Goal: Information Seeking & Learning: Find specific fact

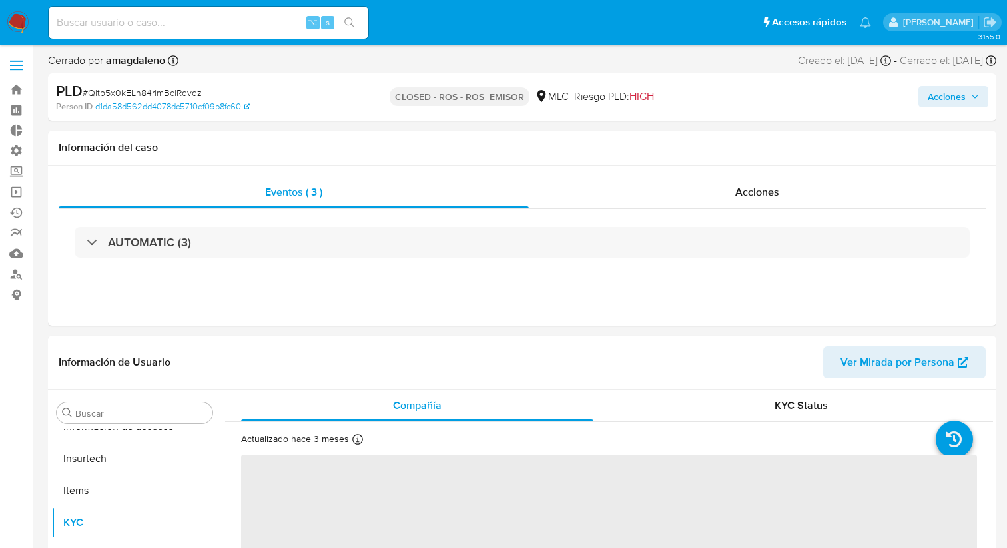
scroll to position [563, 0]
select select "10"
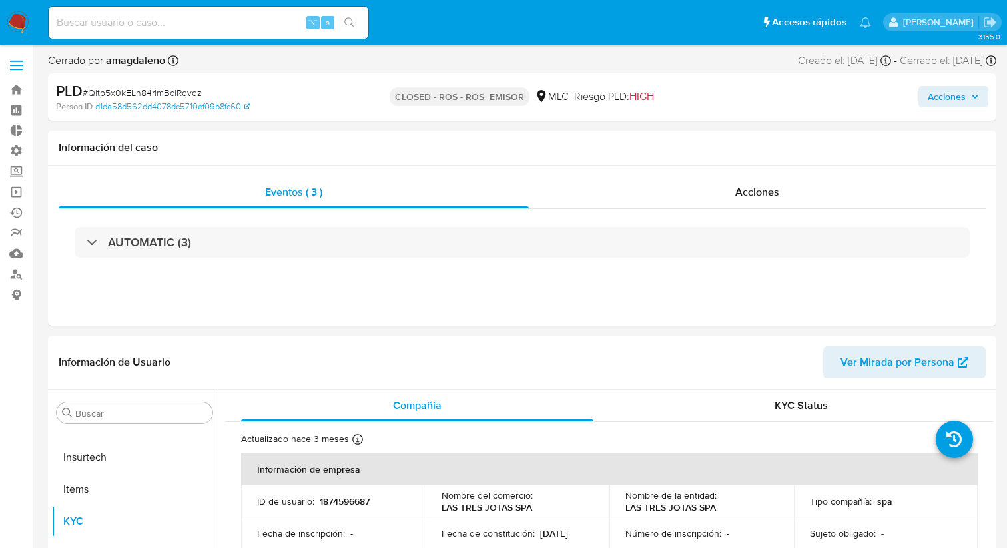
click at [171, 23] on input at bounding box center [209, 22] width 320 height 17
paste input "76749904-3"
click at [107, 24] on input "76749904-3" at bounding box center [209, 22] width 320 height 17
type input "767499043"
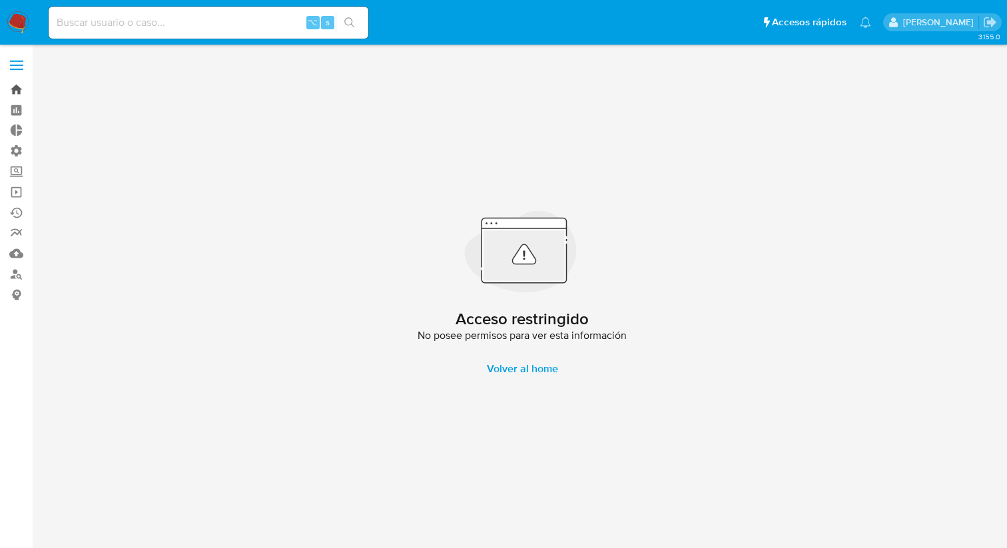
click at [17, 93] on link "Bandeja" at bounding box center [79, 89] width 158 height 21
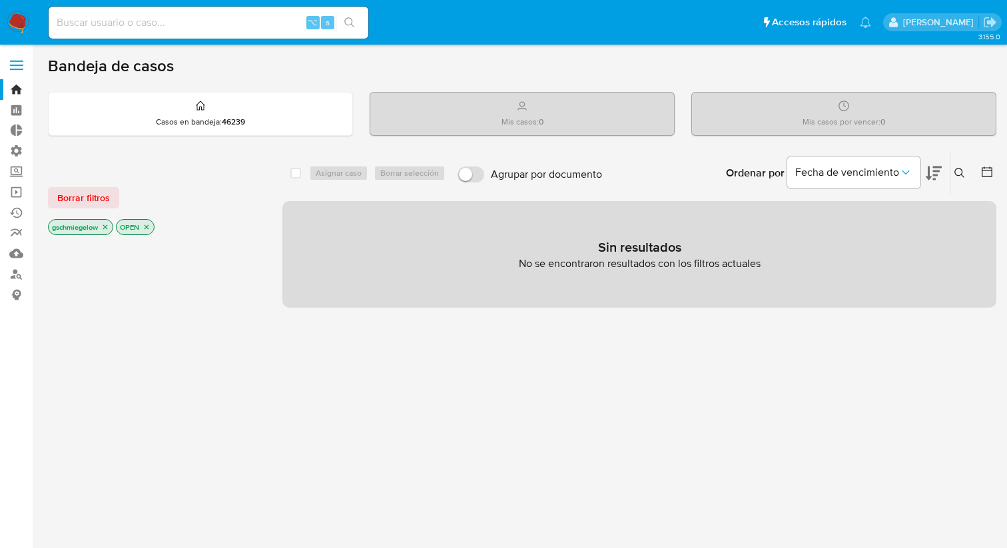
click at [19, 61] on span at bounding box center [16, 61] width 13 height 2
click at [0, 0] on input "checkbox" at bounding box center [0, 0] width 0 height 0
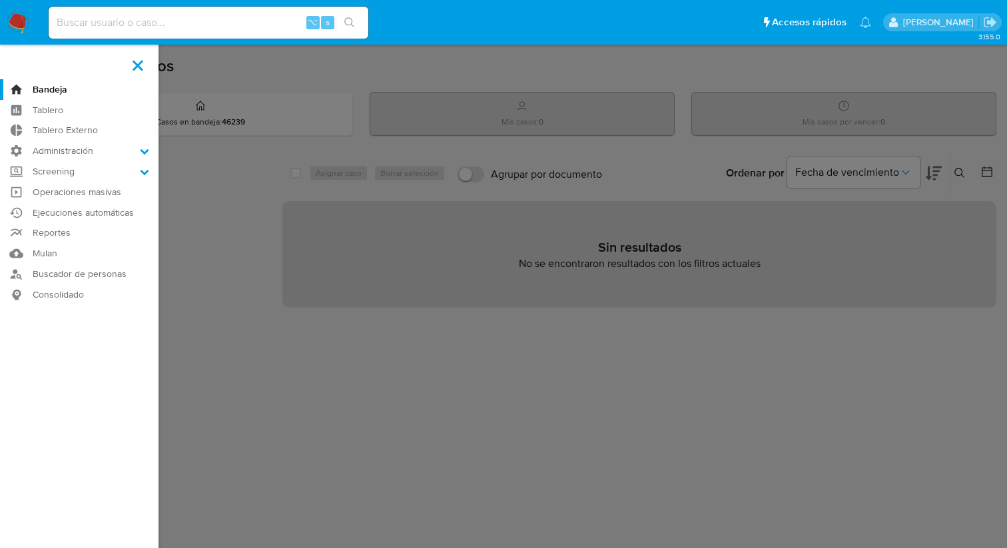
click at [348, 25] on icon "search-icon" at bounding box center [349, 22] width 11 height 11
click at [212, 262] on label at bounding box center [503, 274] width 1007 height 548
click at [0, 0] on input "checkbox" at bounding box center [0, 0] width 0 height 0
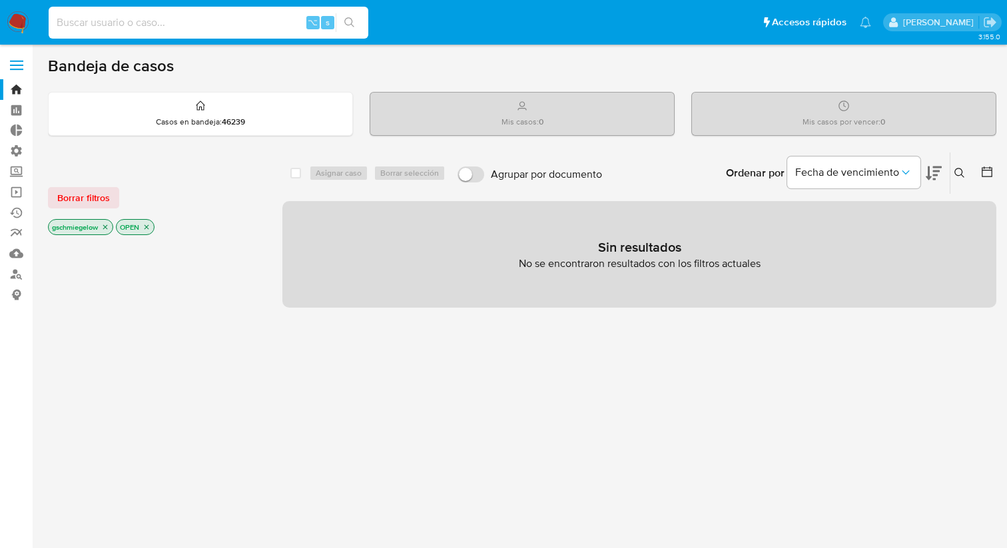
click at [102, 29] on input at bounding box center [209, 22] width 320 height 17
click at [16, 65] on span at bounding box center [16, 66] width 13 height 2
click at [0, 0] on input "checkbox" at bounding box center [0, 0] width 0 height 0
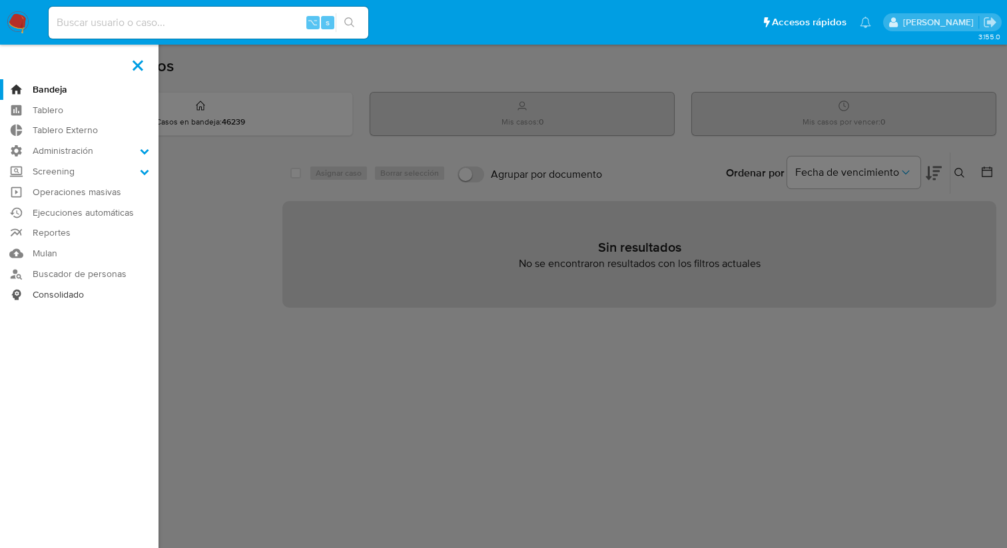
click at [75, 290] on link "Consolidado" at bounding box center [79, 294] width 158 height 21
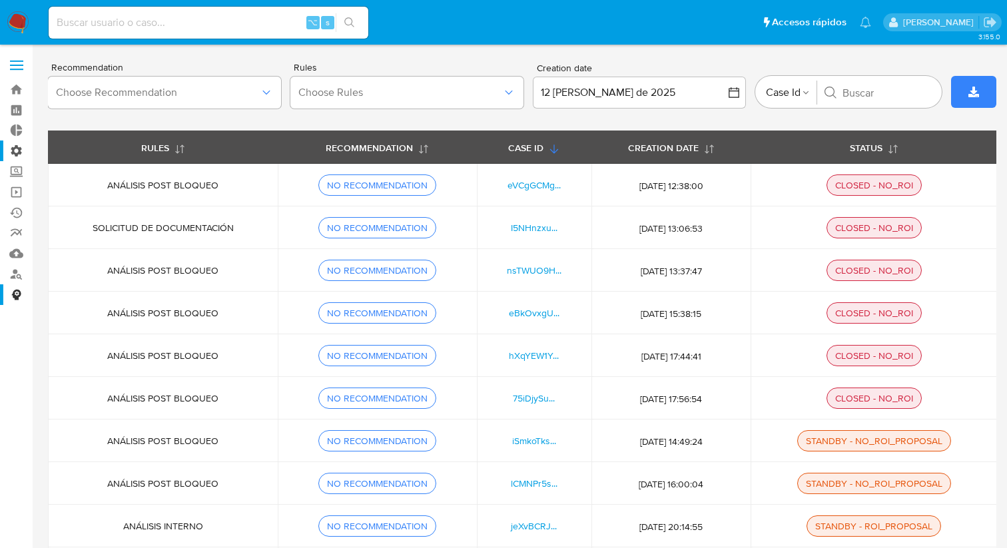
click at [14, 150] on label "Administración" at bounding box center [79, 150] width 158 height 21
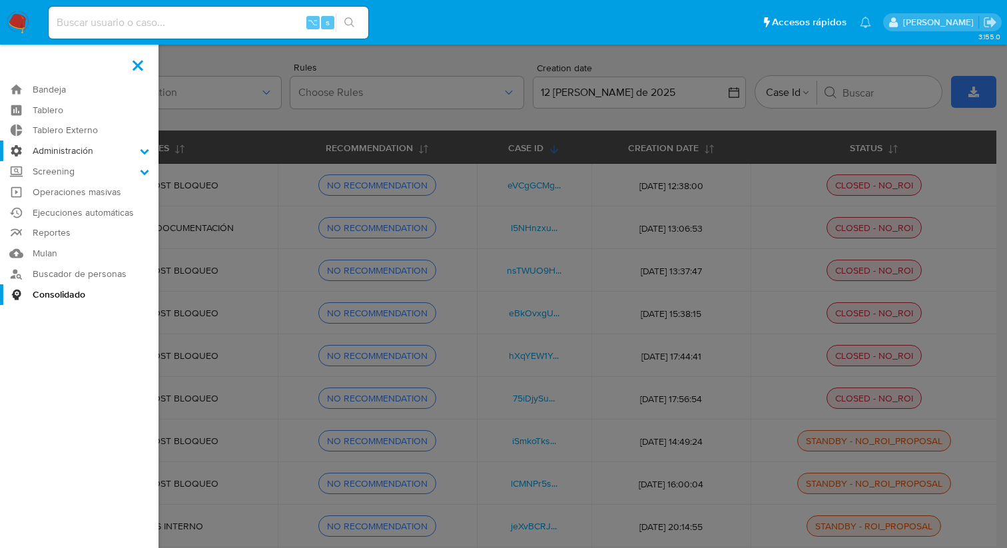
click at [0, 0] on input "Administración" at bounding box center [0, 0] width 0 height 0
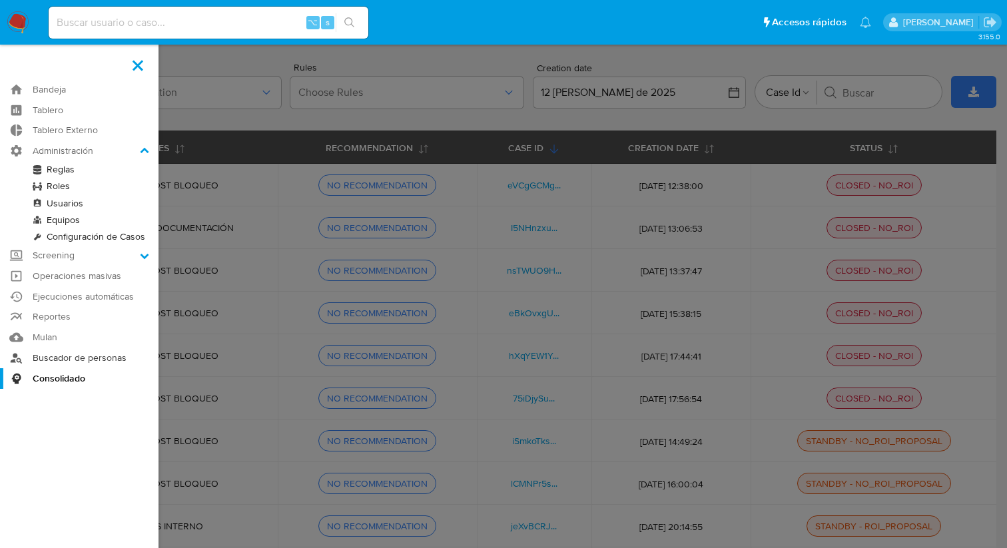
click at [92, 354] on link "Buscador de personas" at bounding box center [79, 358] width 158 height 21
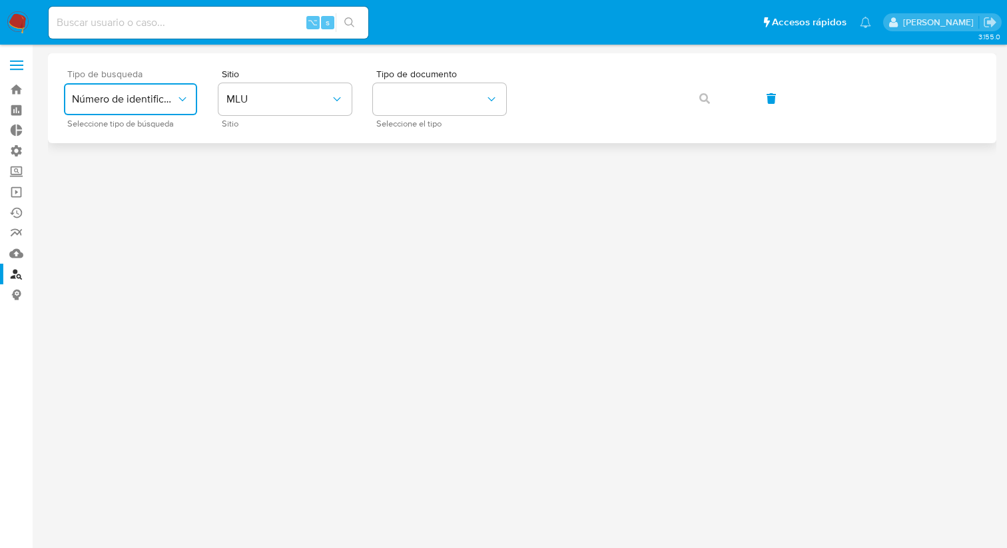
click at [129, 101] on span "Número de identificación" at bounding box center [124, 99] width 104 height 13
click at [124, 150] on span "Número de identificación" at bounding box center [126, 141] width 109 height 27
click at [270, 104] on button "site_id" at bounding box center [284, 99] width 133 height 32
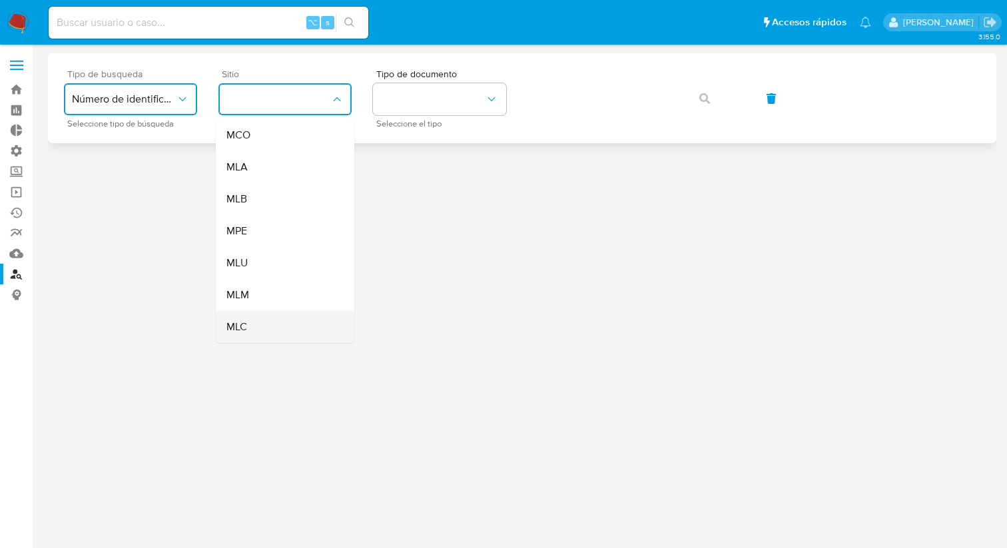
click at [264, 315] on div "MLC" at bounding box center [280, 327] width 109 height 32
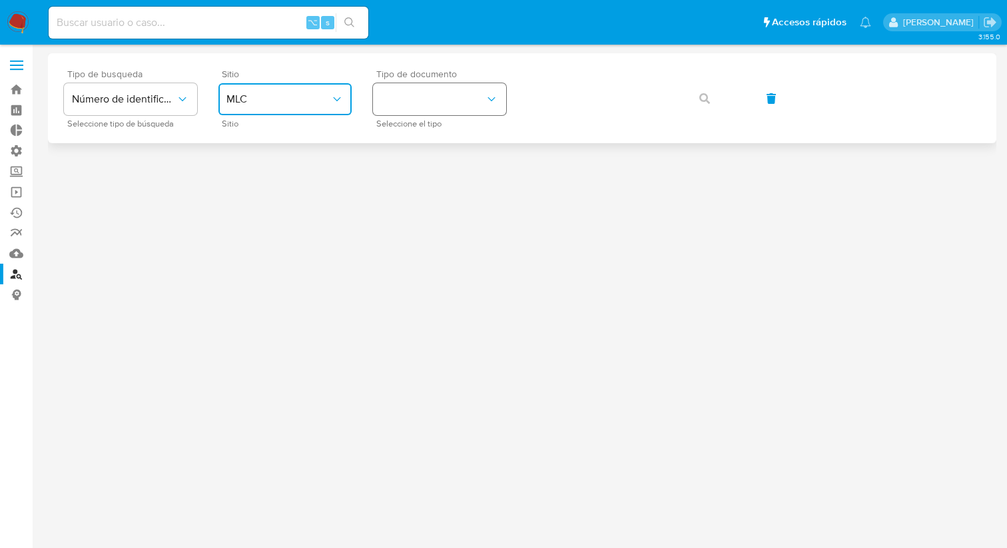
click at [443, 103] on button "identificationType" at bounding box center [439, 99] width 133 height 32
click at [438, 136] on div "RUT RUT" at bounding box center [435, 141] width 109 height 45
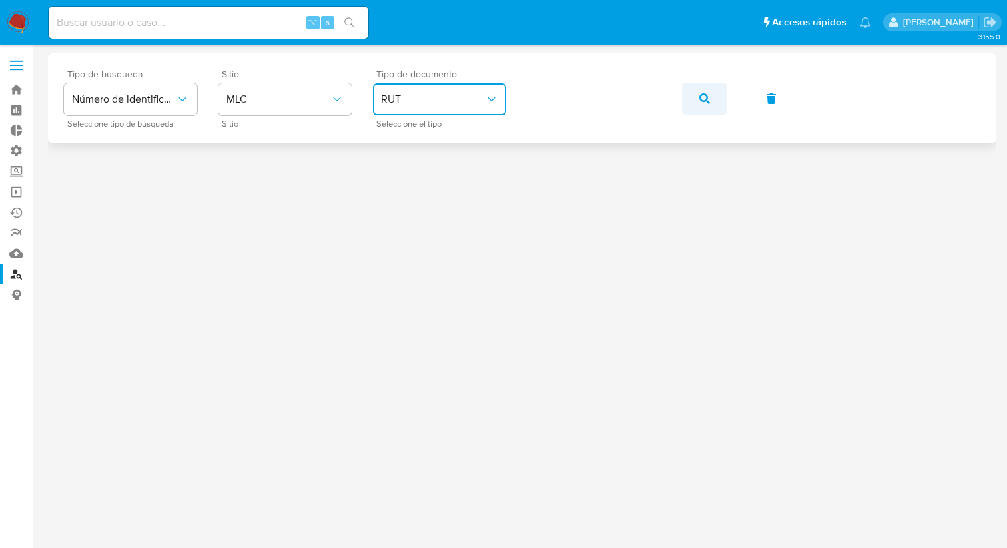
click at [702, 100] on icon "button" at bounding box center [704, 98] width 11 height 11
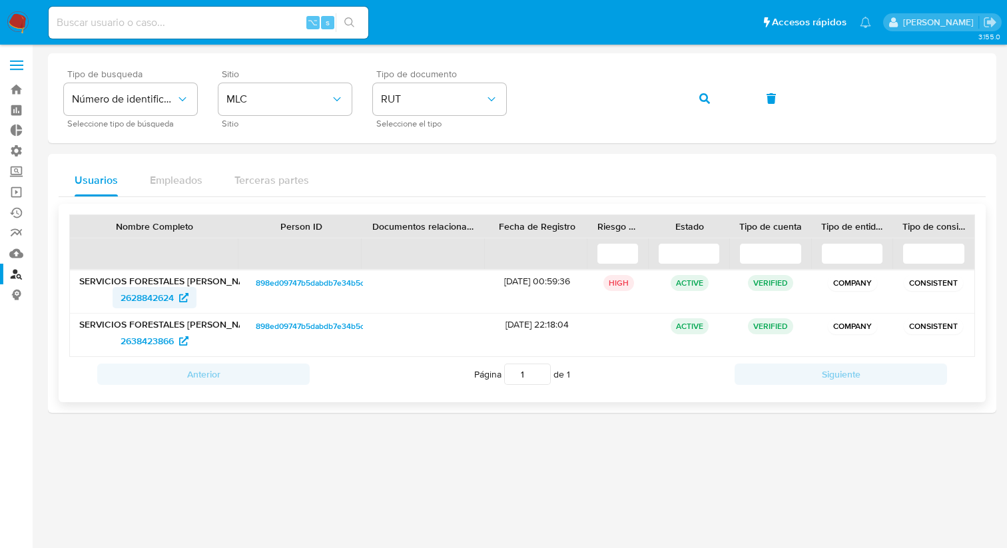
click at [145, 296] on span "2628842624" at bounding box center [147, 297] width 53 height 21
click at [182, 298] on icon at bounding box center [183, 297] width 9 height 9
click at [713, 96] on button "button" at bounding box center [704, 99] width 45 height 32
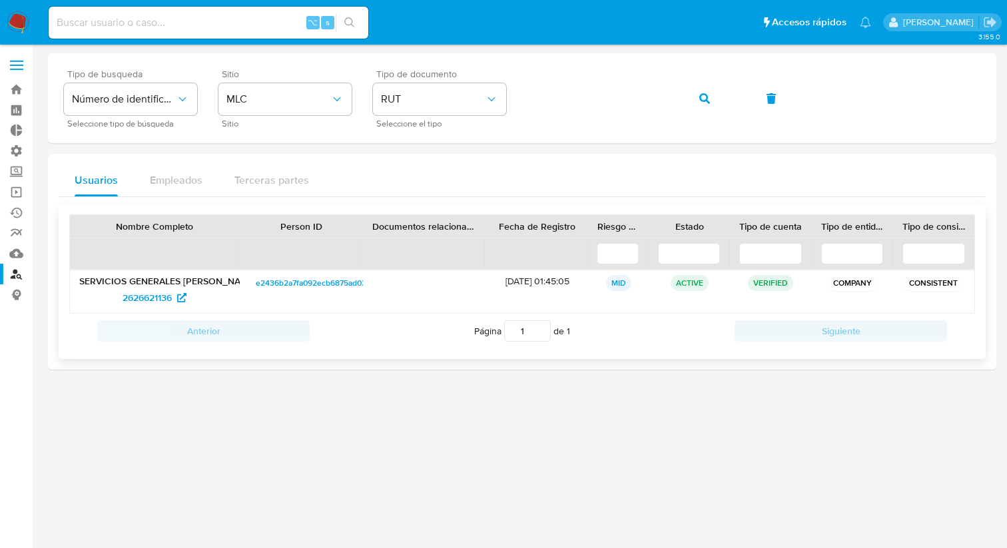
click at [287, 285] on span "e2436b2a7fa092ecb6875ad0215daebb" at bounding box center [326, 283] width 141 height 16
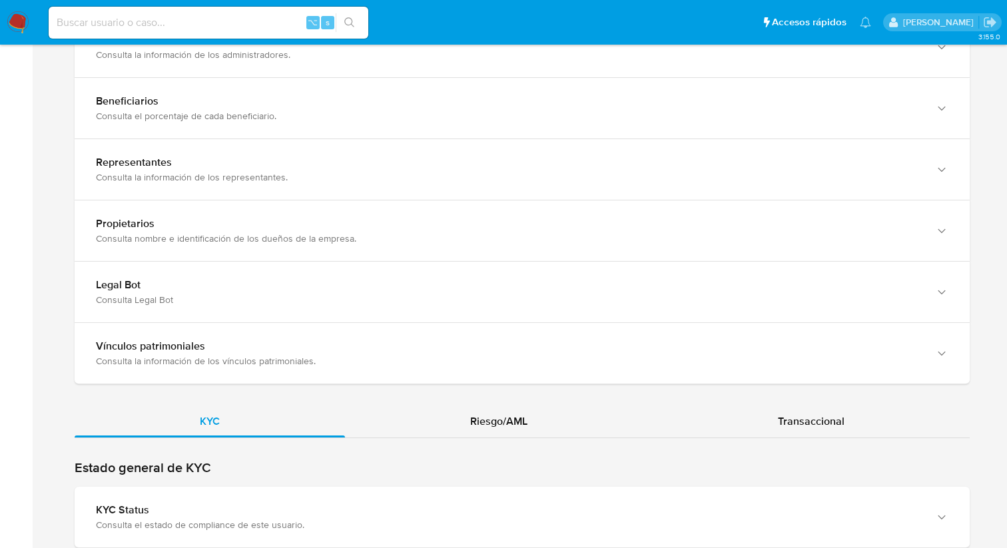
scroll to position [1344, 0]
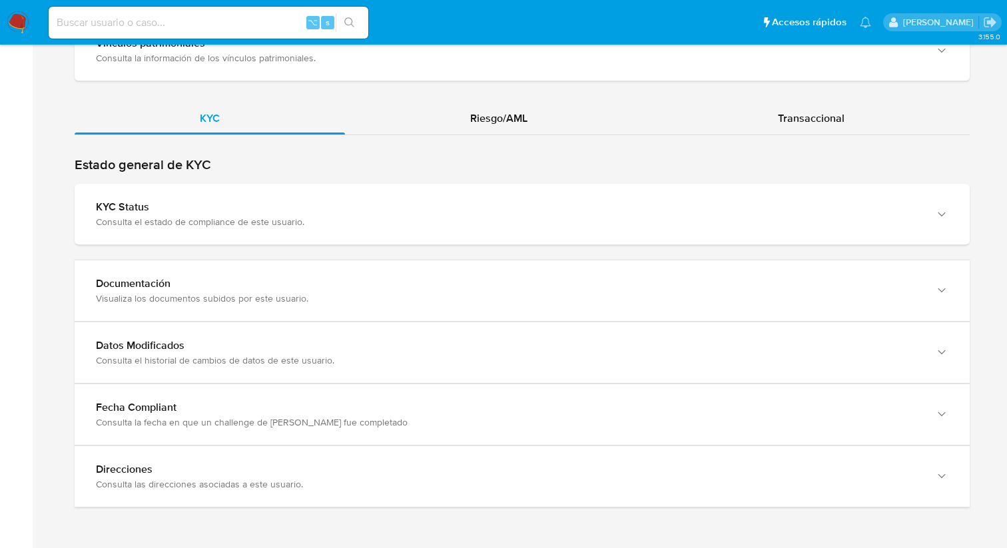
click at [565, 256] on div "Estado general de KYC KYC Status Consulta el estado de compliance de este usuar…" at bounding box center [522, 331] width 895 height 351
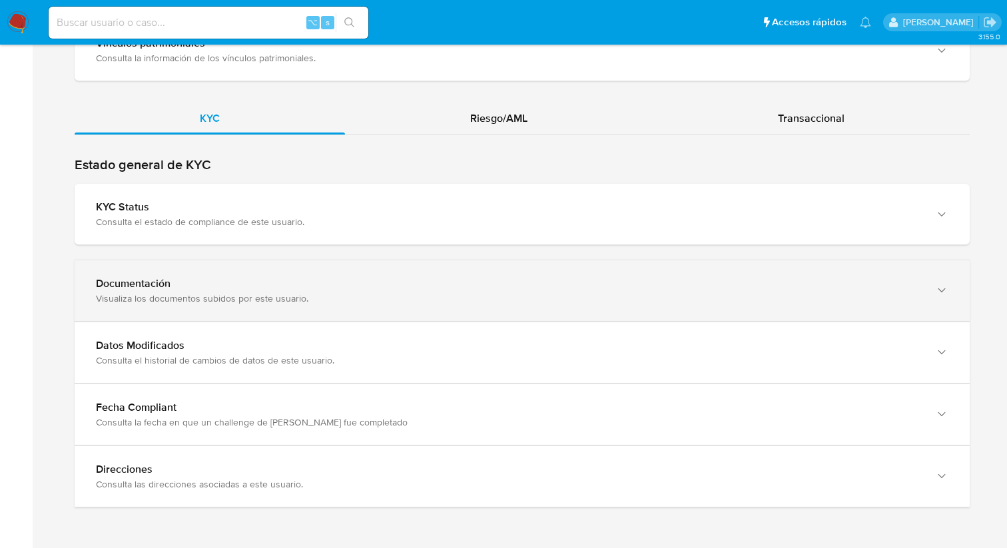
click at [551, 287] on div "Documentación" at bounding box center [509, 283] width 826 height 13
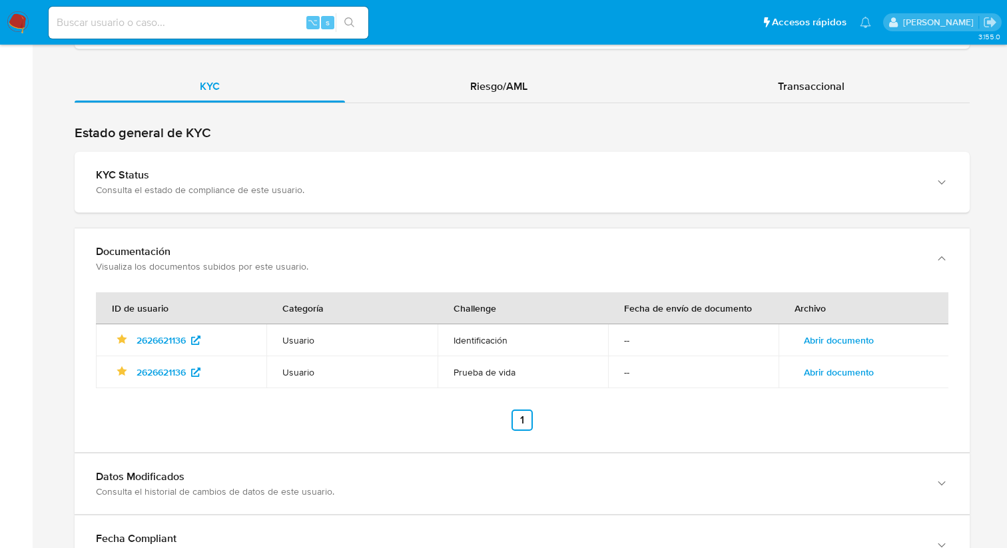
scroll to position [1507, 0]
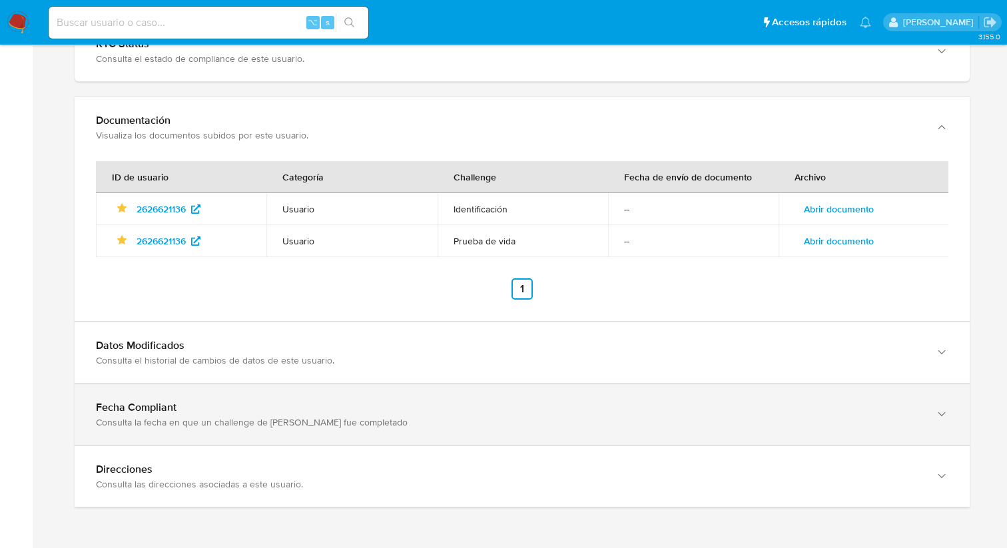
click at [160, 366] on div "Consulta la fecha en que un challenge de kyc fue completado" at bounding box center [509, 360] width 826 height 12
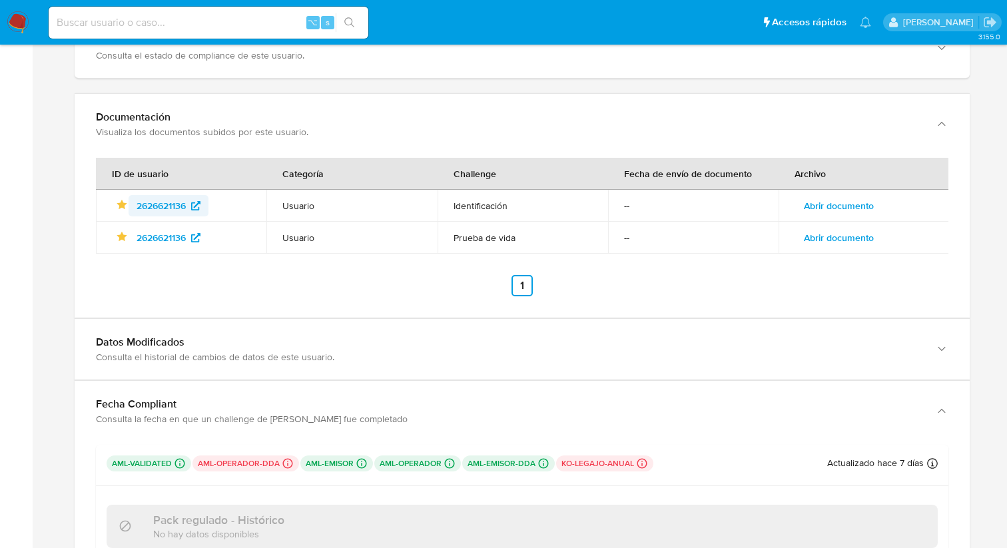
click at [165, 210] on span "2626621136" at bounding box center [160, 205] width 49 height 21
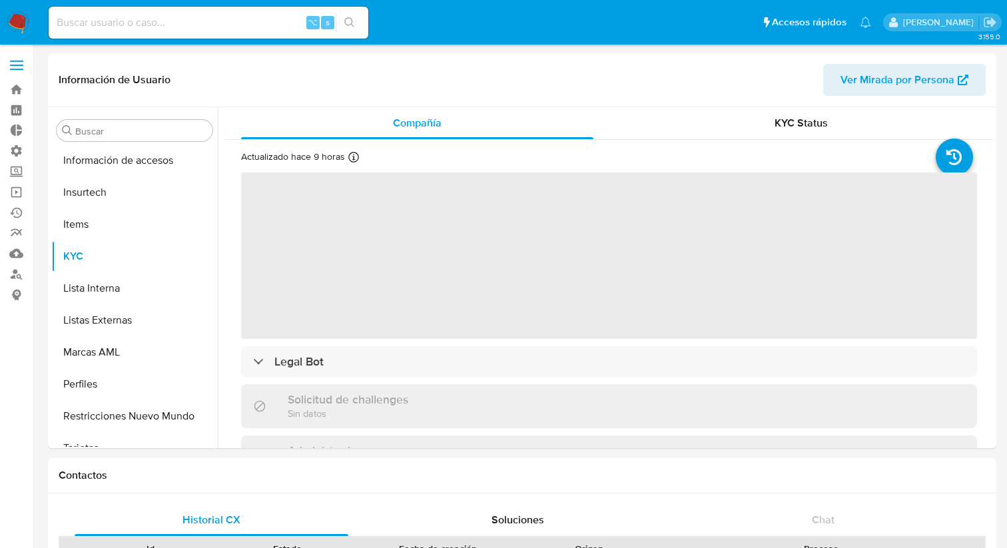
scroll to position [563, 0]
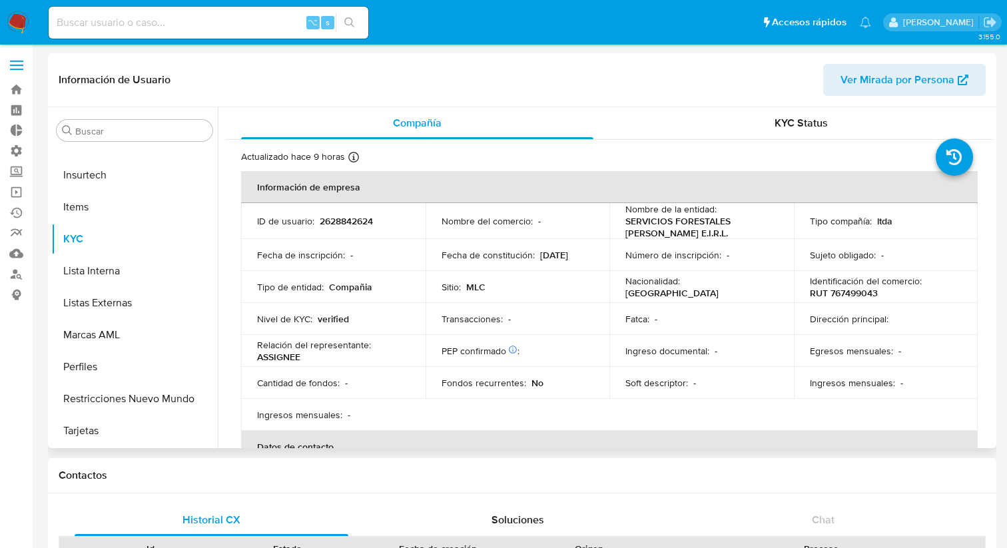
select select "10"
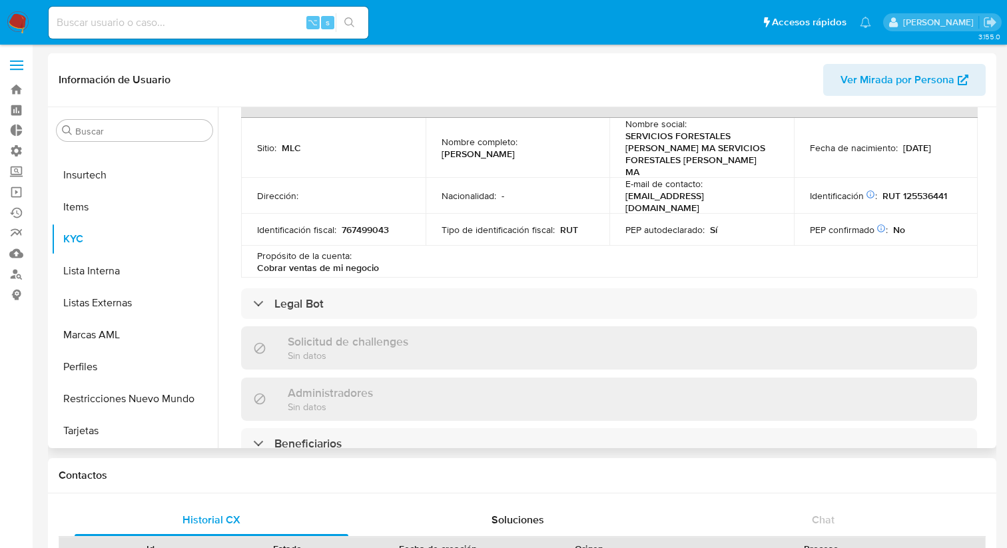
scroll to position [428, 0]
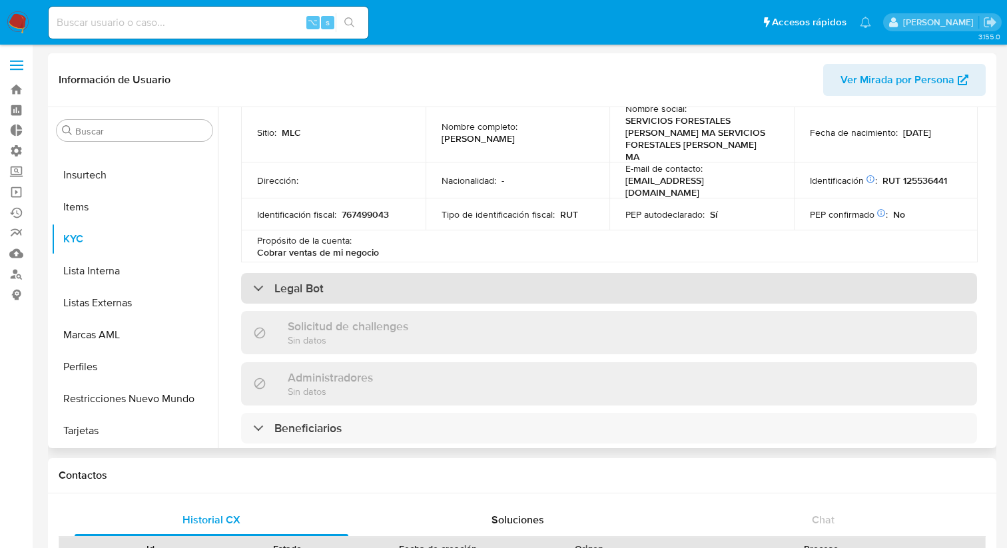
click at [325, 276] on div "Legal Bot" at bounding box center [609, 288] width 736 height 31
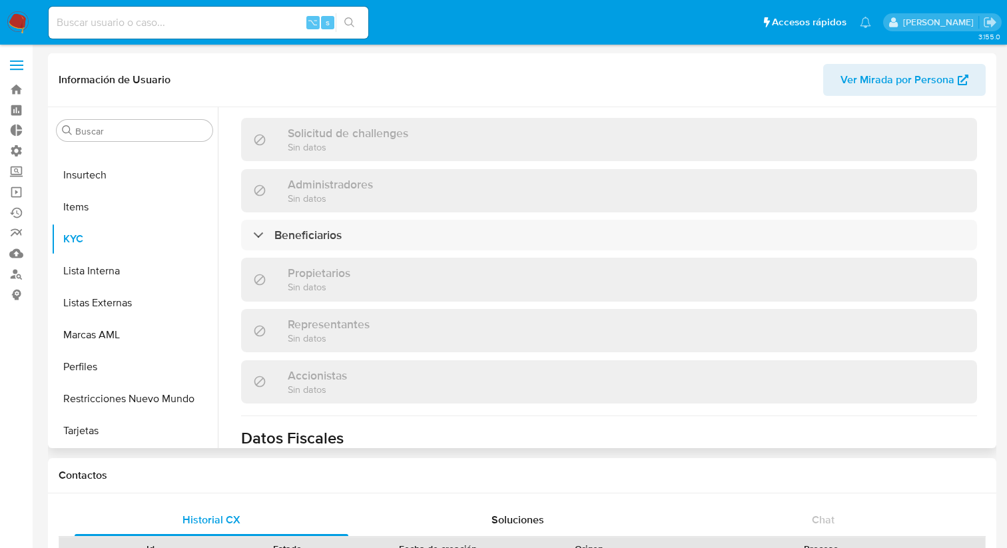
scroll to position [716, 0]
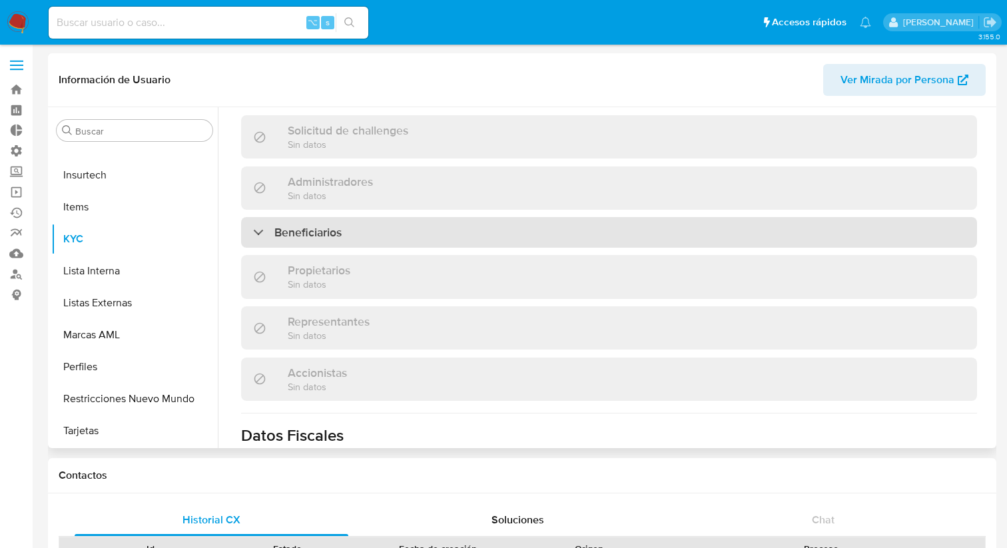
click at [336, 234] on h3 "Beneficiarios" at bounding box center [307, 232] width 67 height 15
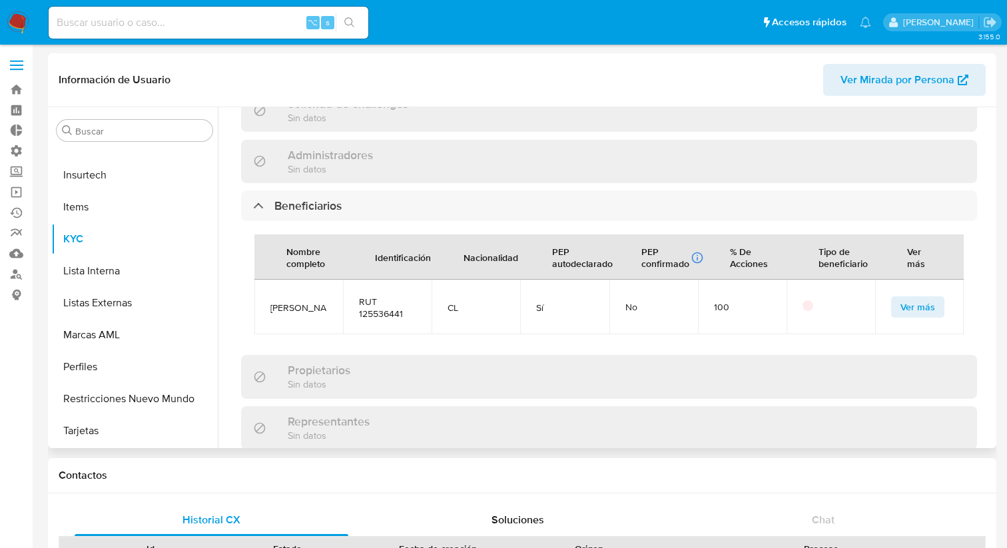
scroll to position [751, 0]
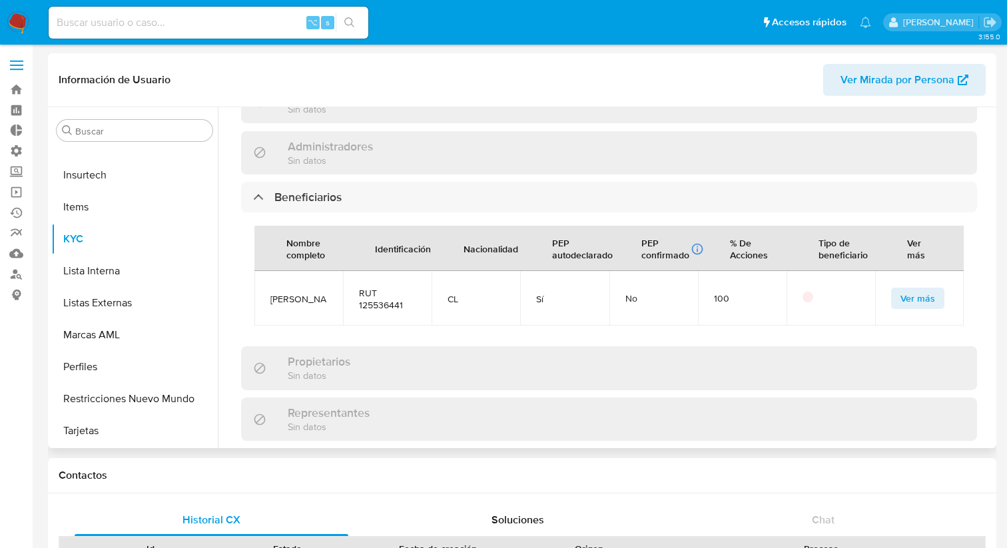
click at [902, 306] on span "Ver más" at bounding box center [917, 298] width 35 height 19
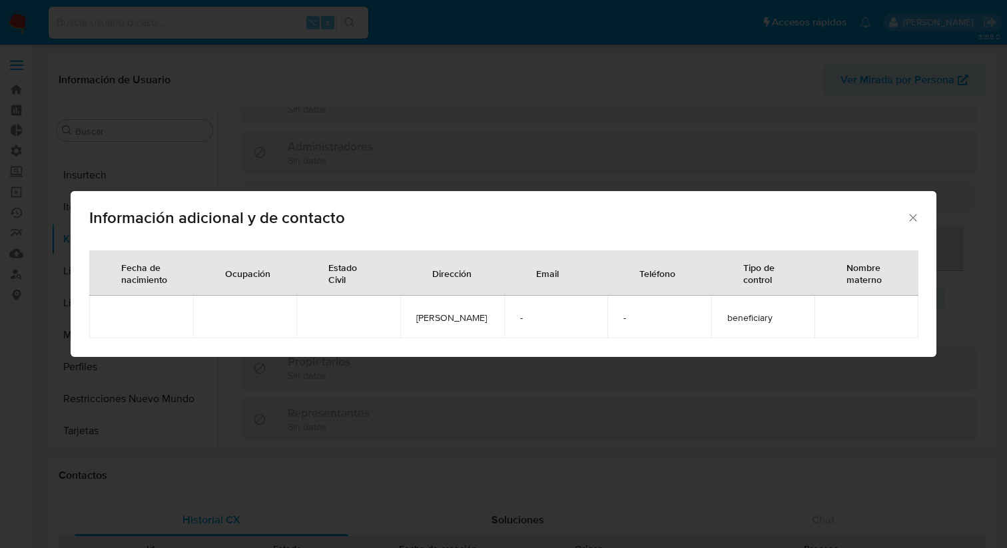
click at [913, 210] on div "Información adicional y de contacto" at bounding box center [504, 215] width 866 height 49
click at [911, 220] on icon "Cerrar" at bounding box center [912, 217] width 13 height 13
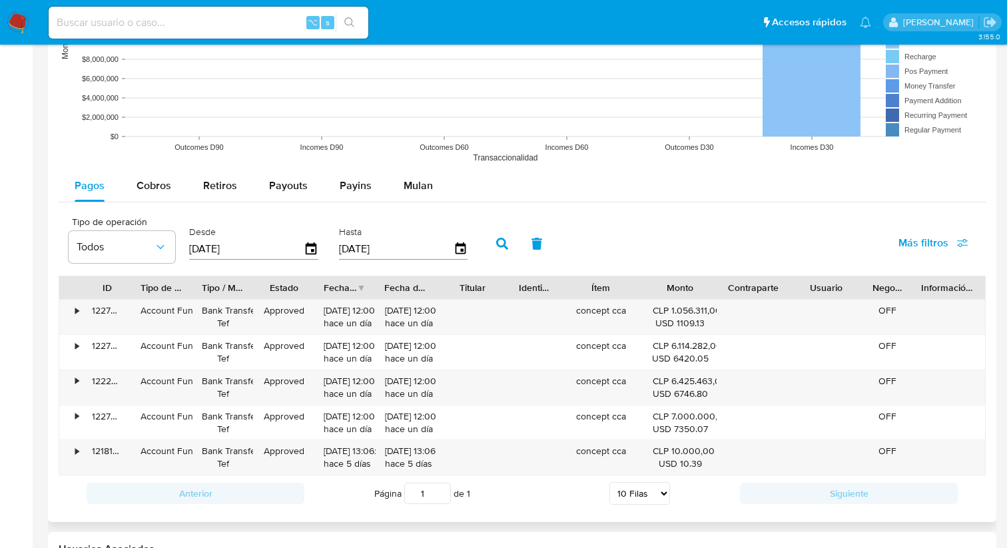
scroll to position [1200, 0]
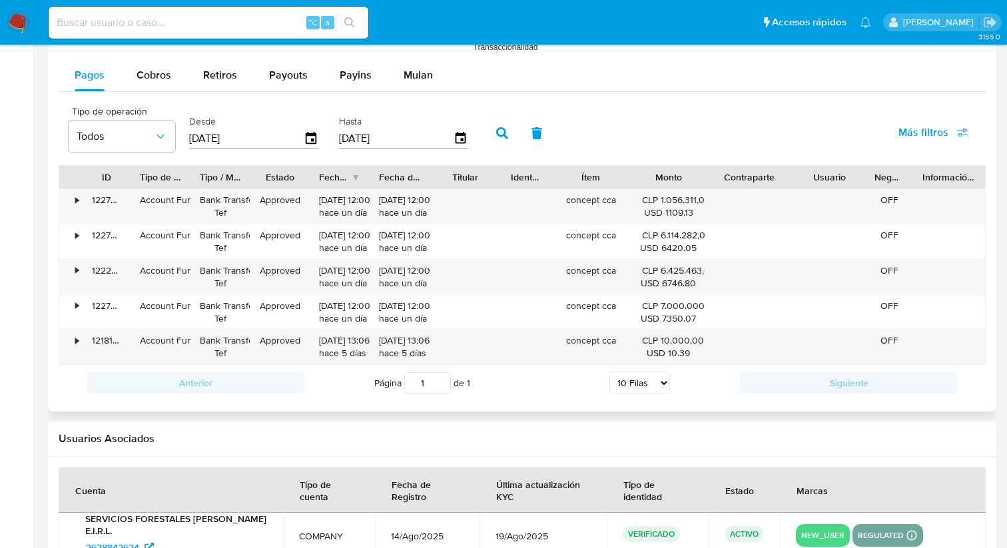
click at [800, 195] on div "ID Tipo de operación Tipo / Método Estado Fecha de creación Fecha de aprobación…" at bounding box center [522, 265] width 927 height 200
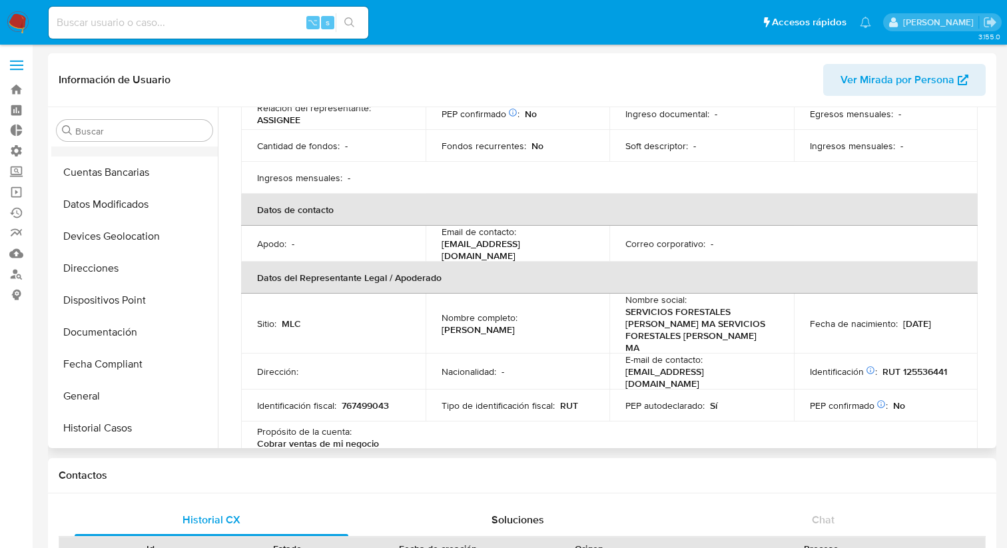
scroll to position [163, 0]
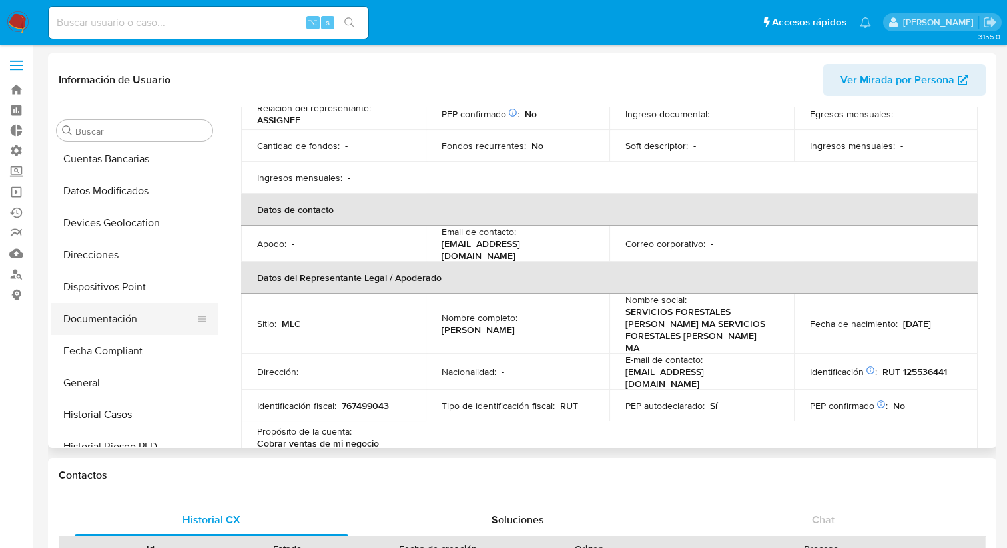
click at [126, 316] on button "Documentación" at bounding box center [129, 319] width 156 height 32
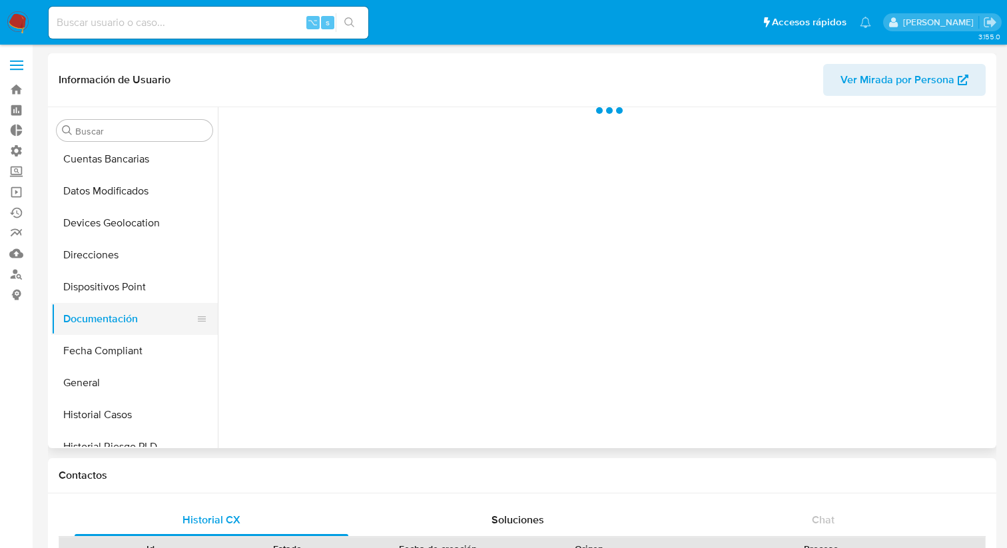
scroll to position [0, 0]
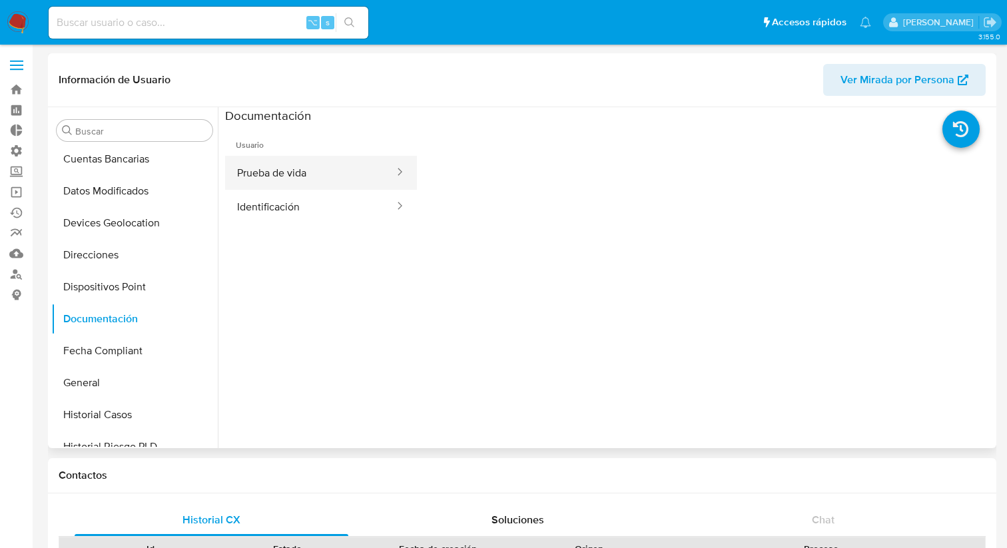
click at [312, 178] on button "Prueba de vida" at bounding box center [310, 173] width 170 height 34
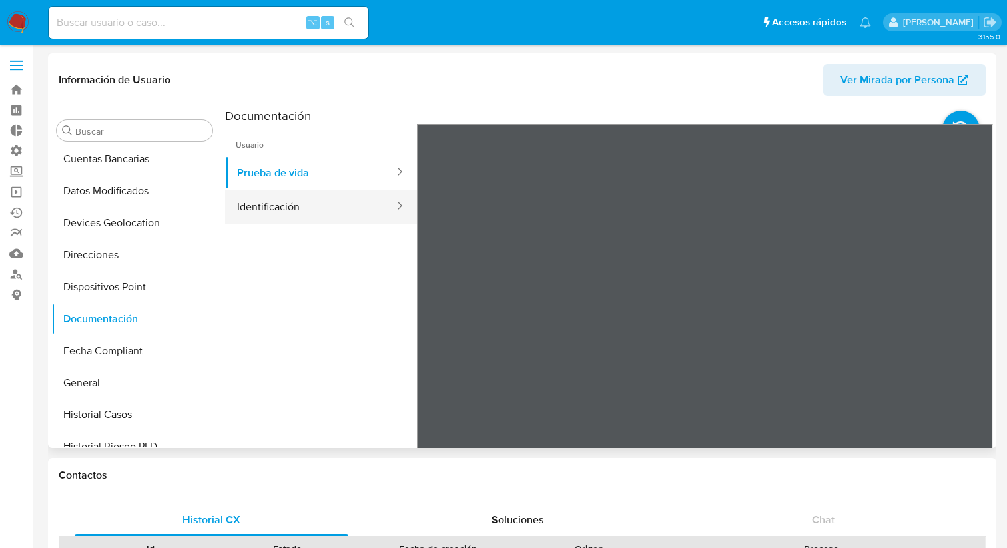
click at [319, 197] on button "Identificación" at bounding box center [310, 207] width 170 height 34
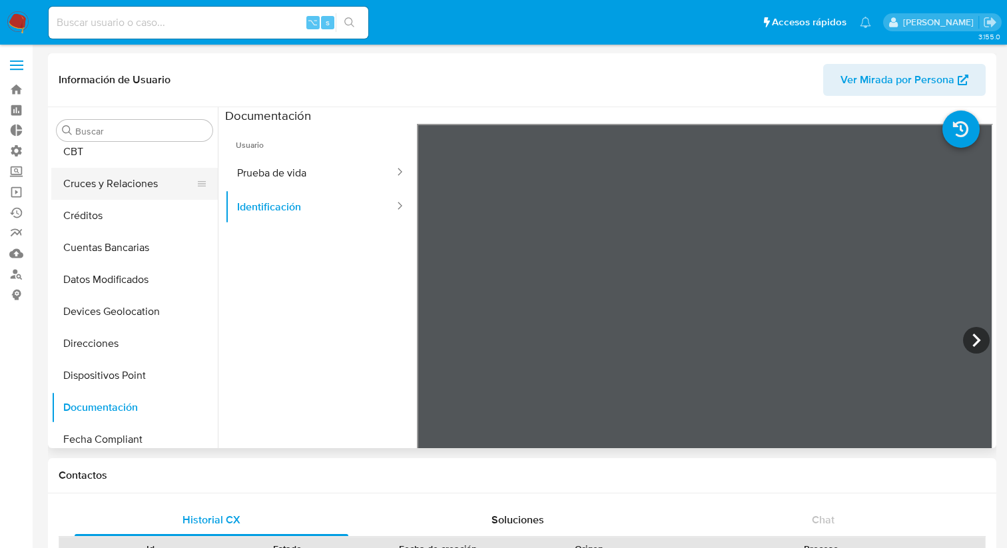
scroll to position [85, 0]
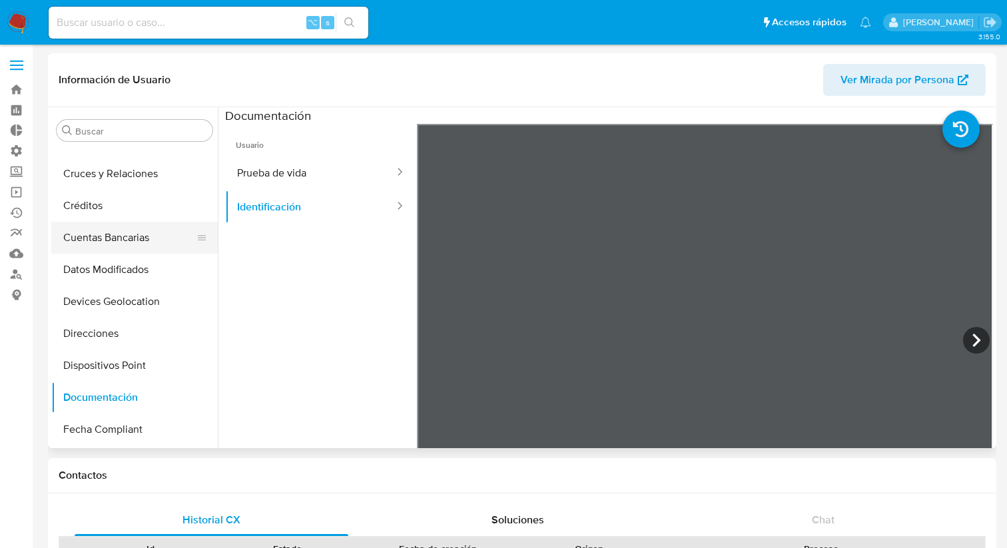
click at [133, 242] on button "Cuentas Bancarias" at bounding box center [129, 238] width 156 height 32
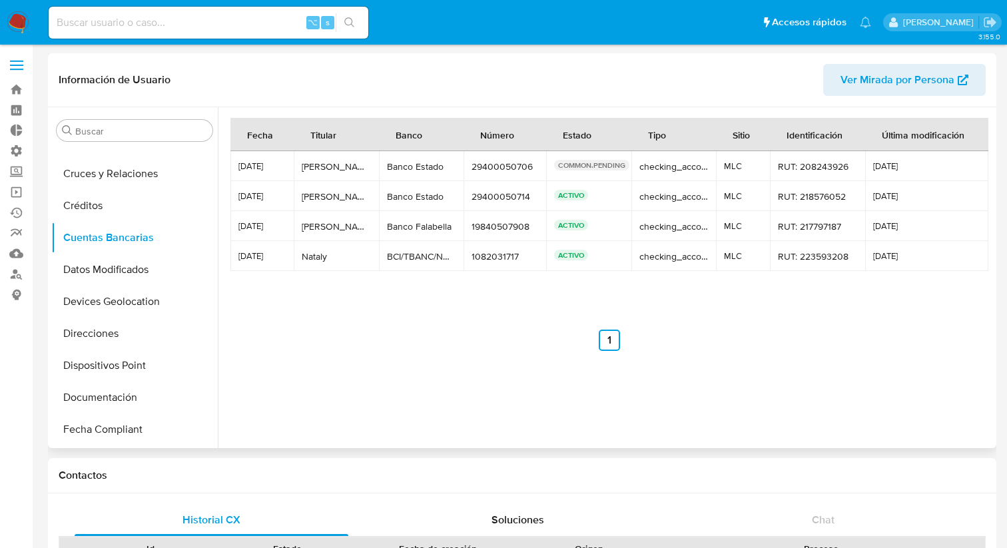
click at [302, 236] on td "Benjamin Benjamin" at bounding box center [336, 226] width 85 height 30
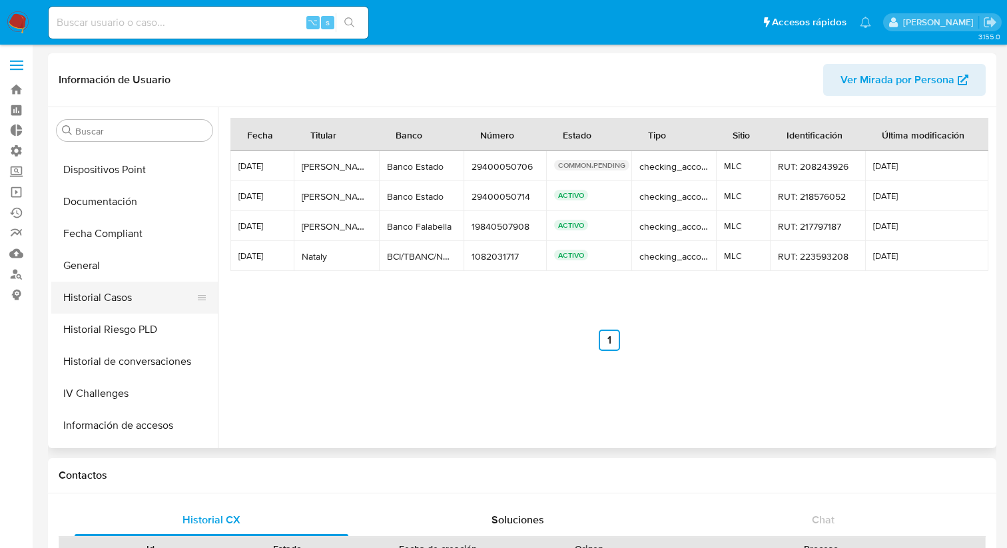
click at [110, 293] on button "Historial Casos" at bounding box center [129, 298] width 156 height 32
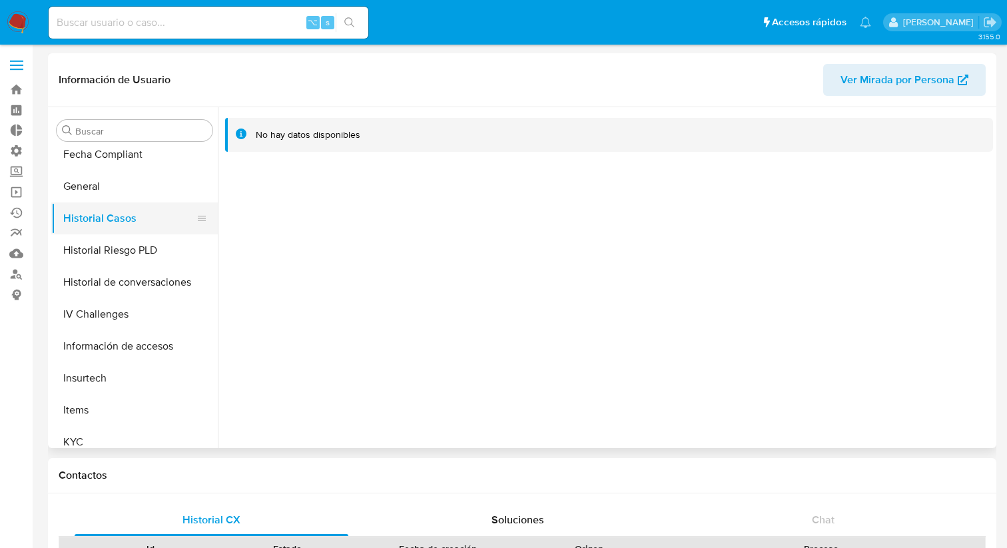
scroll to position [434, 0]
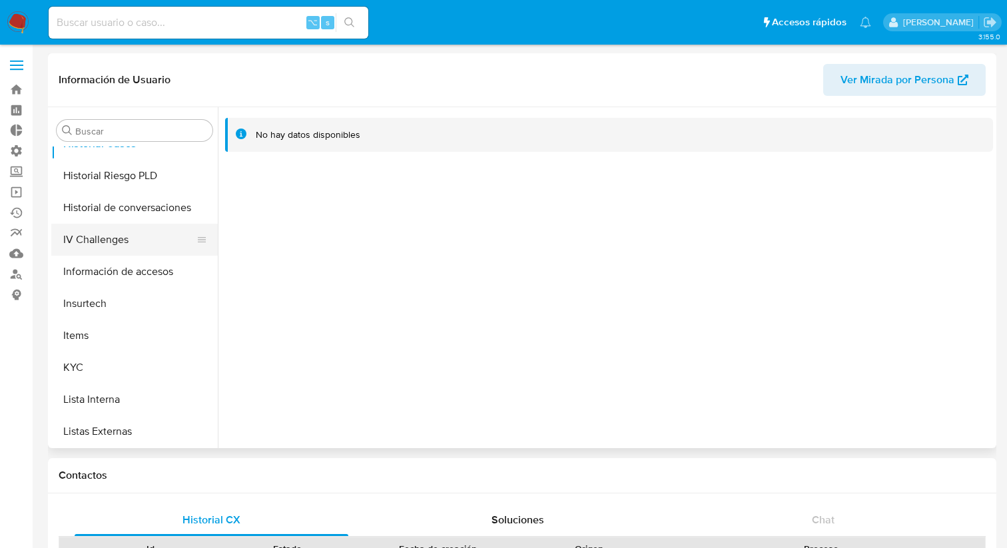
click at [110, 235] on button "IV Challenges" at bounding box center [129, 240] width 156 height 32
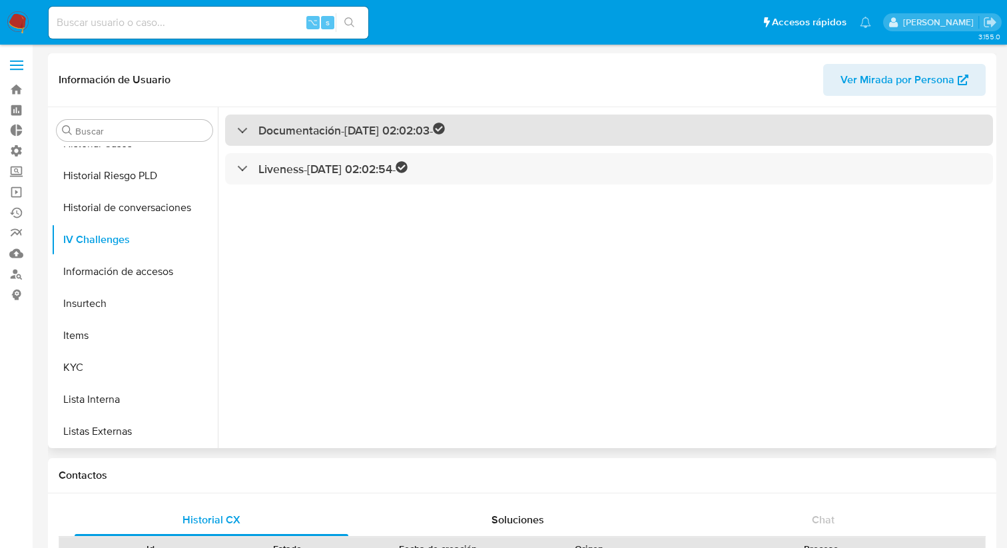
click at [317, 125] on h3 "Documentación - 14/08/2025 02:02:03 -" at bounding box center [351, 130] width 186 height 15
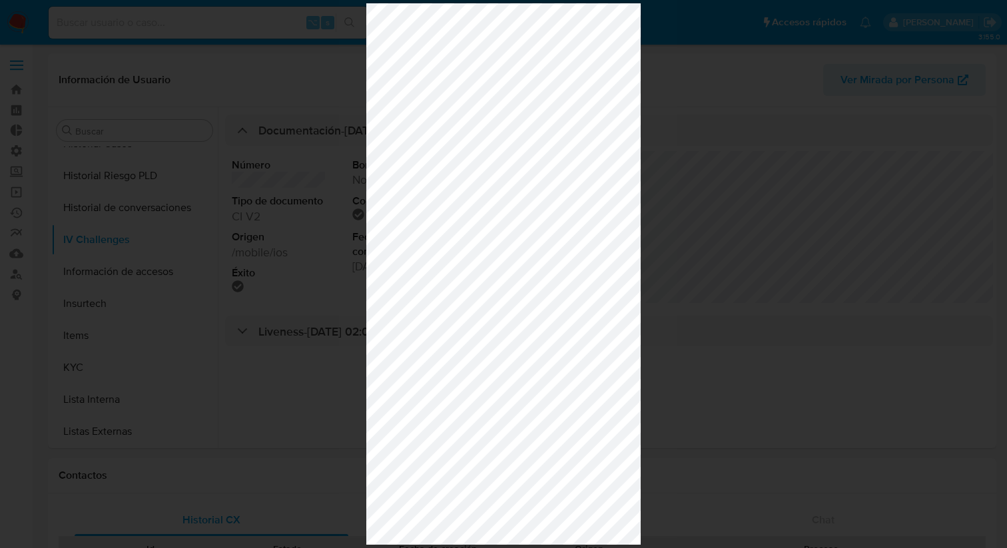
click at [164, 321] on div at bounding box center [503, 274] width 1007 height 548
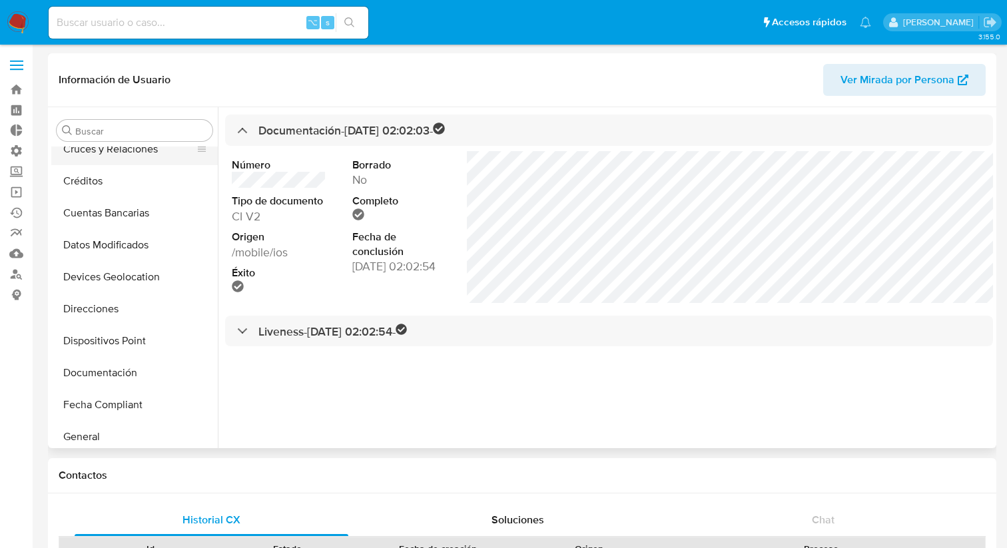
scroll to position [125, 0]
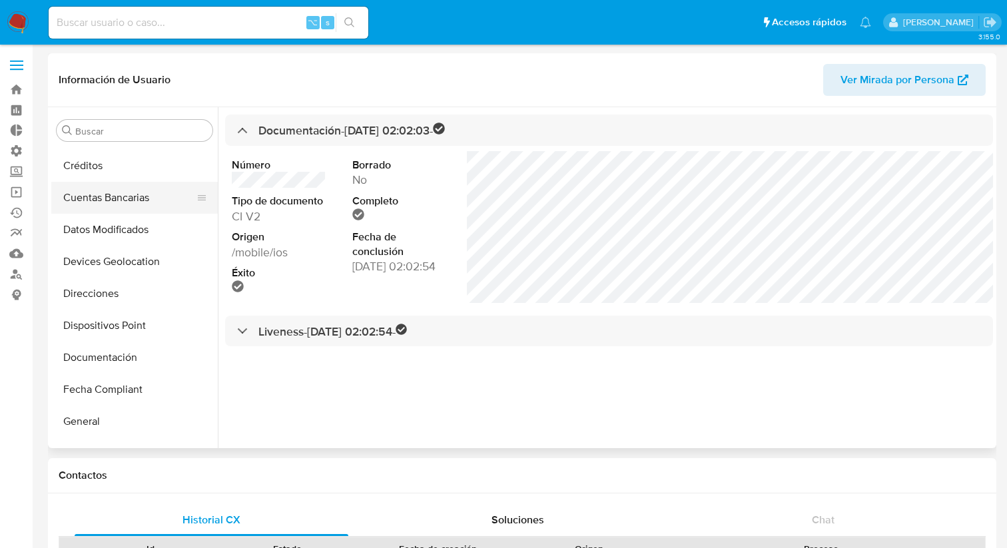
click at [144, 190] on button "Cuentas Bancarias" at bounding box center [129, 198] width 156 height 32
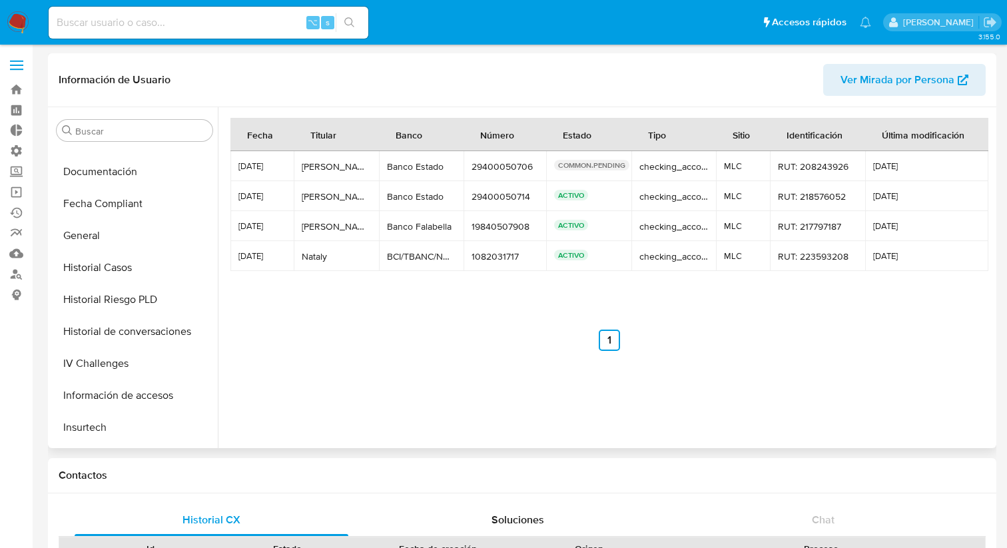
scroll to position [312, 0]
click at [118, 237] on button "General" at bounding box center [129, 234] width 156 height 32
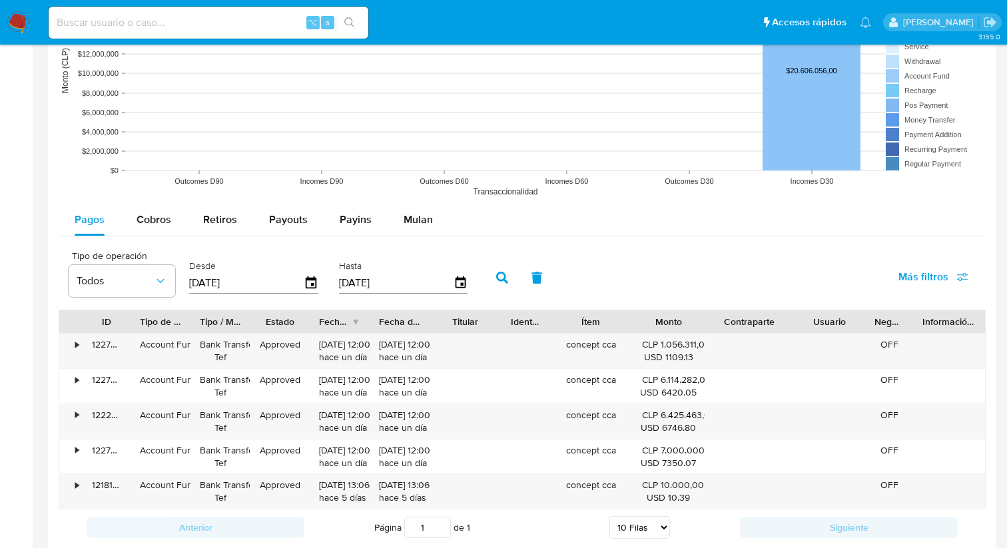
scroll to position [1071, 0]
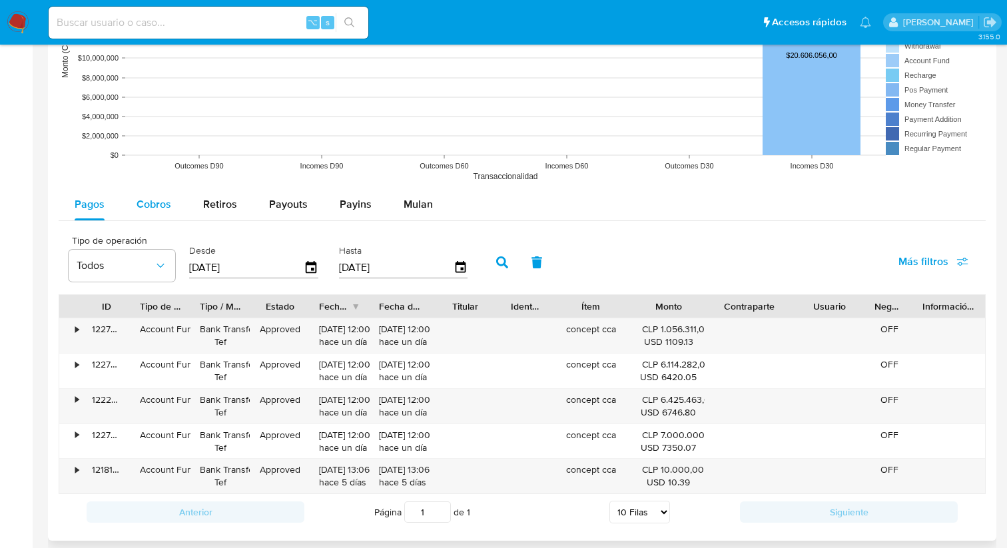
click at [160, 205] on span "Cobros" at bounding box center [153, 203] width 35 height 15
select select "10"
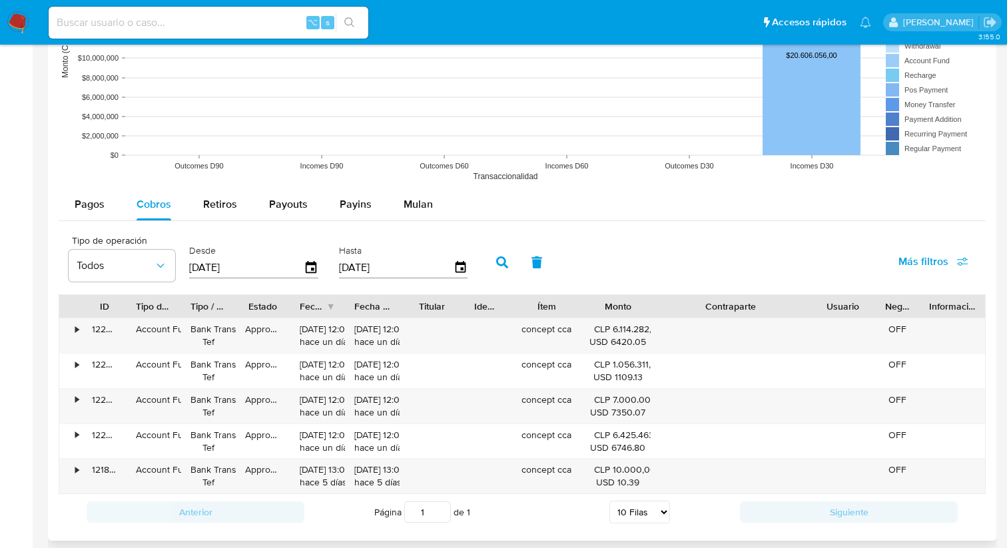
drag, startPoint x: 788, startPoint y: 304, endPoint x: 874, endPoint y: 303, distance: 86.6
click at [874, 303] on div "ID Tipo de operación Tipo / Método Estado Fecha de creación Fecha de aprobación…" at bounding box center [521, 306] width 925 height 23
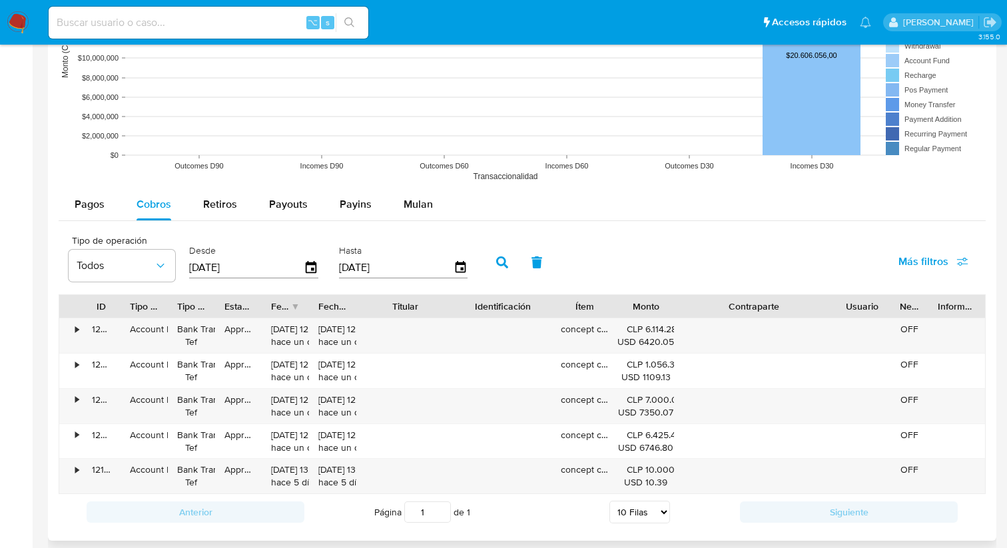
click at [495, 321] on div "ID Tipo de operación Tipo / Método Estado Fecha de creación Fecha de aprobación…" at bounding box center [522, 394] width 927 height 200
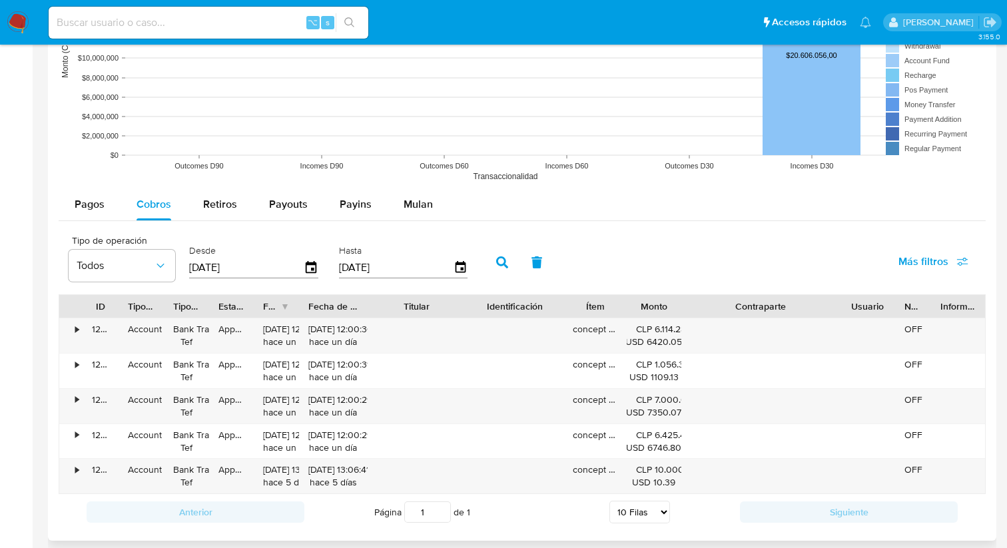
click at [381, 321] on div "ID Tipo de operación Tipo / Método Estado Fecha de creación Fecha de aprobación…" at bounding box center [522, 394] width 927 height 200
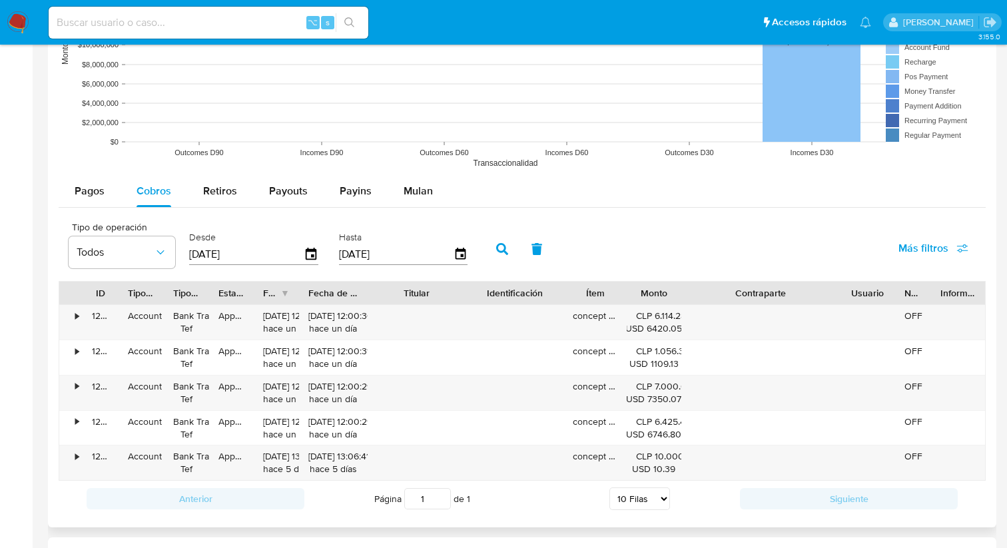
scroll to position [1083, 0]
click at [187, 196] on button "Retiros" at bounding box center [220, 192] width 66 height 32
select select "10"
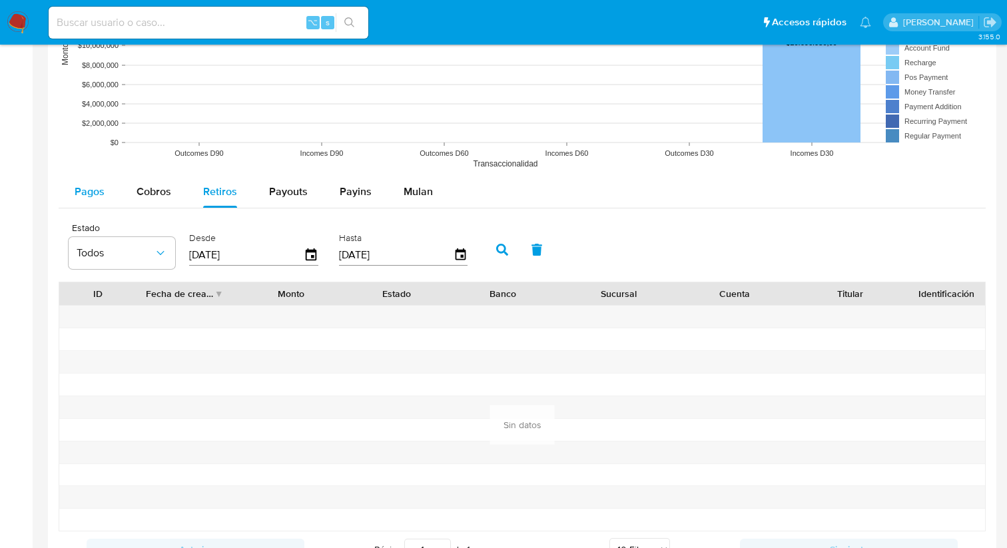
click at [100, 198] on span "Pagos" at bounding box center [90, 191] width 30 height 15
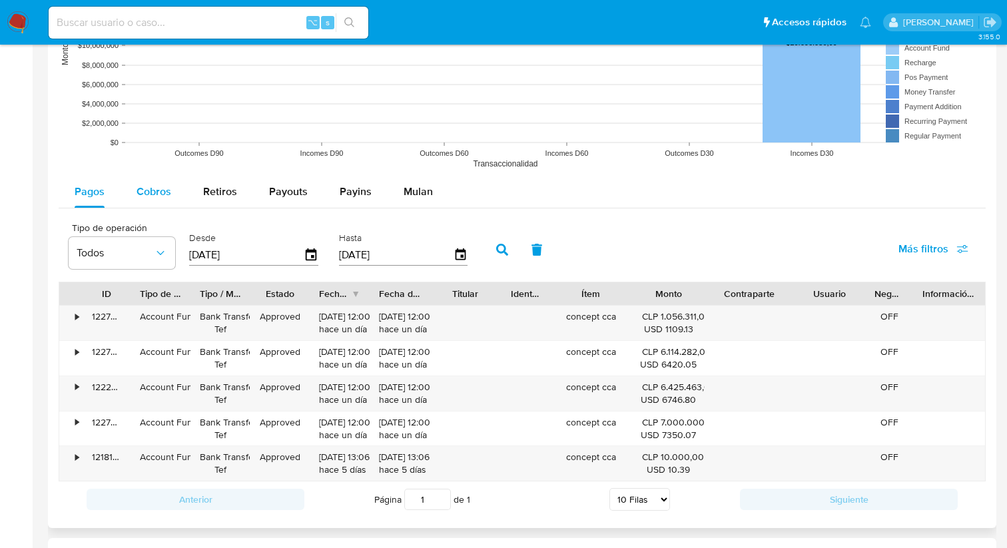
click at [150, 190] on span "Cobros" at bounding box center [153, 191] width 35 height 15
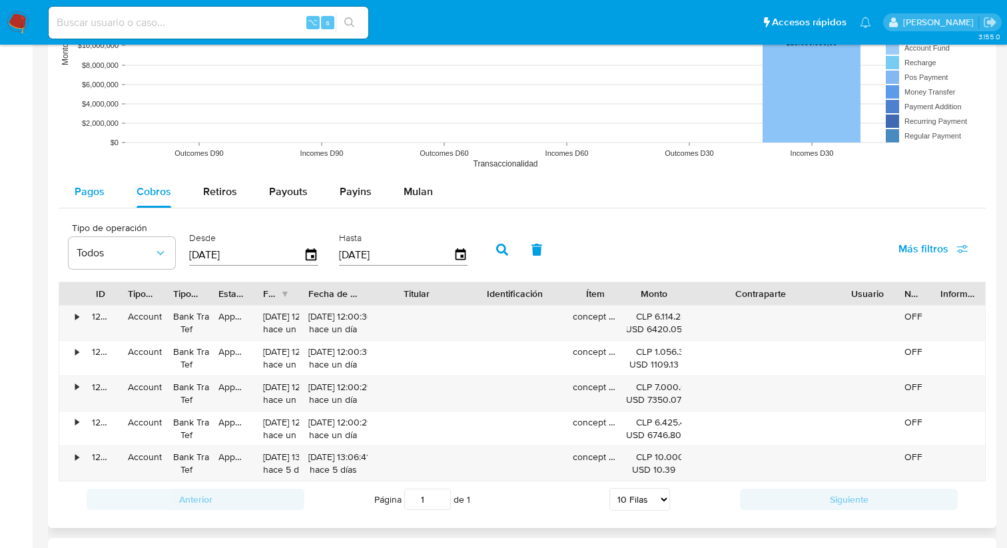
click at [97, 194] on span "Pagos" at bounding box center [90, 191] width 30 height 15
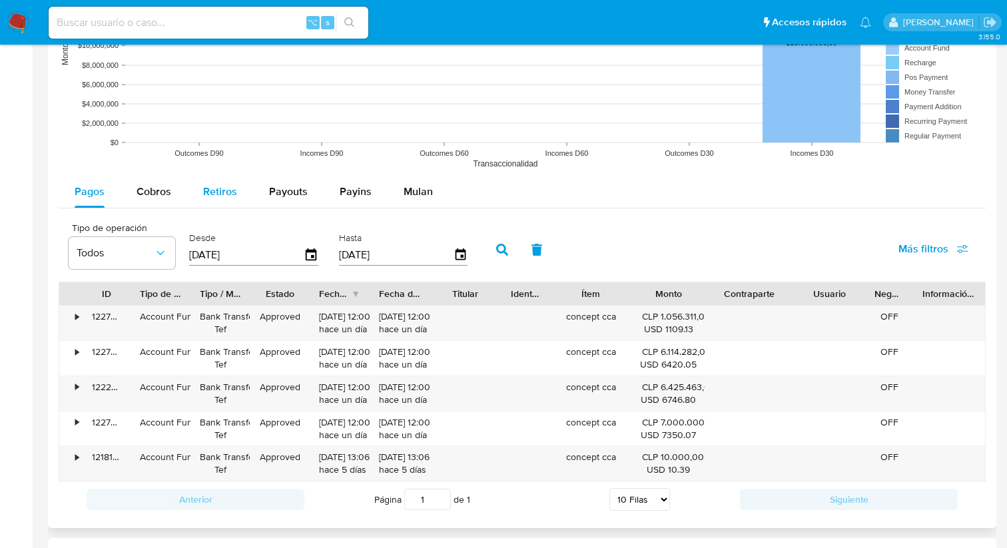
click at [212, 191] on span "Retiros" at bounding box center [220, 191] width 34 height 15
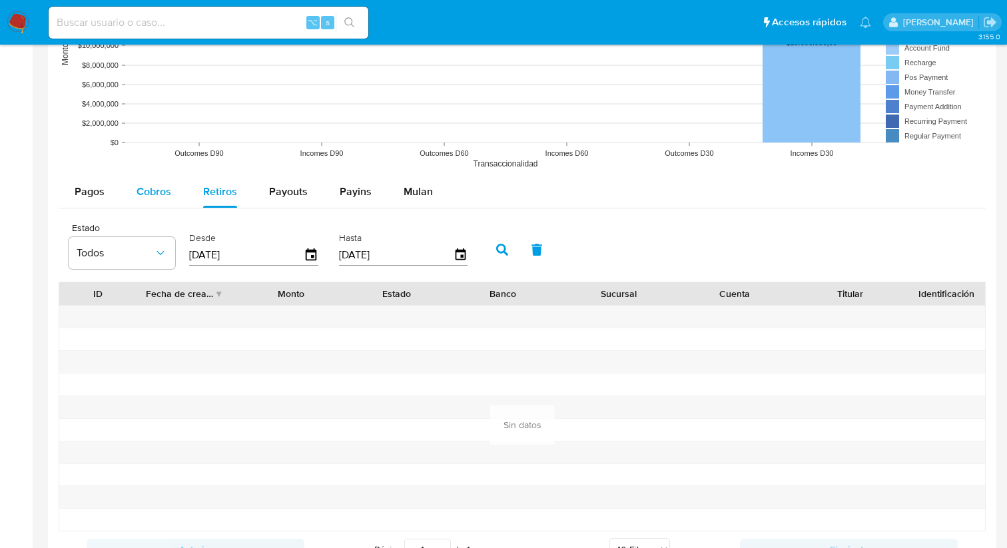
click at [158, 191] on span "Cobros" at bounding box center [153, 191] width 35 height 15
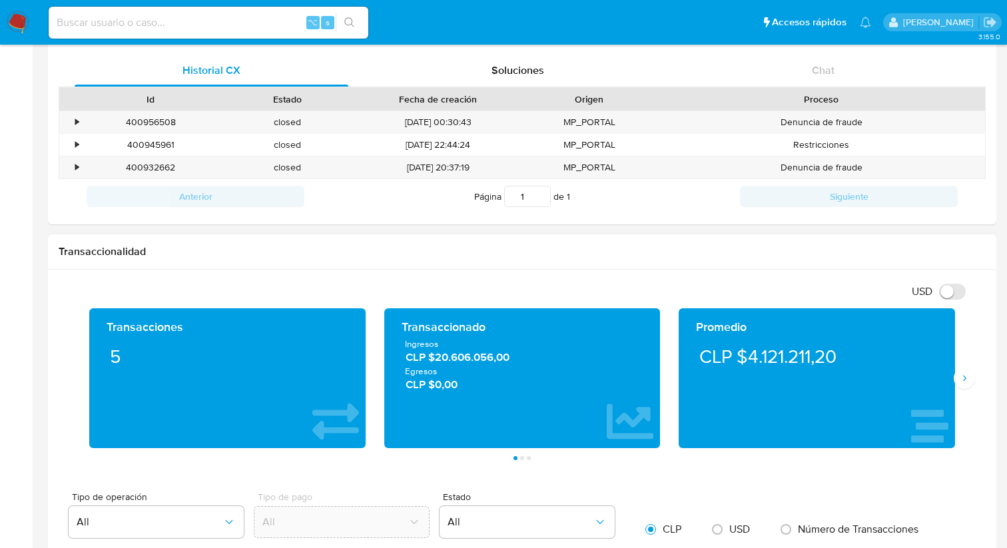
scroll to position [453, 0]
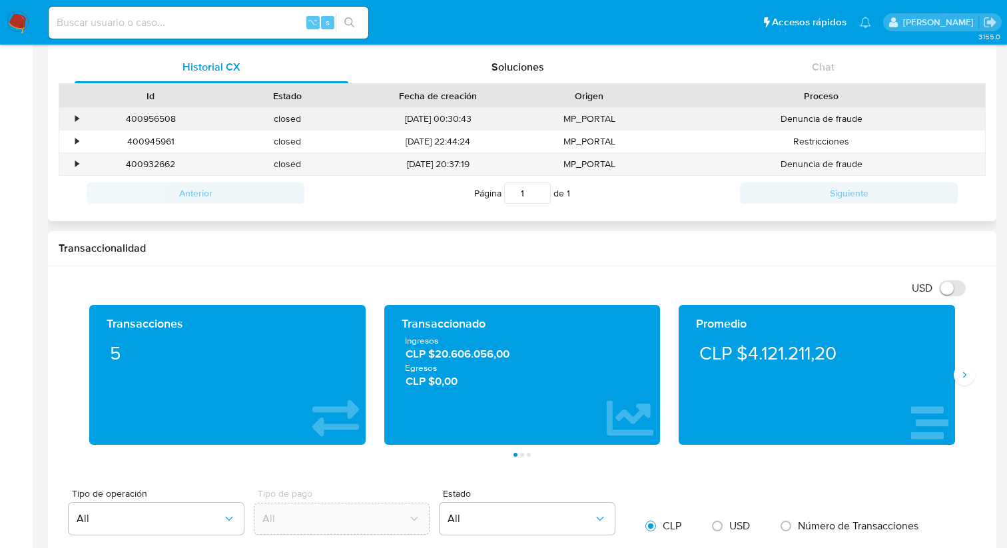
click at [76, 117] on div "•" at bounding box center [76, 119] width 3 height 13
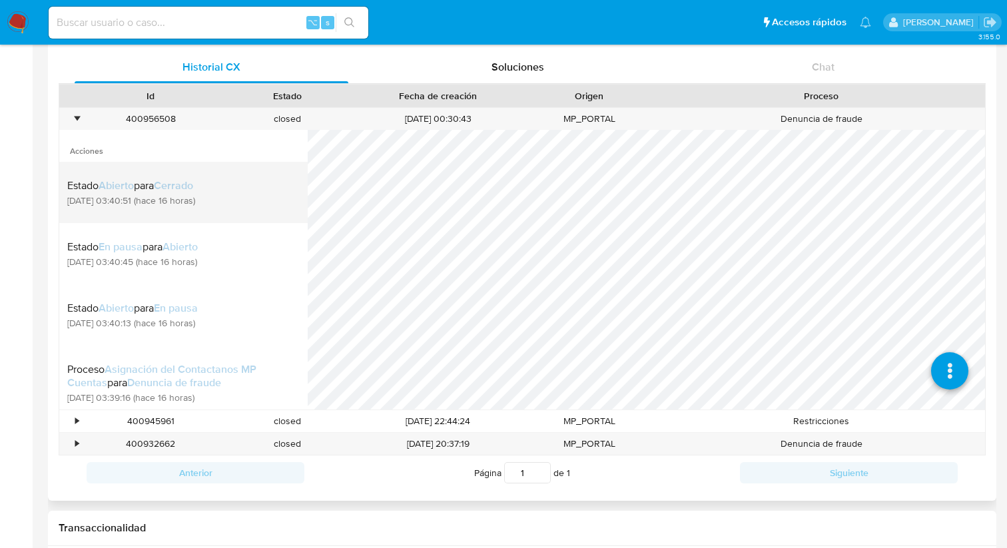
click at [216, 200] on div "Estado Abierto para Cerrado 19/08/2025 03:40:51 (hace 16 horas)" at bounding box center [183, 192] width 232 height 45
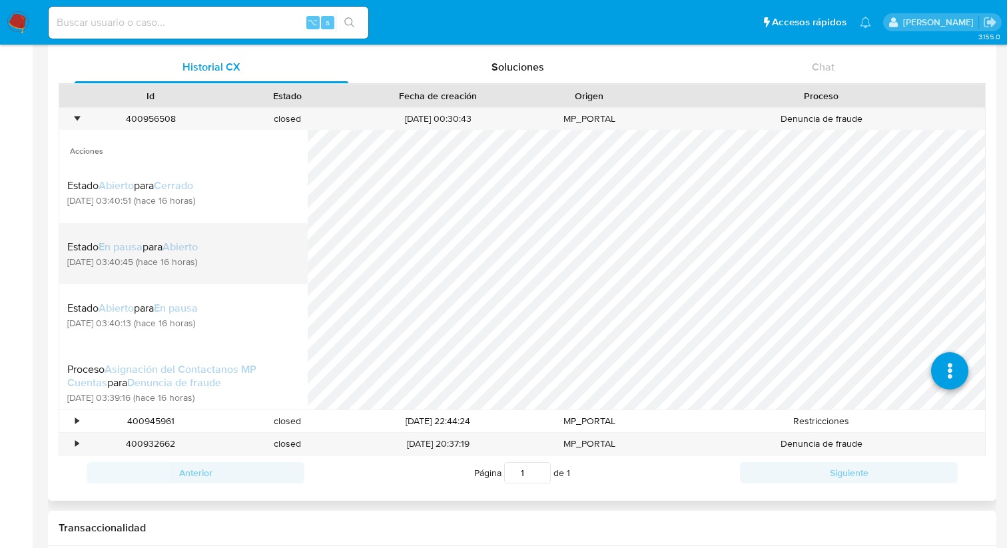
click at [198, 242] on div "Estado En pausa para Abierto" at bounding box center [132, 246] width 130 height 13
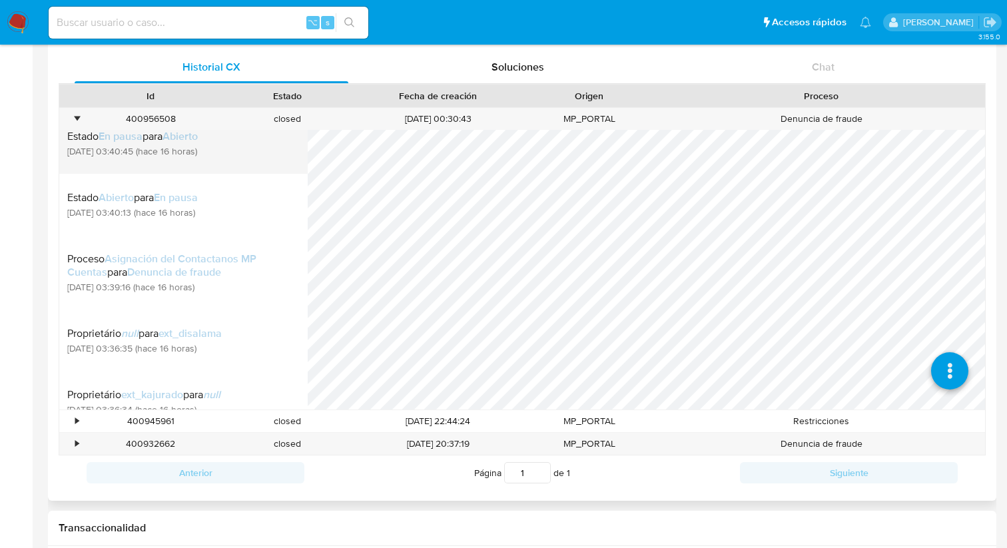
scroll to position [112, 0]
click at [215, 265] on span "Denuncia de fraude" at bounding box center [174, 270] width 94 height 15
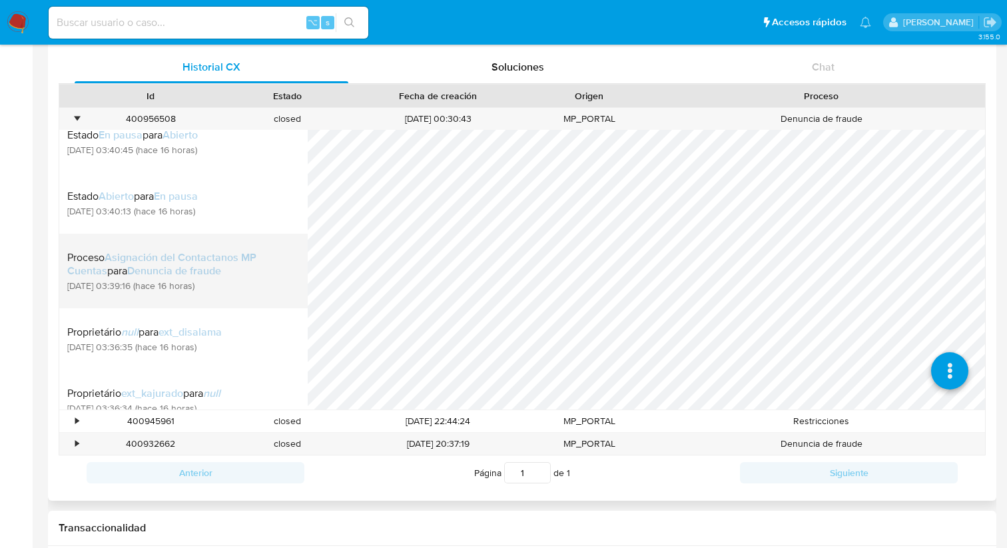
click at [220, 278] on span "Denuncia de fraude" at bounding box center [174, 270] width 94 height 15
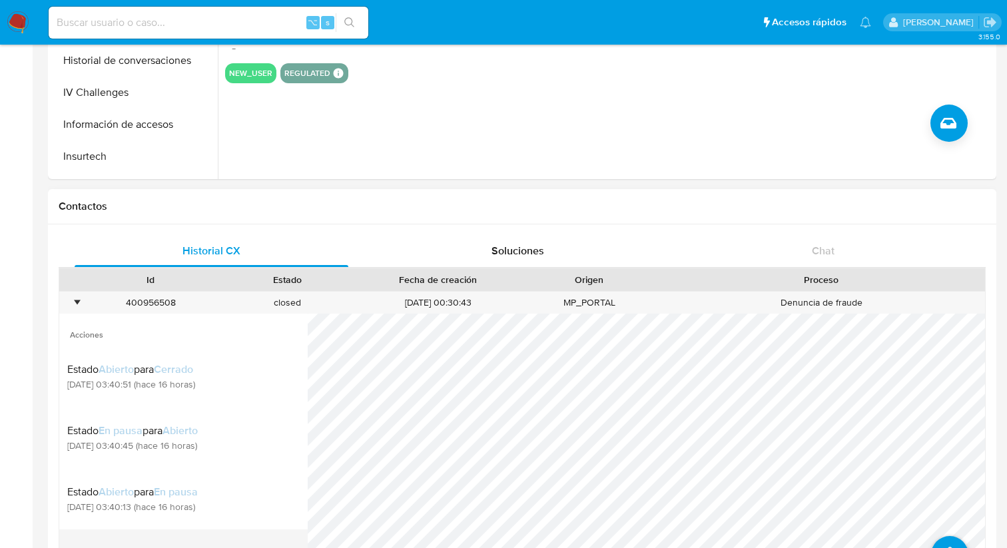
scroll to position [257, 0]
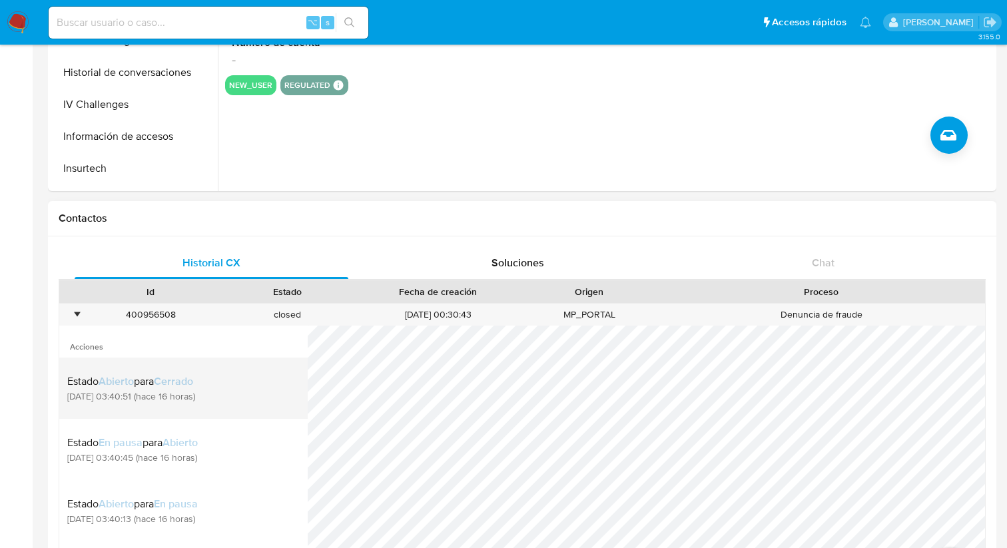
click at [195, 397] on span "19/08/2025 03:40:51 (hace 16 horas)" at bounding box center [131, 396] width 128 height 12
click at [195, 393] on span "19/08/2025 03:40:51 (hace 16 horas)" at bounding box center [131, 396] width 128 height 12
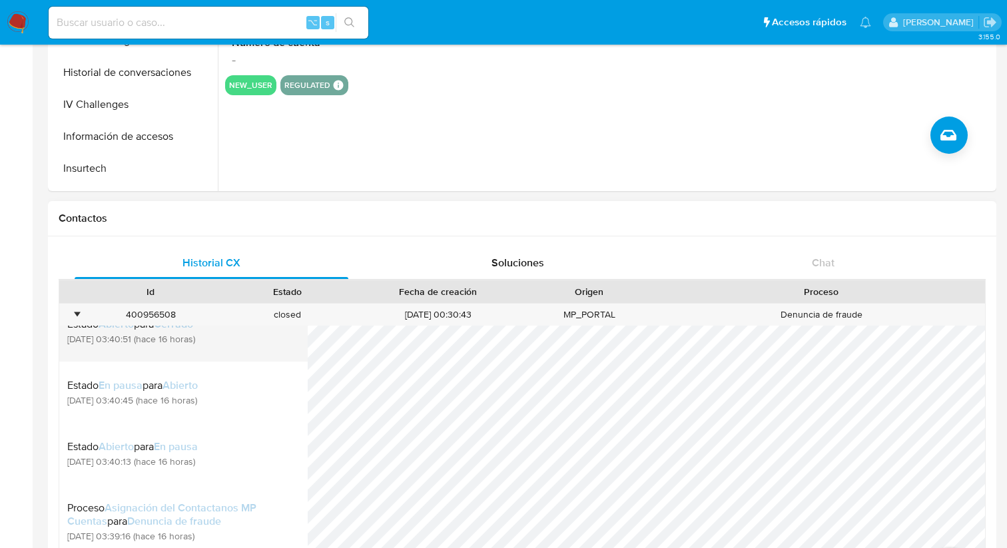
scroll to position [58, 0]
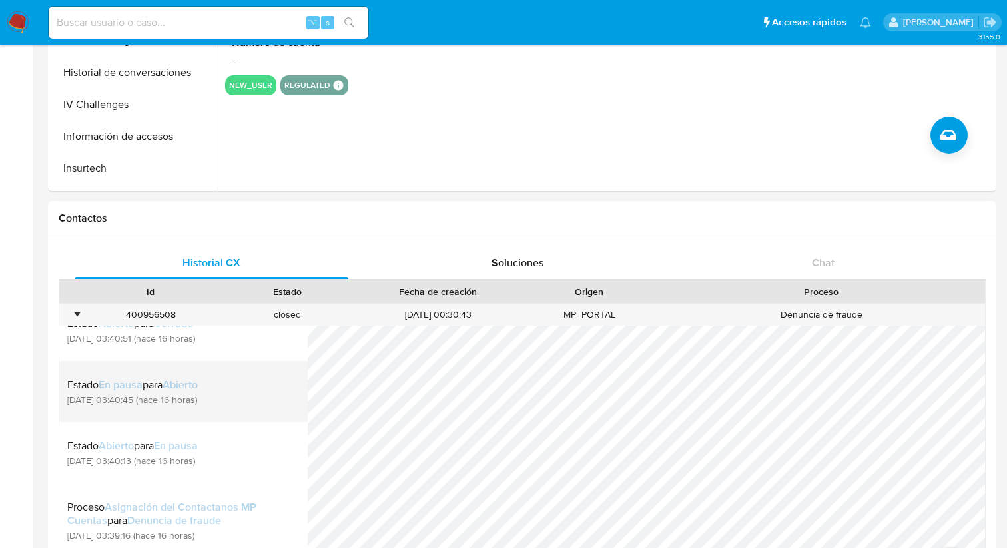
click at [196, 419] on li "Estado En pausa para Abierto 19/08/2025 03:40:45 (hace 16 horas)" at bounding box center [183, 391] width 248 height 61
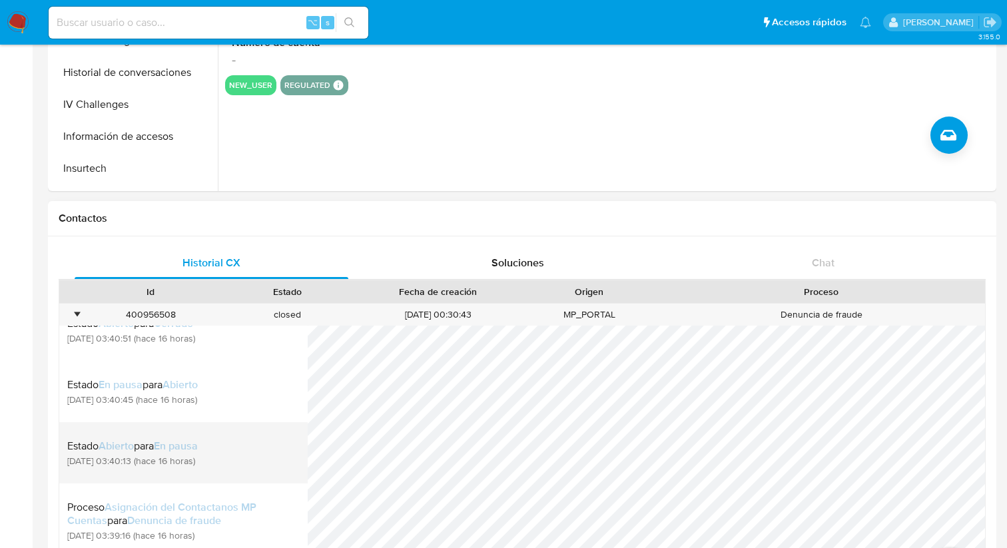
click at [196, 448] on span "En pausa" at bounding box center [176, 445] width 44 height 15
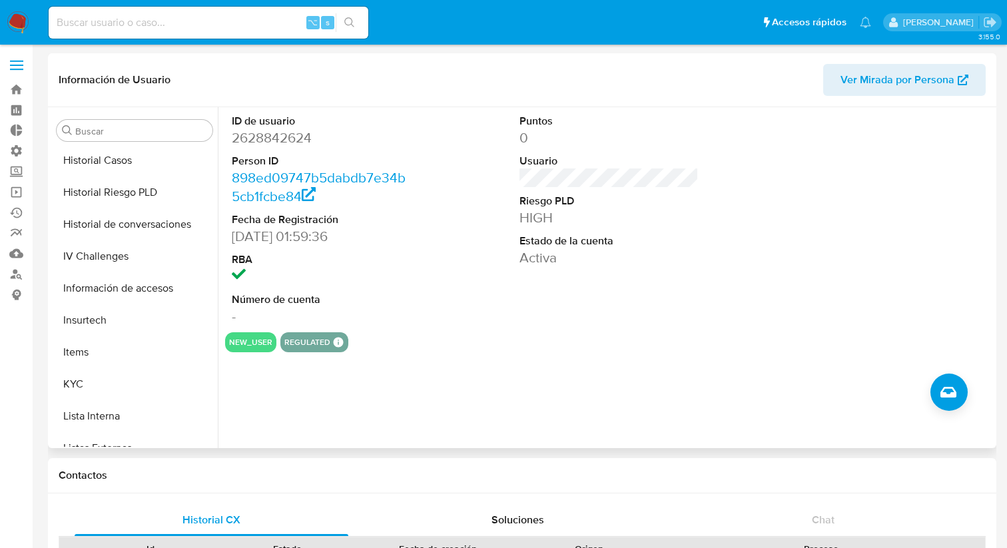
scroll to position [419, 0]
click at [154, 248] on button "IV Challenges" at bounding box center [129, 254] width 156 height 32
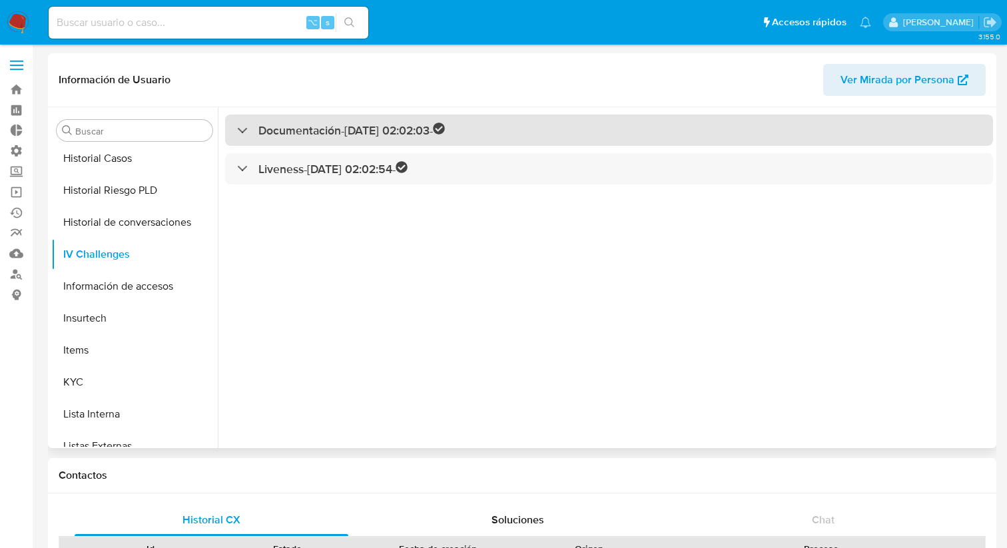
click at [347, 128] on h3 "Documentación - 14/08/2025 02:02:03 -" at bounding box center [351, 130] width 186 height 15
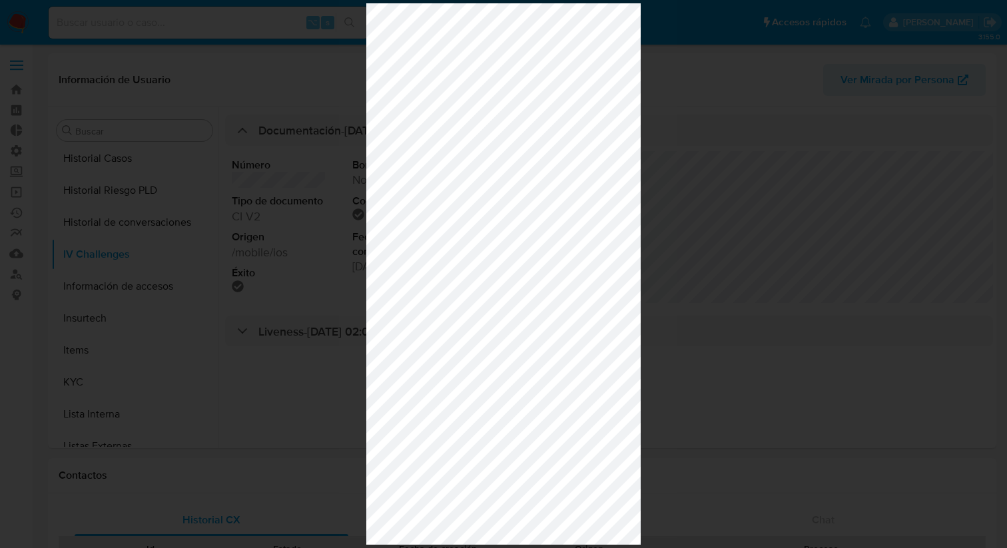
click at [674, 252] on div at bounding box center [503, 274] width 1007 height 548
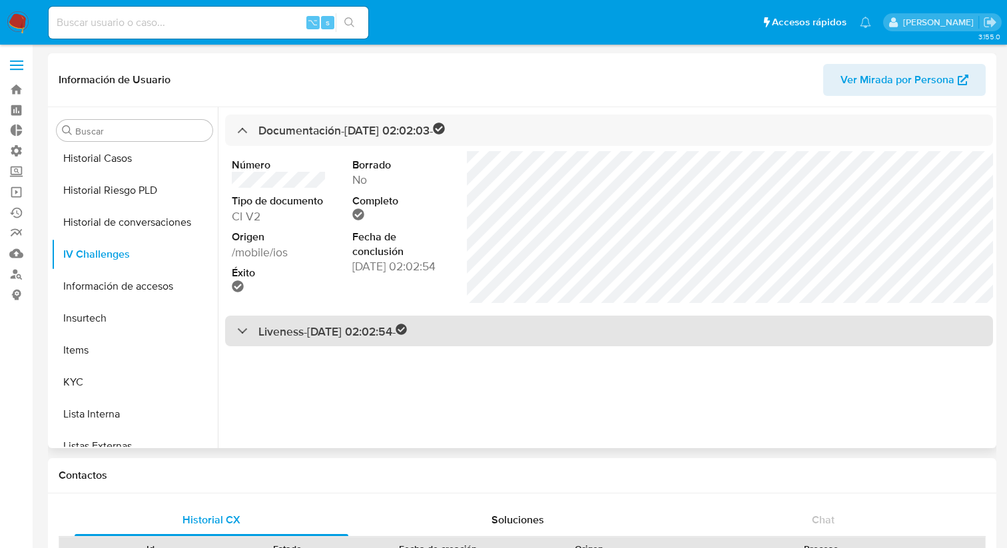
click at [353, 340] on div "Liveness - 14/08/2025 02:02:54 -" at bounding box center [609, 331] width 768 height 31
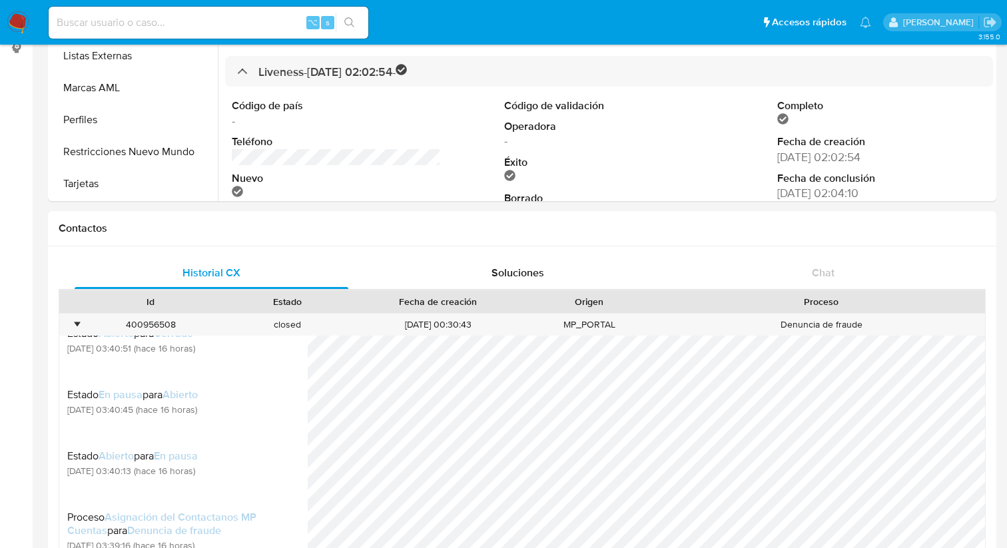
scroll to position [0, 0]
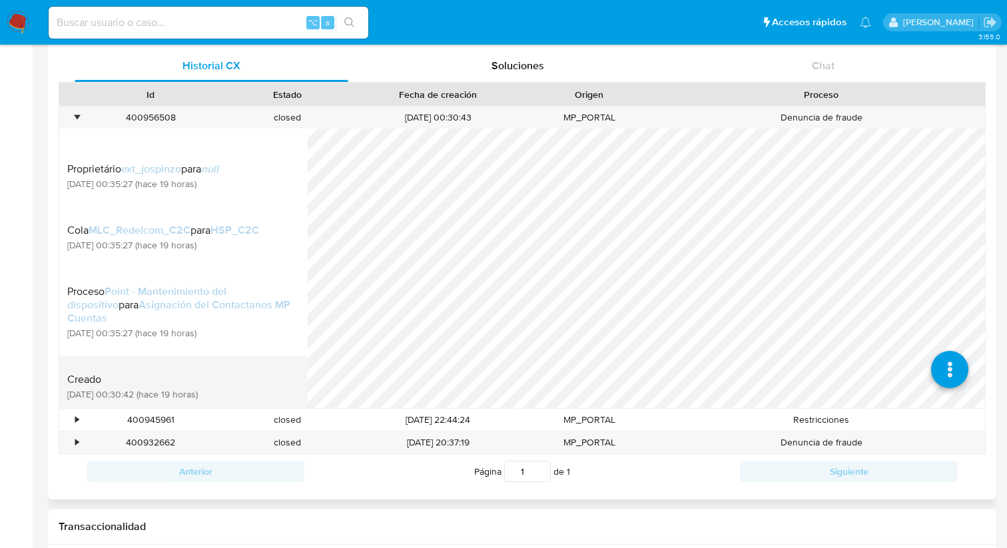
click at [218, 375] on div "Creado 19/08/2025 00:30:42 (hace 19 horas)" at bounding box center [179, 386] width 224 height 45
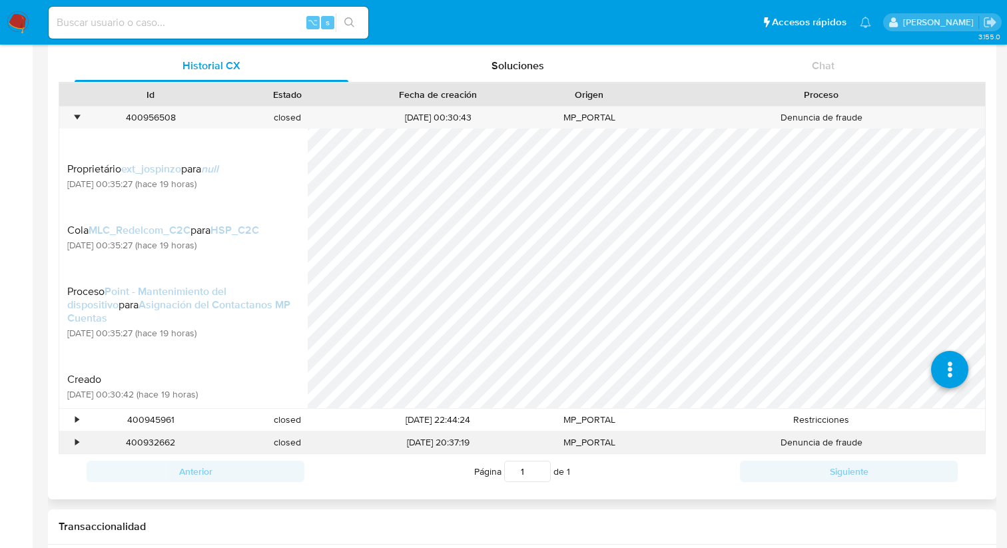
click at [396, 444] on div "18/08/2025 20:37:19" at bounding box center [438, 442] width 166 height 22
click at [83, 447] on div "400932662" at bounding box center [151, 442] width 136 height 22
click at [81, 447] on div "•" at bounding box center [70, 442] width 23 height 22
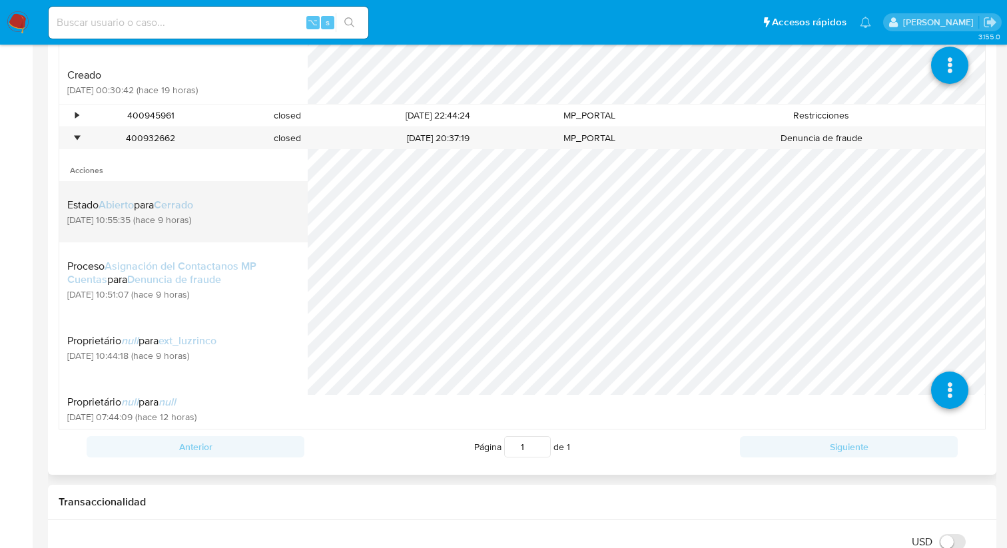
click at [193, 226] on span "19/08/2025 10:55:35 (hace 9 horas)" at bounding box center [130, 220] width 126 height 12
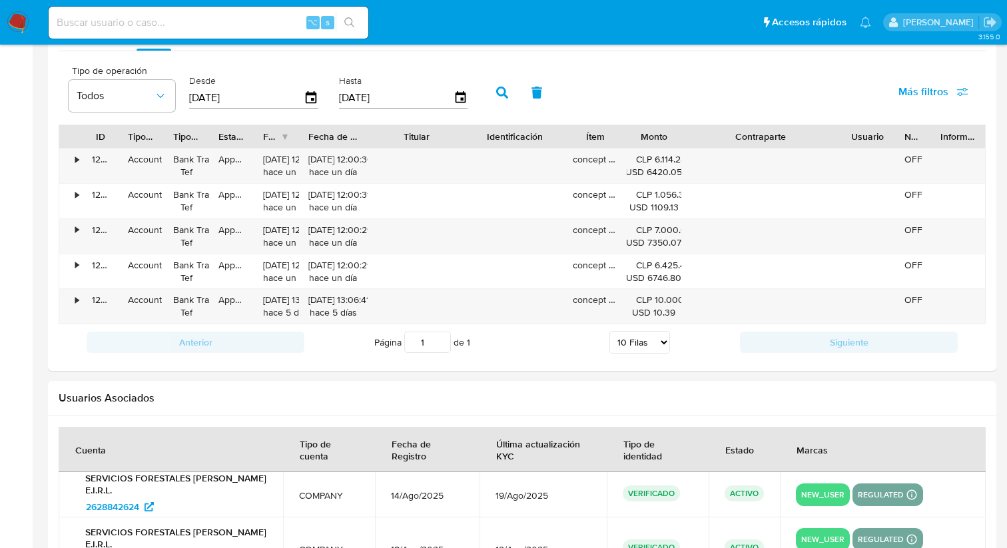
scroll to position [1851, 0]
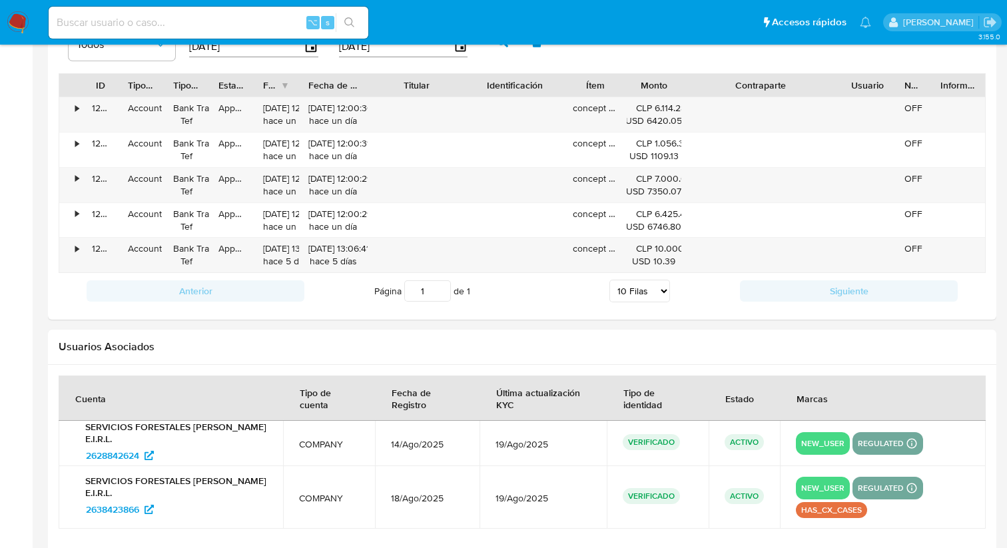
drag, startPoint x: 180, startPoint y: 443, endPoint x: 83, endPoint y: 431, distance: 98.5
click at [83, 431] on p "SERVICIOS FORESTALES HECTOR MAURICIO SILVA MORALES E.I.R.L." at bounding box center [171, 433] width 192 height 24
click at [25, 28] on img at bounding box center [18, 22] width 23 height 23
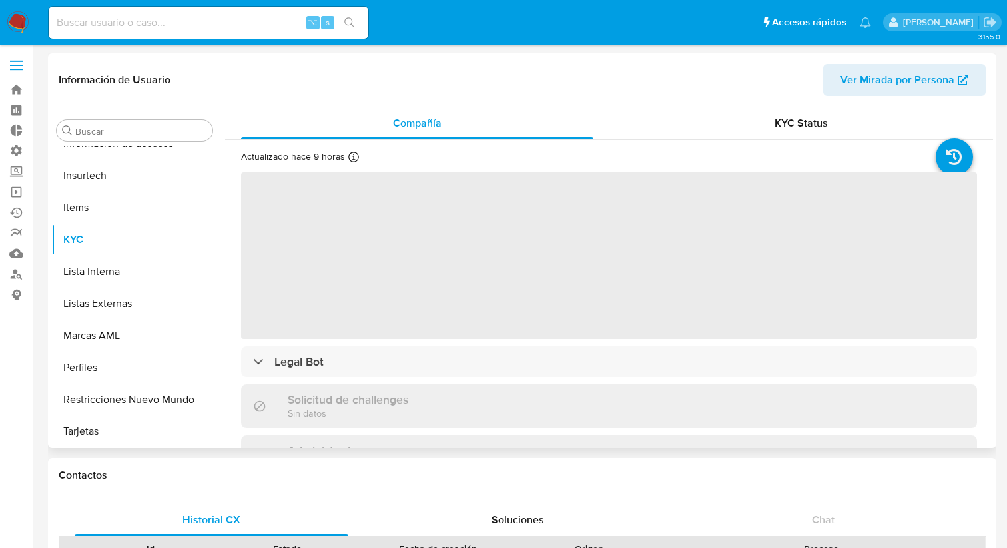
scroll to position [563, 0]
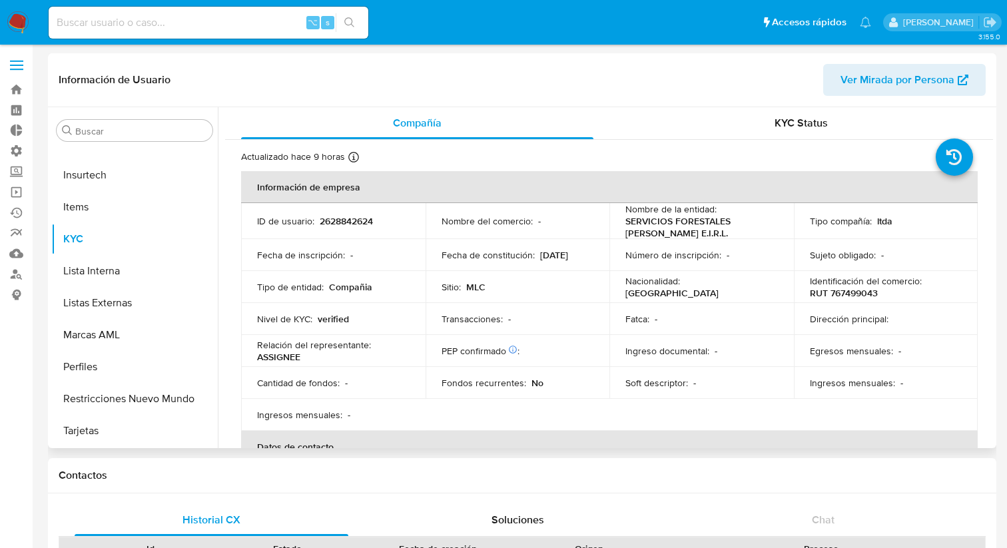
click at [296, 363] on p "ASSIGNEE" at bounding box center [278, 357] width 43 height 12
select select "10"
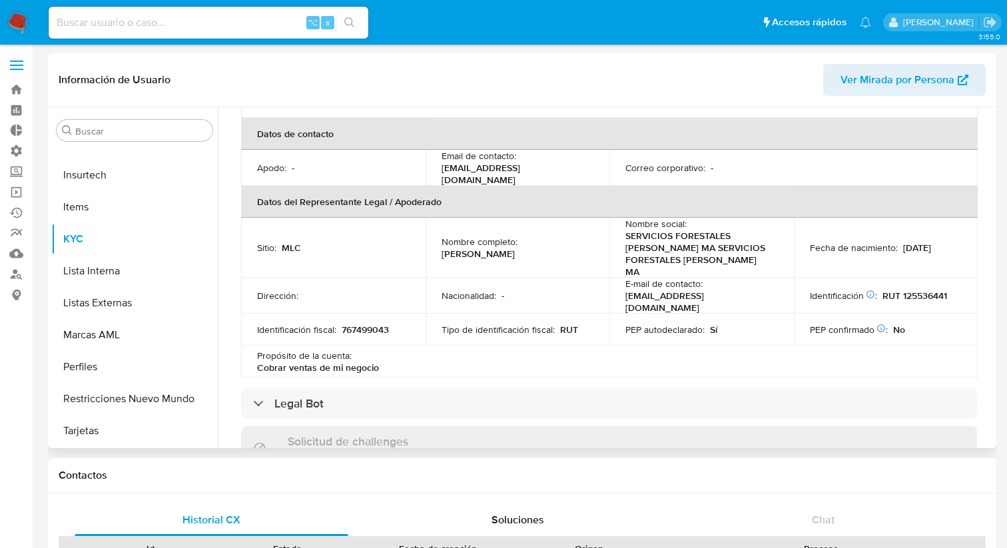
scroll to position [310, 0]
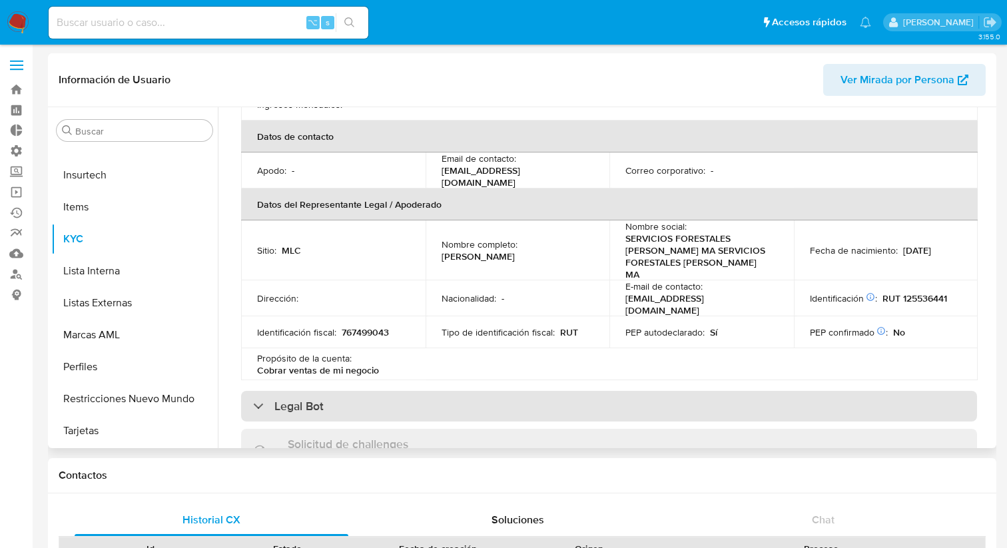
click at [320, 399] on h3 "Legal Bot" at bounding box center [298, 406] width 49 height 15
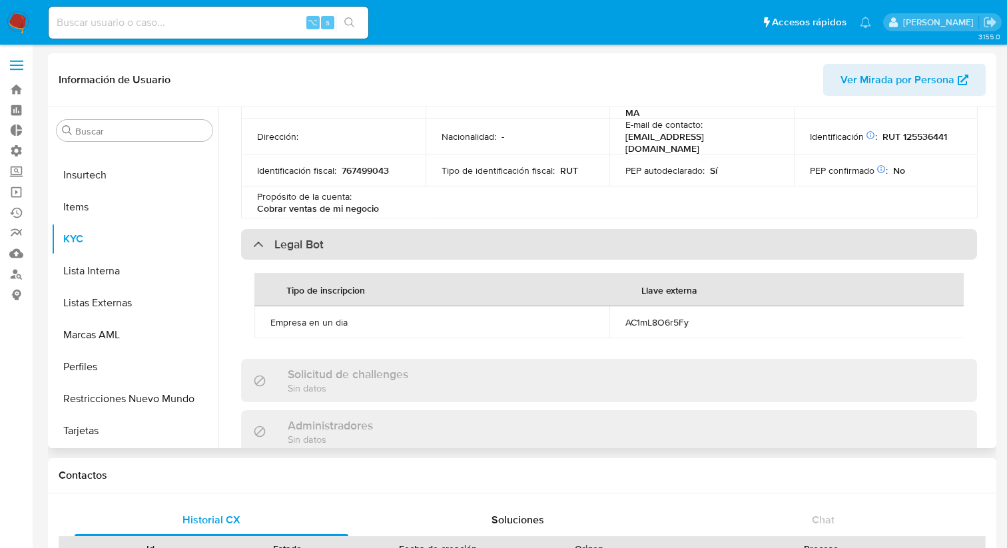
scroll to position [485, 0]
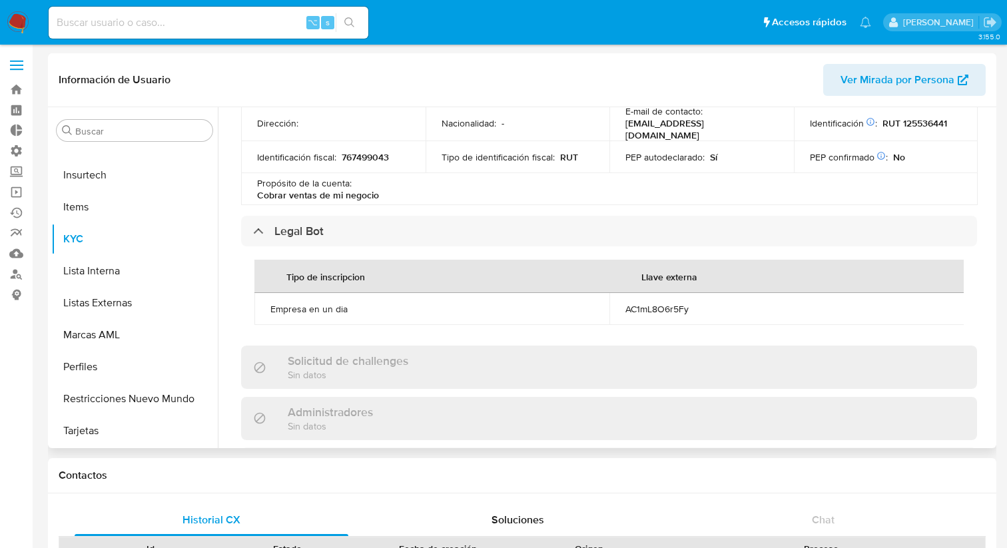
click at [316, 303] on div "Empresa en un dia" at bounding box center [431, 309] width 323 height 12
click at [671, 303] on div "AC1mL8O6r5Fy" at bounding box center [786, 309] width 323 height 12
copy div "AC1mL8O6r5Fy"
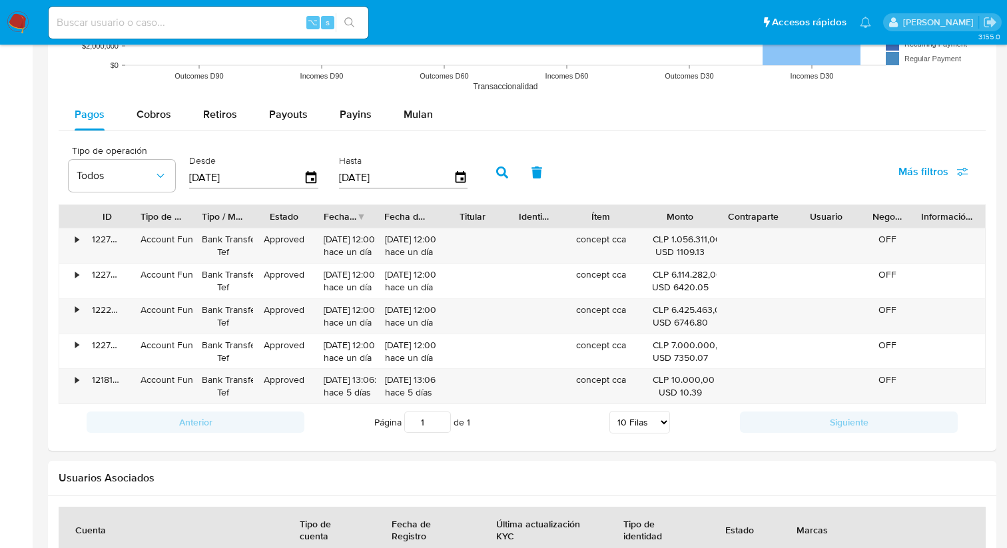
scroll to position [1163, 0]
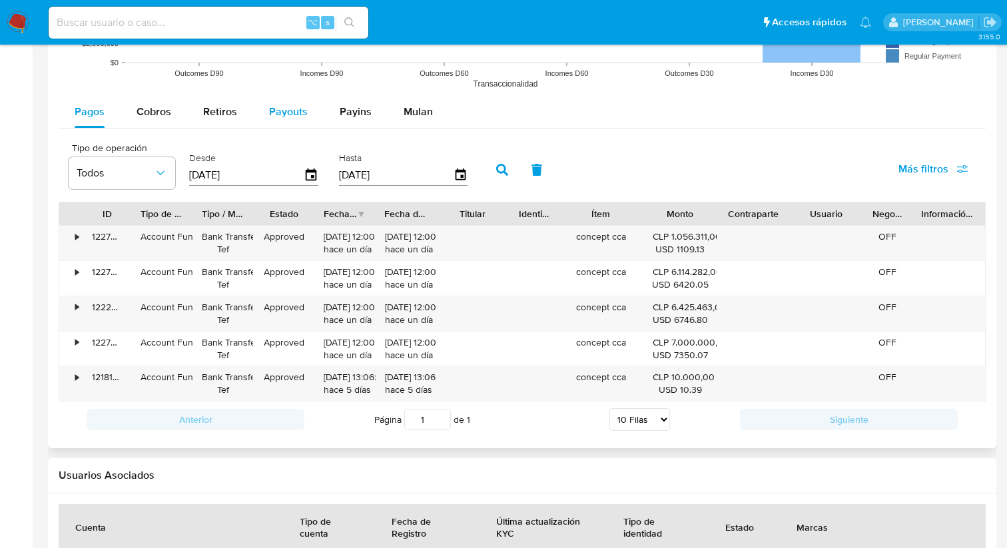
click at [261, 115] on button "Payouts" at bounding box center [288, 112] width 71 height 32
select select "10"
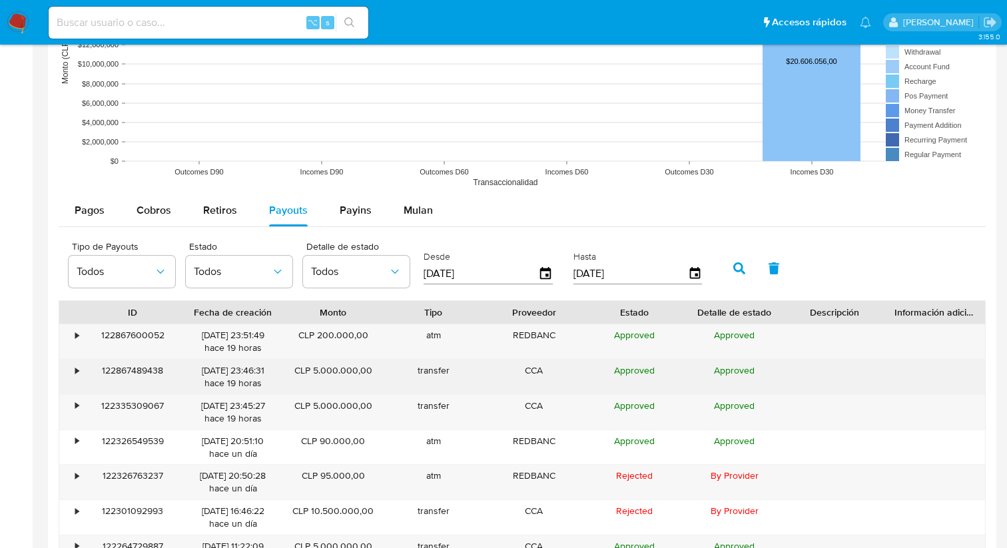
scroll to position [1059, 0]
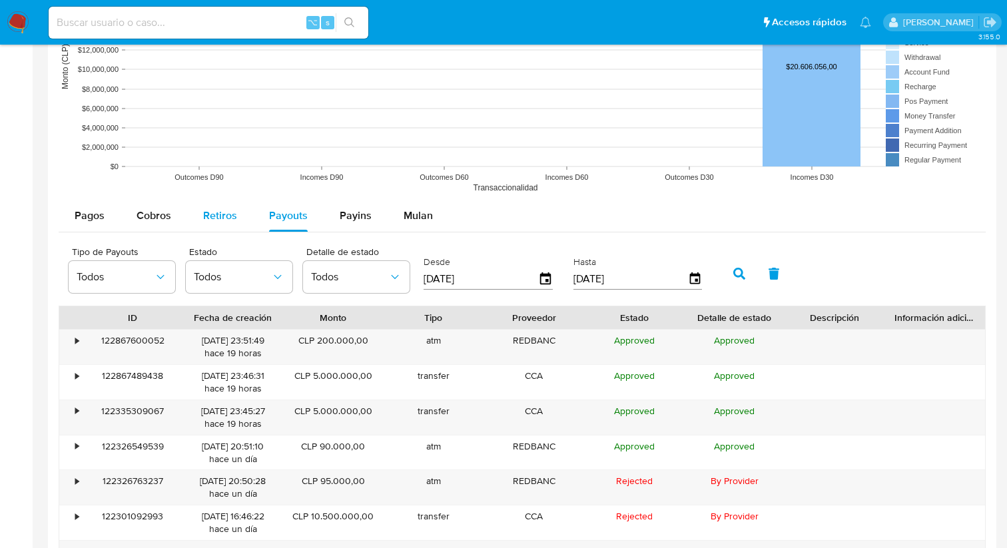
click at [211, 212] on span "Retiros" at bounding box center [220, 215] width 34 height 15
select select "10"
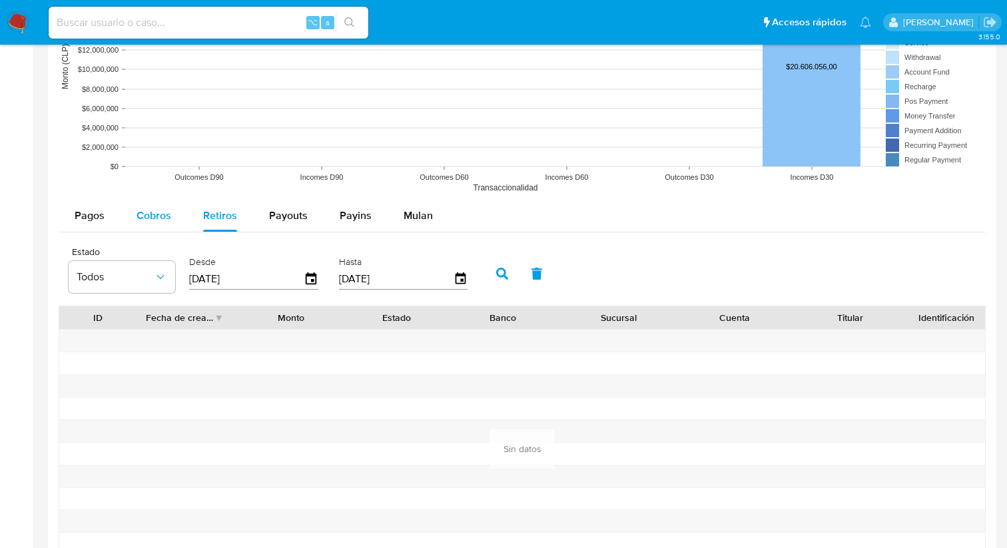
click at [152, 218] on span "Cobros" at bounding box center [153, 215] width 35 height 15
select select "10"
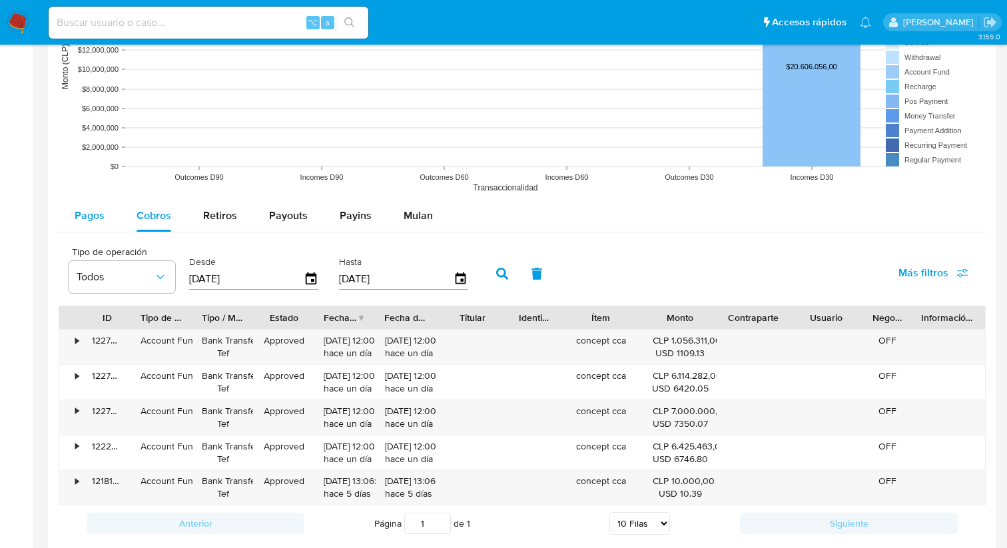
click at [79, 220] on span "Pagos" at bounding box center [90, 215] width 30 height 15
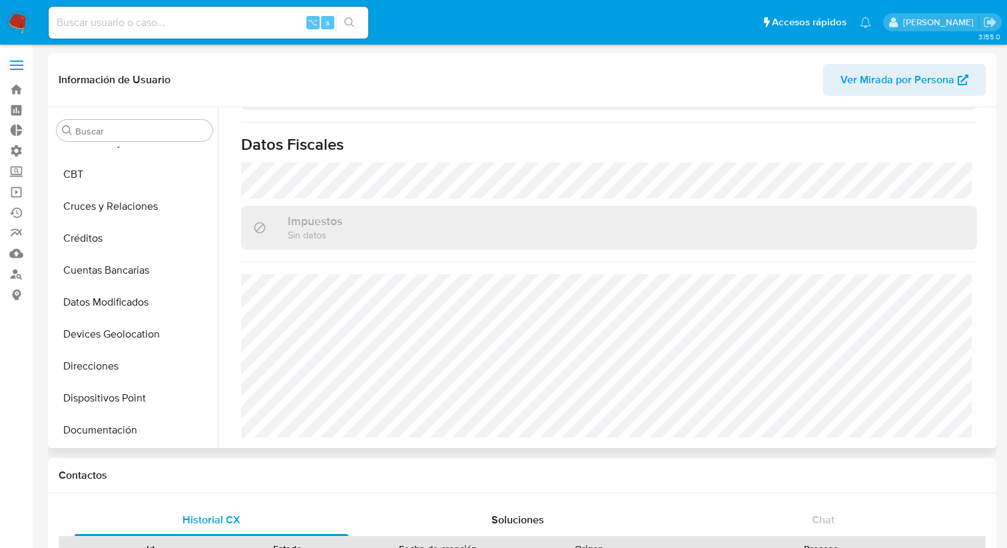
scroll to position [0, 0]
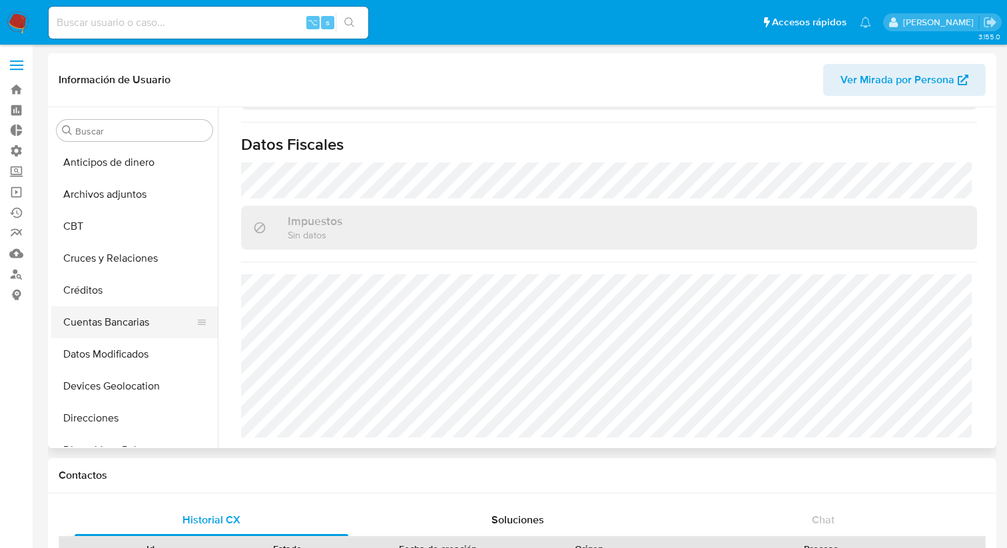
click at [143, 326] on button "Cuentas Bancarias" at bounding box center [129, 322] width 156 height 32
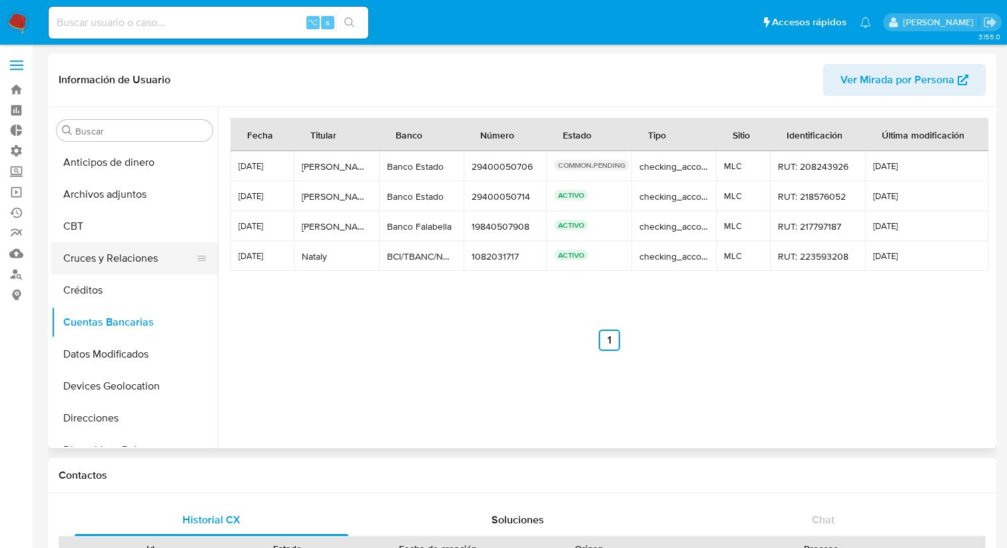
click at [140, 256] on button "Cruces y Relaciones" at bounding box center [129, 258] width 156 height 32
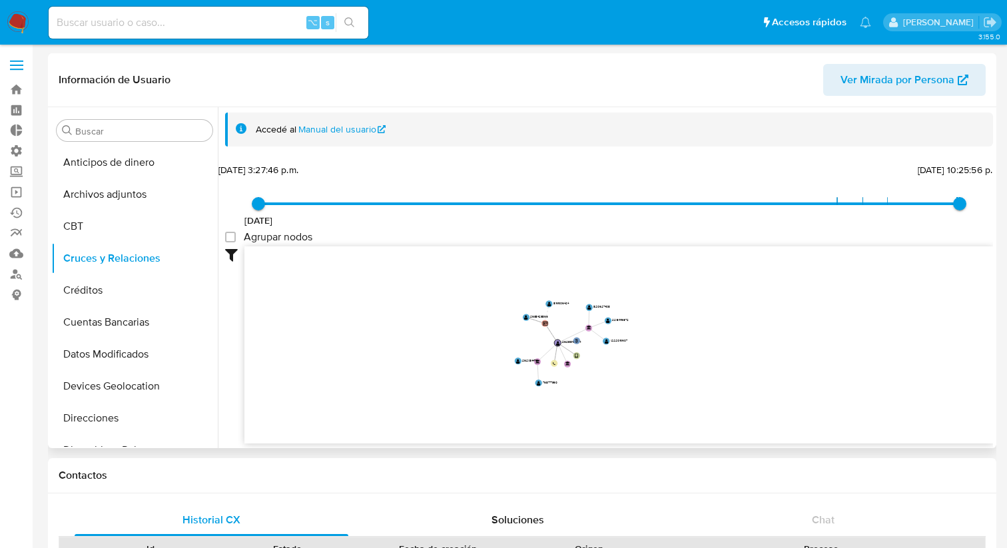
drag, startPoint x: 549, startPoint y: 304, endPoint x: 549, endPoint y: 346, distance: 42.6
click at [549, 346] on icon "user-2628842624  2628842624 phone-19fc77f7b041e1d6274554b7b8643ee7  person-e7…" at bounding box center [618, 342] width 748 height 193
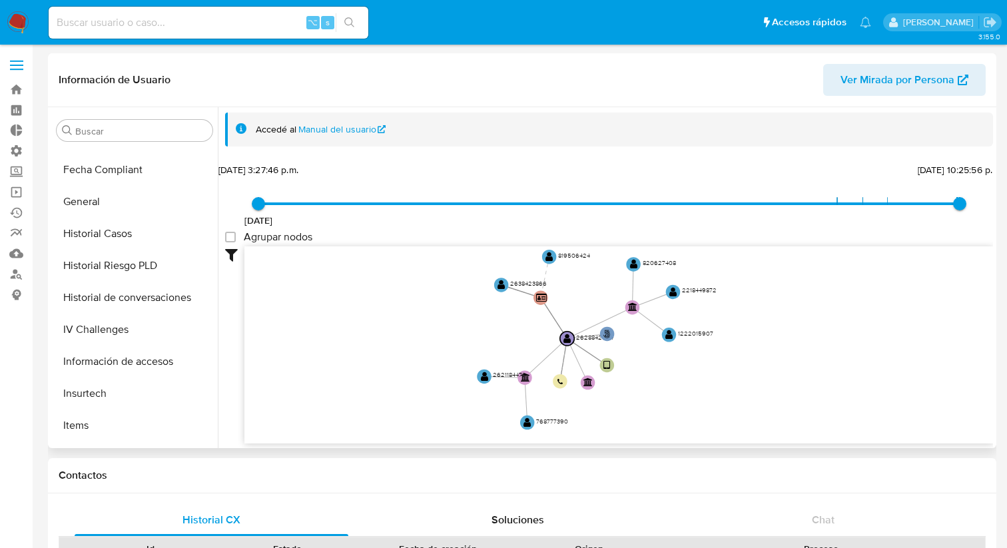
scroll to position [354, 0]
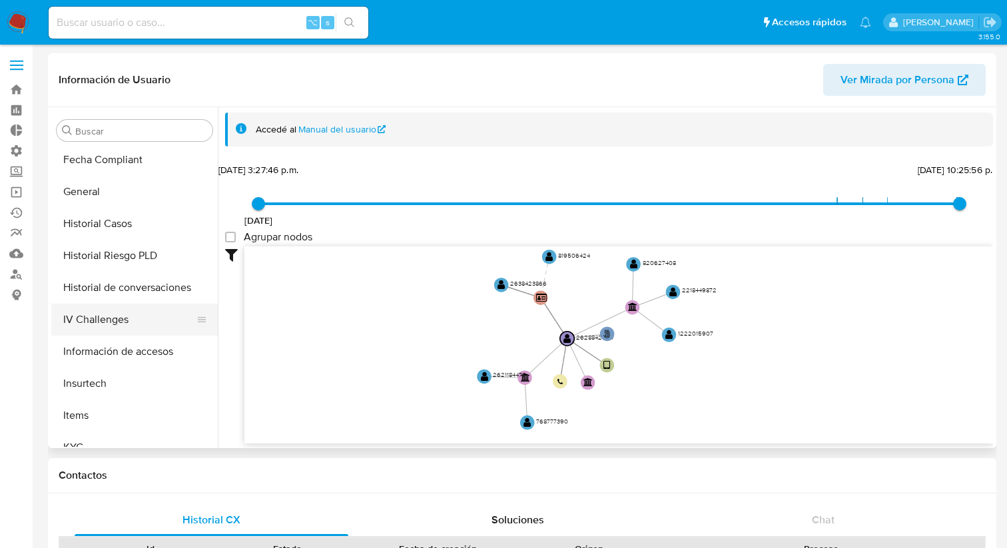
click at [130, 317] on button "IV Challenges" at bounding box center [129, 320] width 156 height 32
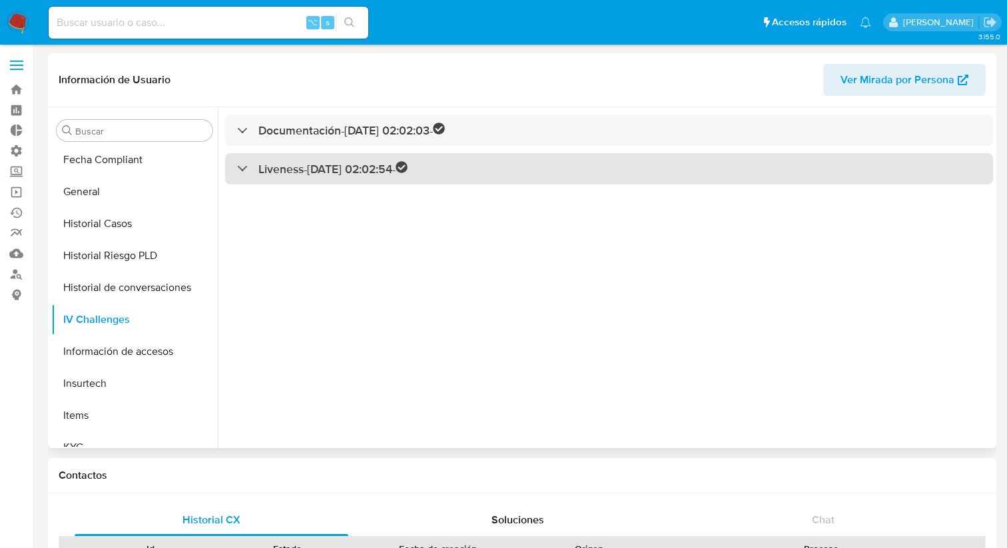
click at [346, 158] on div "Liveness - 14/08/2025 02:02:54 -" at bounding box center [609, 168] width 768 height 31
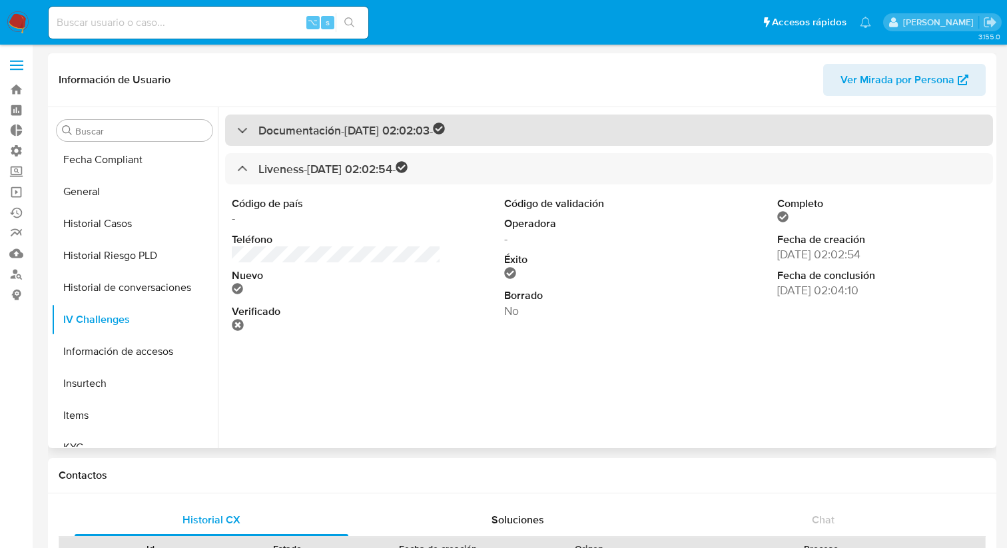
click at [338, 128] on h3 "Documentación - 14/08/2025 02:02:03 -" at bounding box center [351, 130] width 186 height 15
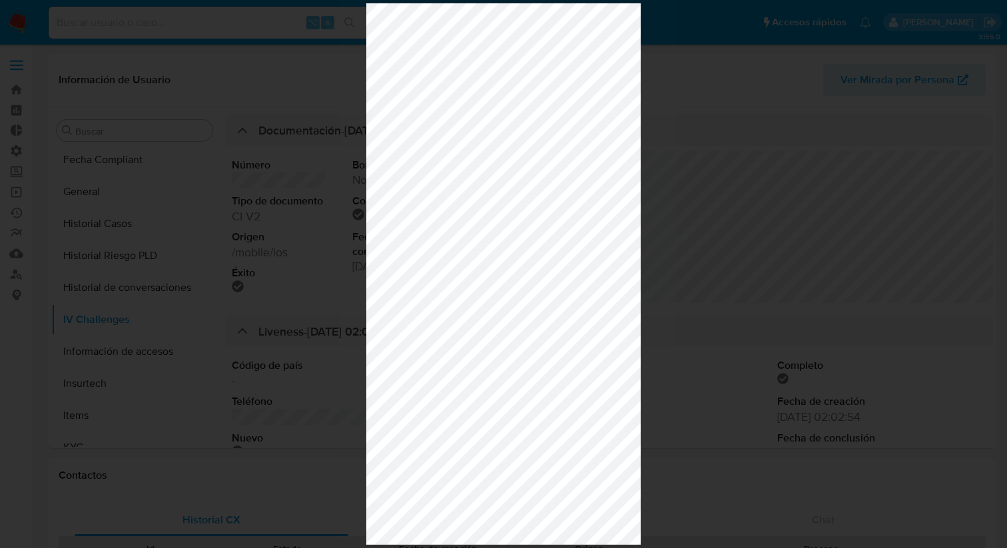
click at [662, 274] on div at bounding box center [503, 274] width 1007 height 548
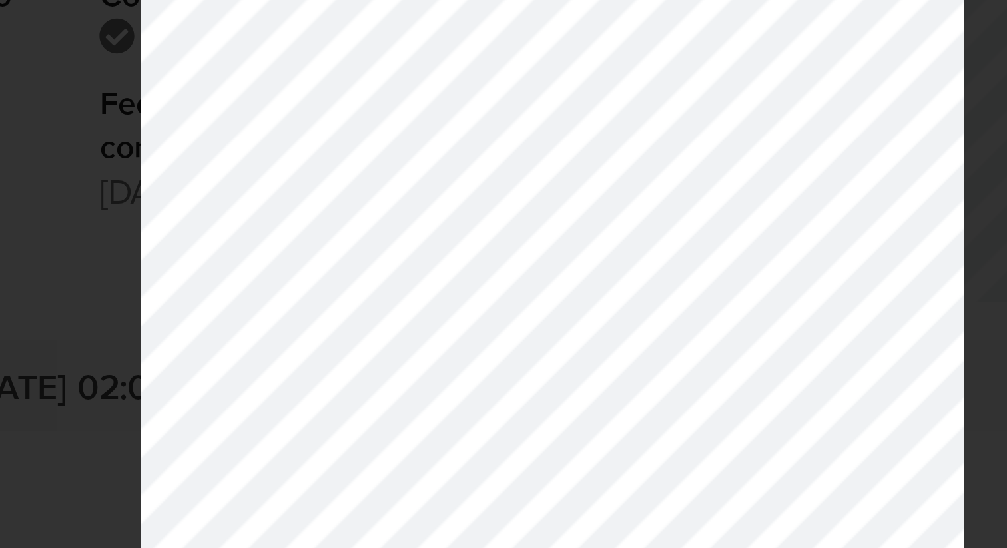
click at [354, 226] on div at bounding box center [503, 274] width 1007 height 548
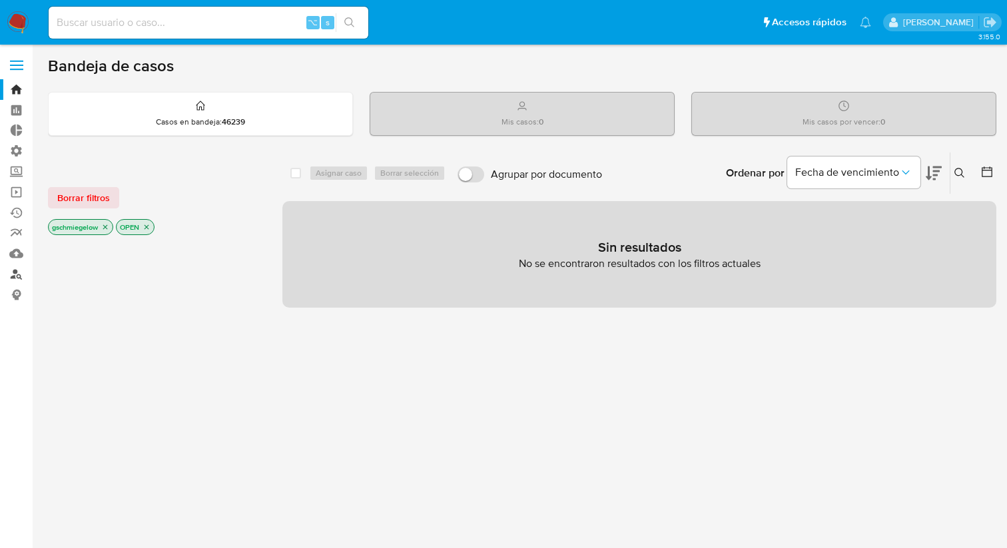
click at [17, 278] on link "Buscador de personas" at bounding box center [79, 274] width 158 height 21
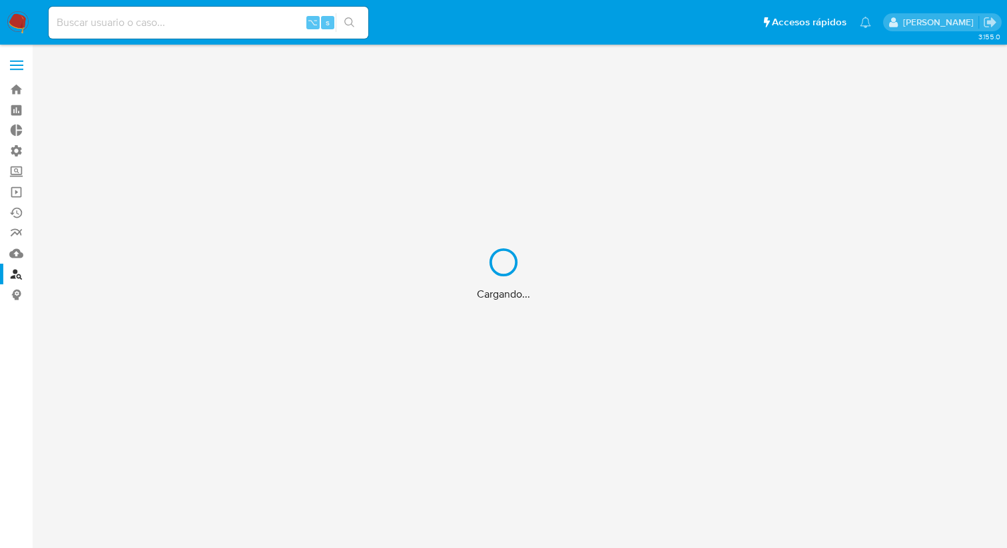
click at [16, 59] on div "Cargando..." at bounding box center [503, 274] width 1007 height 548
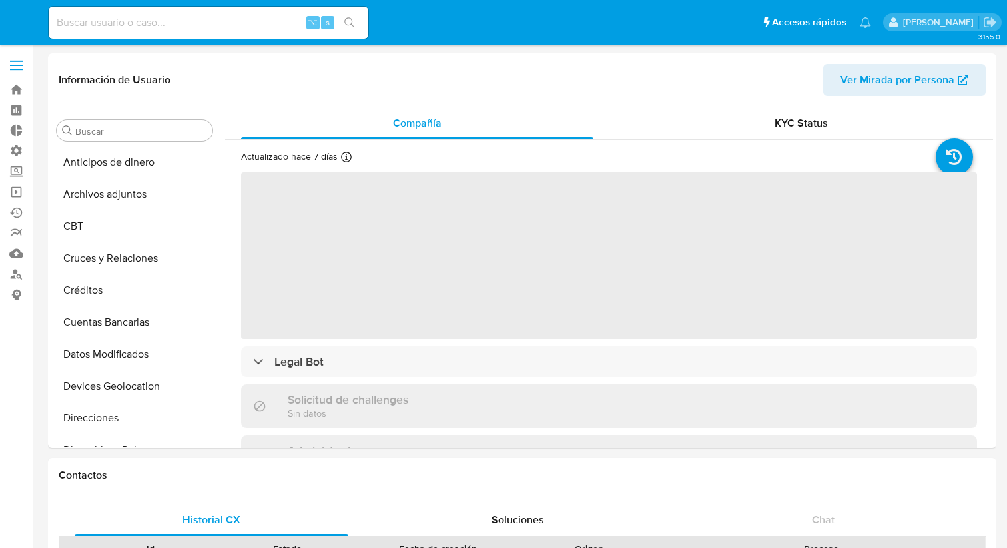
select select "10"
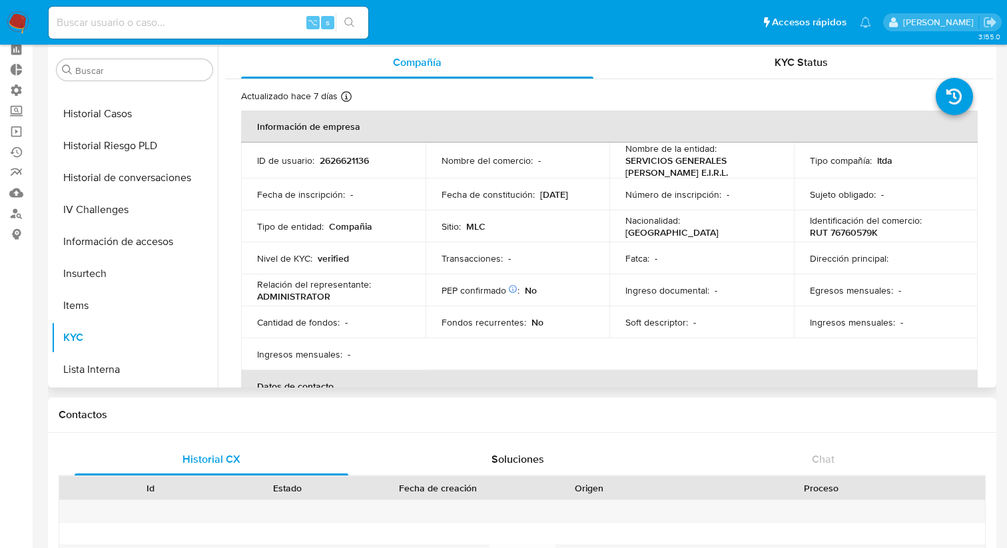
scroll to position [374, 0]
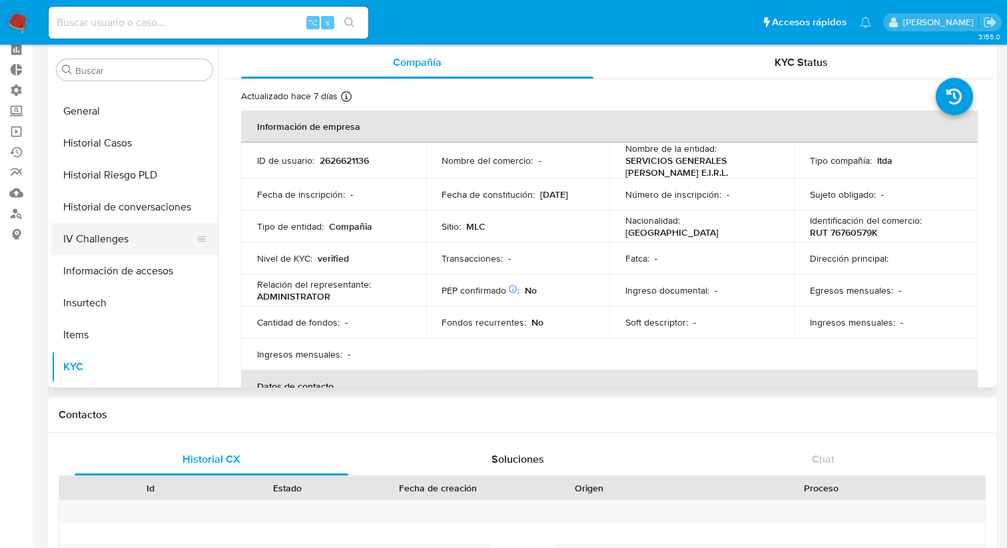
click at [131, 239] on button "IV Challenges" at bounding box center [129, 239] width 156 height 32
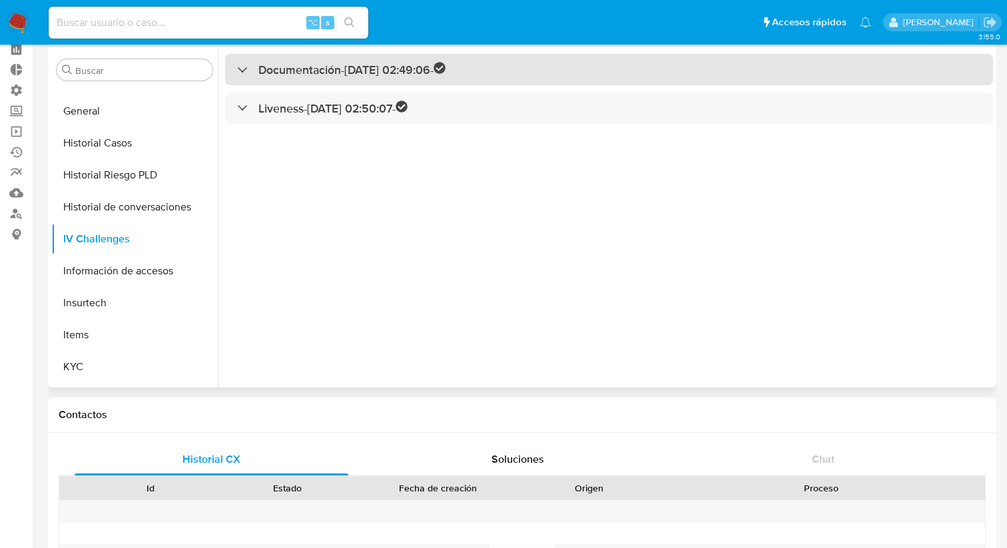
click at [364, 71] on h3 "Documentación - [DATE] 02:49:06 -" at bounding box center [351, 69] width 187 height 15
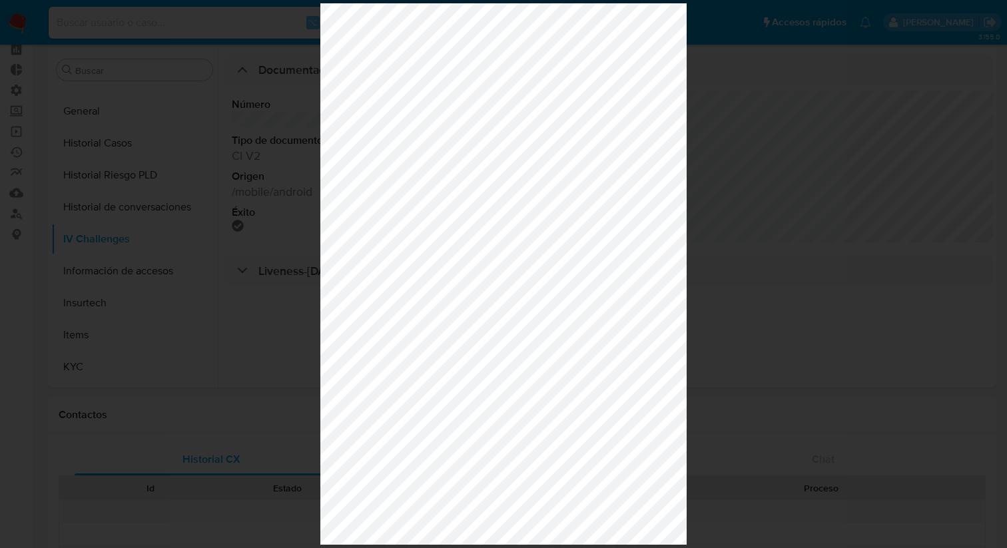
click at [159, 311] on div at bounding box center [503, 274] width 1007 height 548
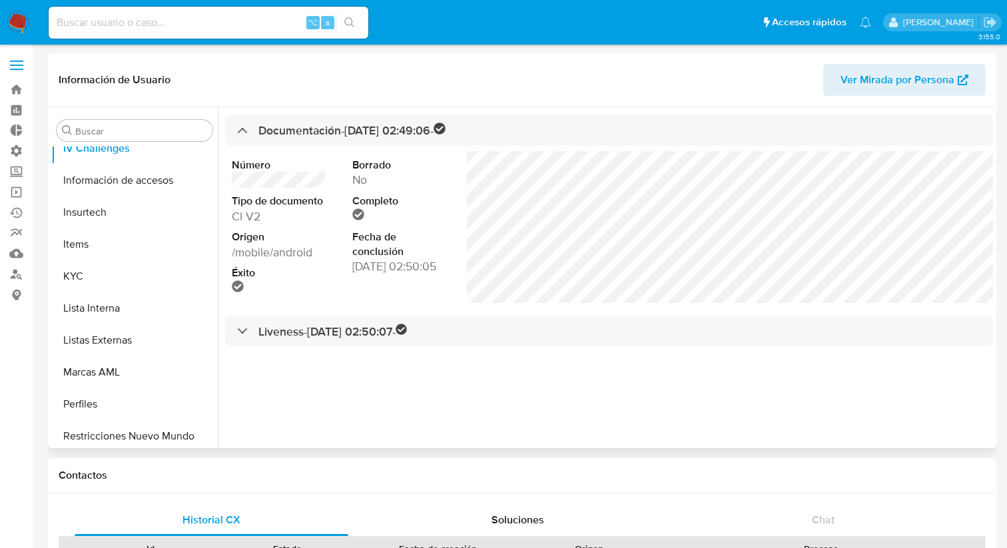
scroll to position [530, 0]
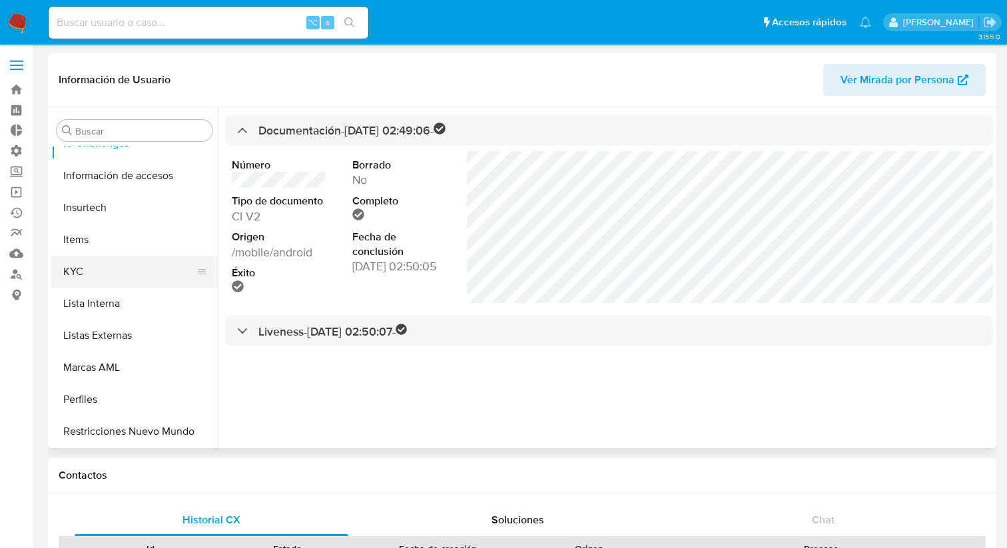
click at [106, 281] on button "KYC" at bounding box center [129, 272] width 156 height 32
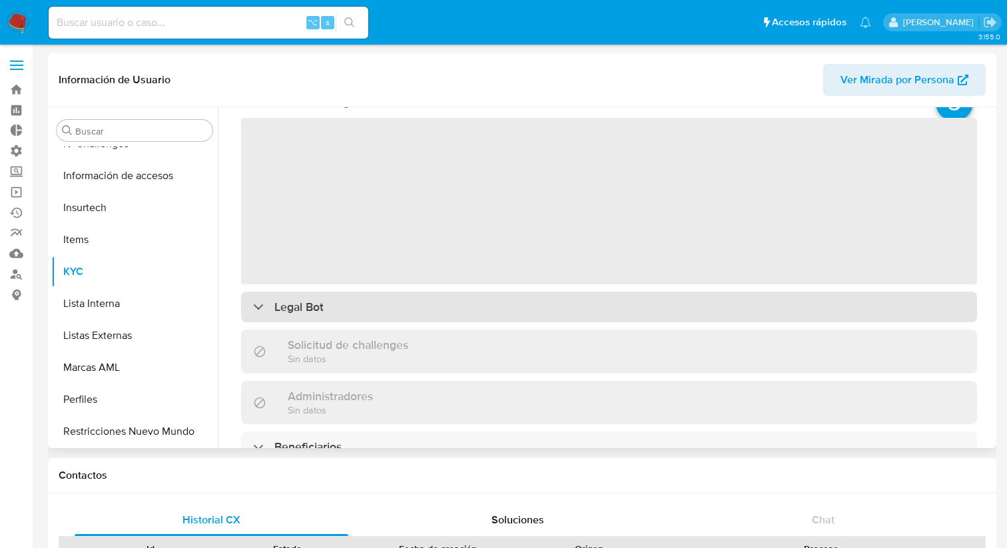
scroll to position [56, 0]
click at [534, 308] on div "Legal Bot" at bounding box center [609, 305] width 736 height 31
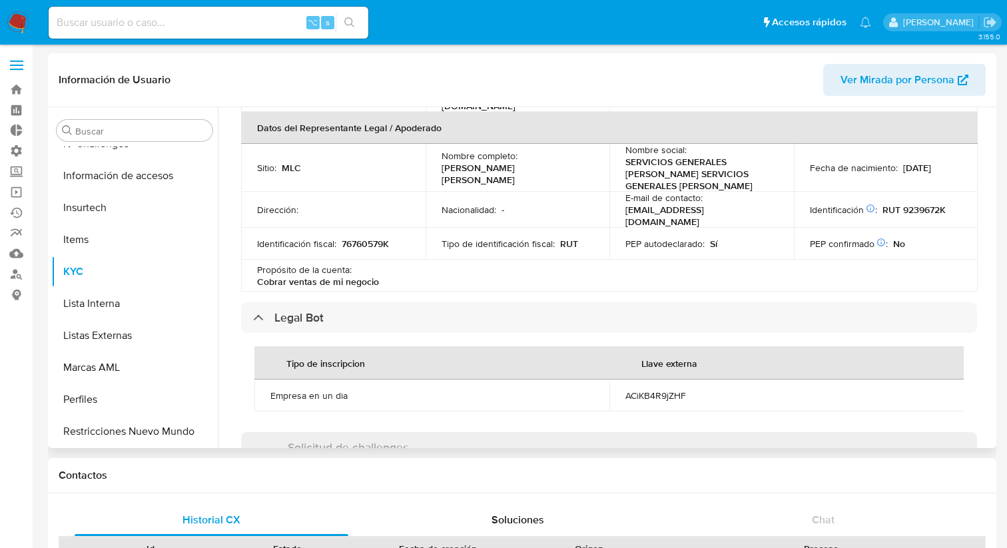
scroll to position [395, 0]
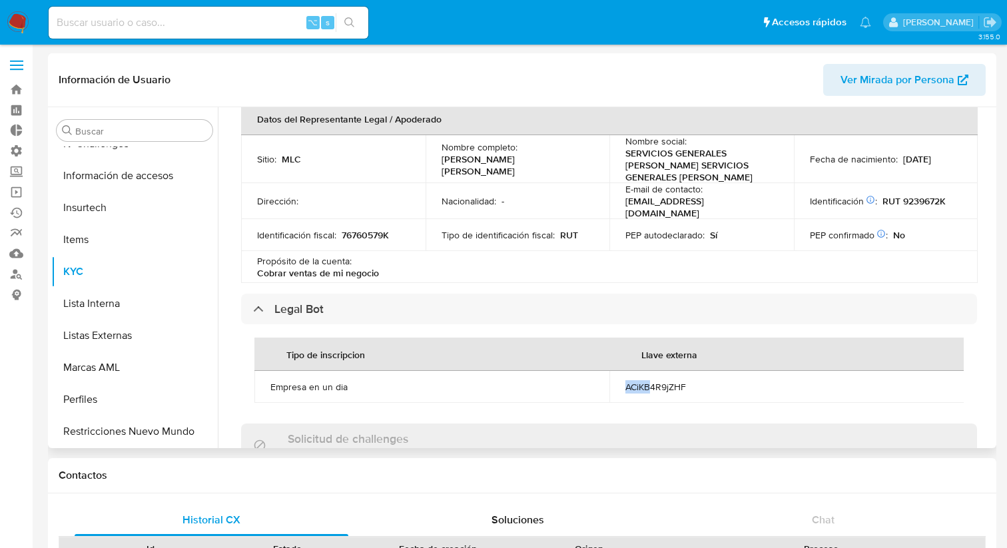
drag, startPoint x: 695, startPoint y: 368, endPoint x: 648, endPoint y: 374, distance: 47.6
click at [647, 374] on td "ACiKB4R9jZHF" at bounding box center [786, 387] width 355 height 32
drag, startPoint x: 701, startPoint y: 382, endPoint x: 622, endPoint y: 383, distance: 79.2
click at [621, 383] on td "ACiKB4R9jZHF" at bounding box center [786, 387] width 355 height 32
copy div "ACiKB4R9jZHF"
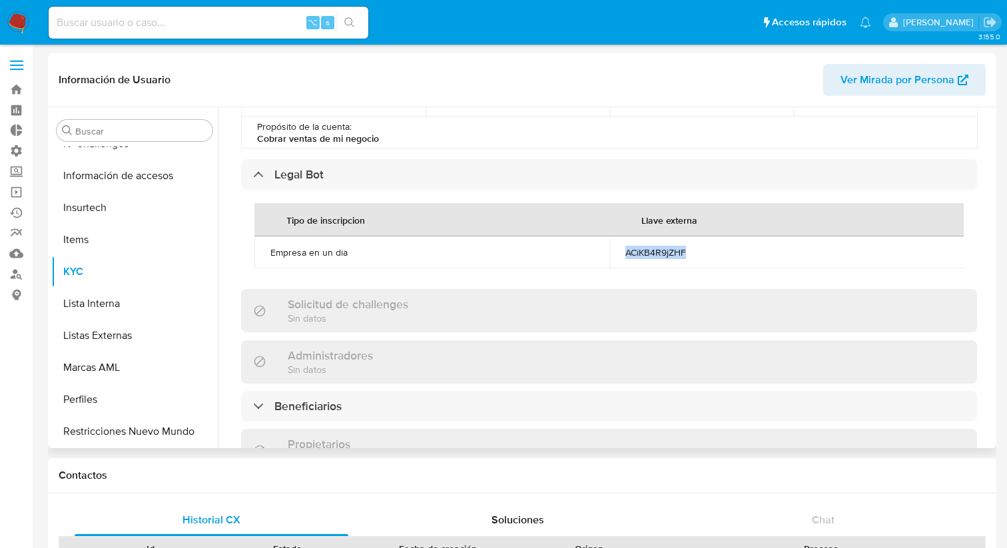
scroll to position [0, 0]
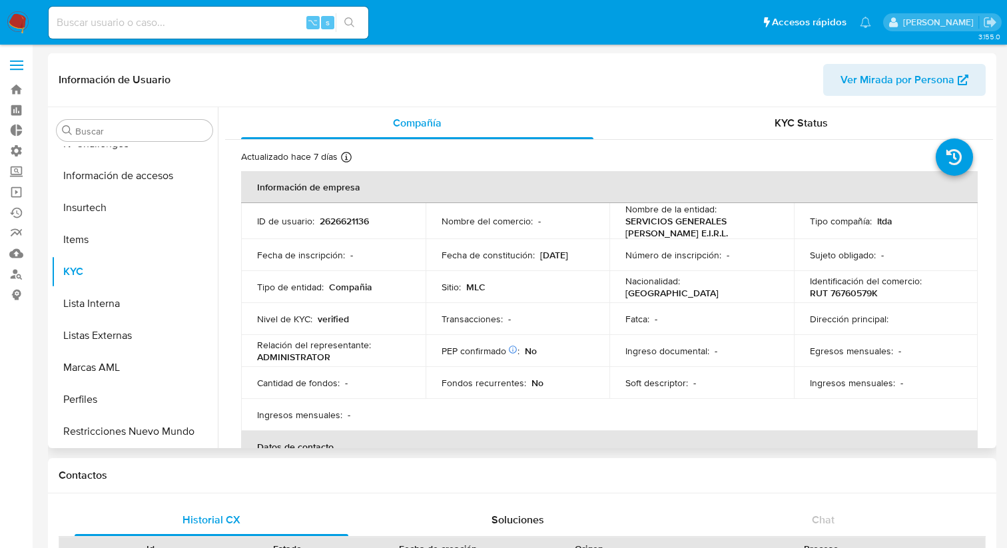
drag, startPoint x: 764, startPoint y: 230, endPoint x: 624, endPoint y: 215, distance: 140.6
click at [625, 215] on p "SERVICIOS GENERALES [PERSON_NAME] E.I.R.L." at bounding box center [698, 227] width 147 height 24
copy p "SERVICIOS GENERALES [PERSON_NAME] E.I.R.L."
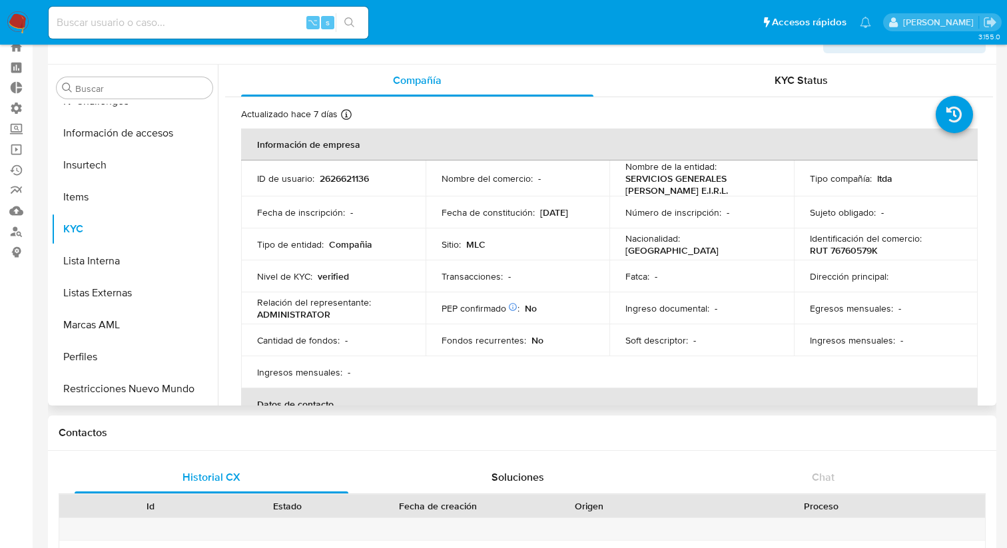
click at [816, 55] on div "Información de Usuario Ver Mirada por Persona" at bounding box center [522, 38] width 948 height 54
click at [804, 76] on span "KYC Status" at bounding box center [800, 80] width 53 height 15
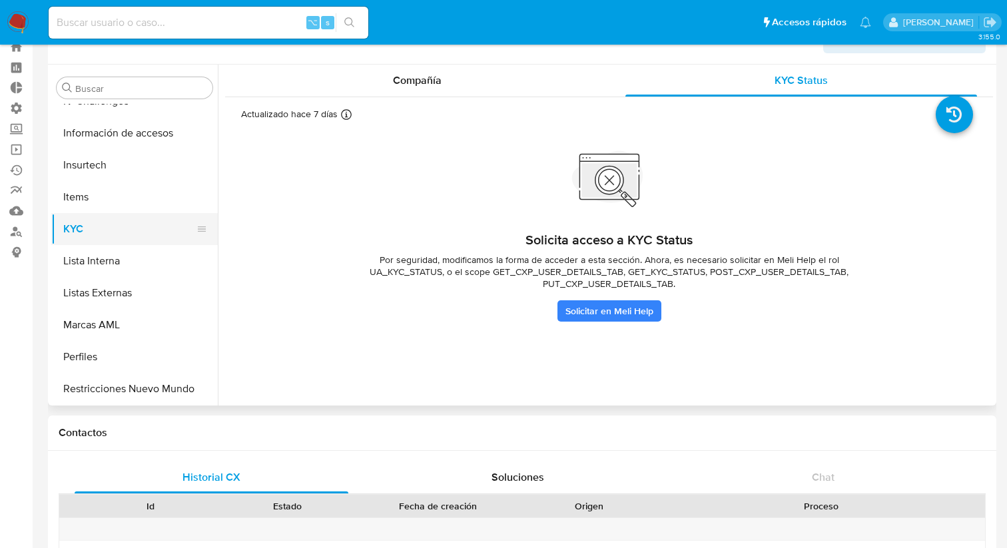
click at [106, 227] on button "KYC" at bounding box center [129, 229] width 156 height 32
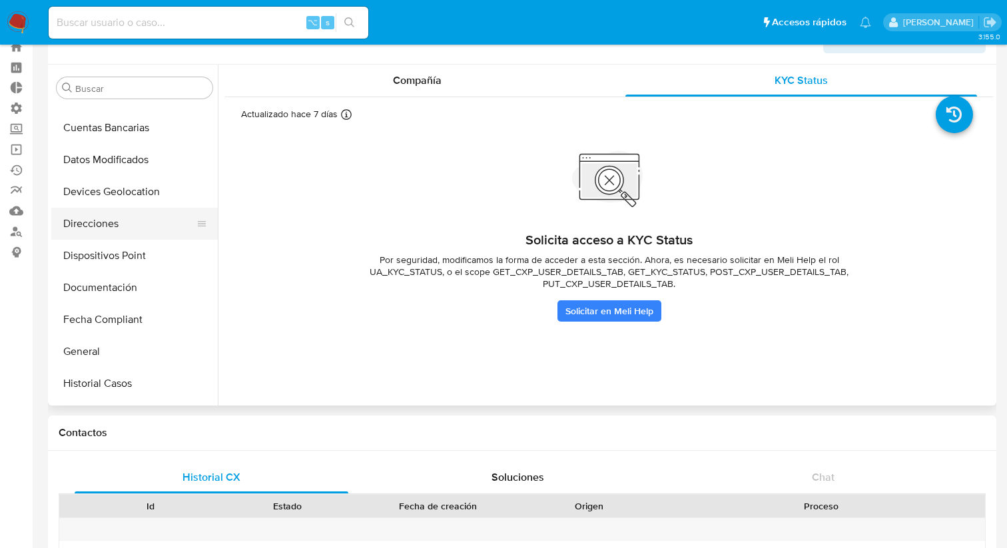
scroll to position [158, 0]
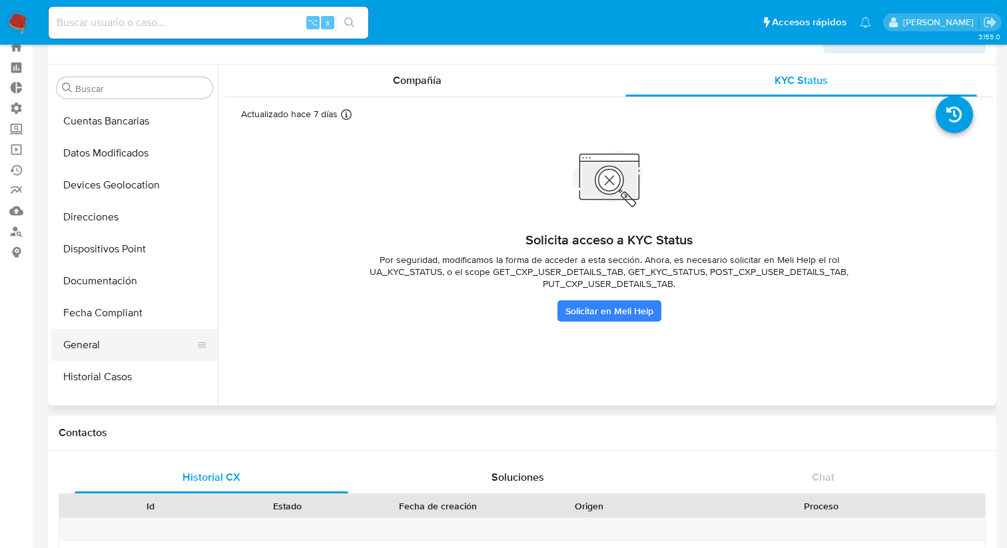
click at [132, 343] on button "General" at bounding box center [129, 345] width 156 height 32
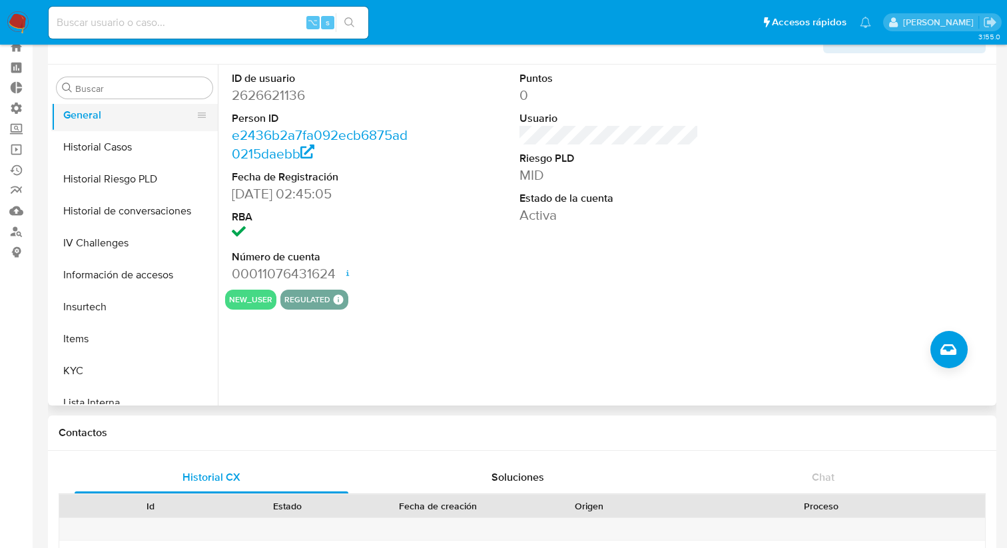
scroll to position [446, 0]
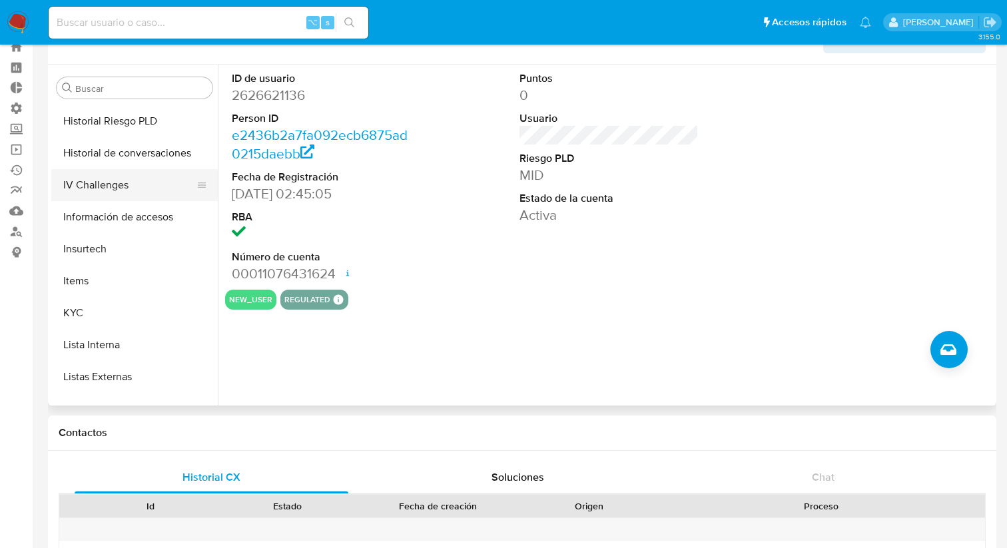
click at [143, 184] on button "IV Challenges" at bounding box center [129, 185] width 156 height 32
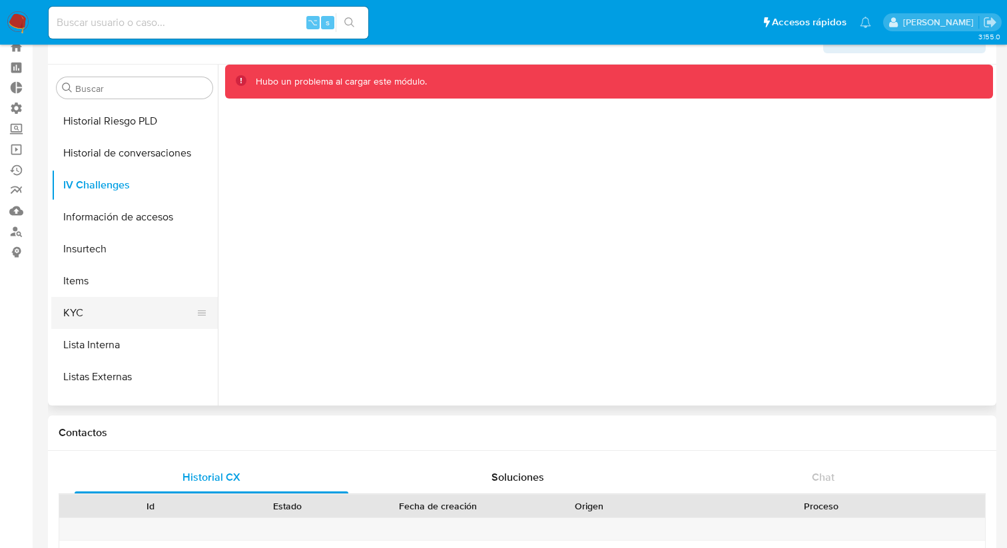
click at [95, 324] on button "KYC" at bounding box center [129, 313] width 156 height 32
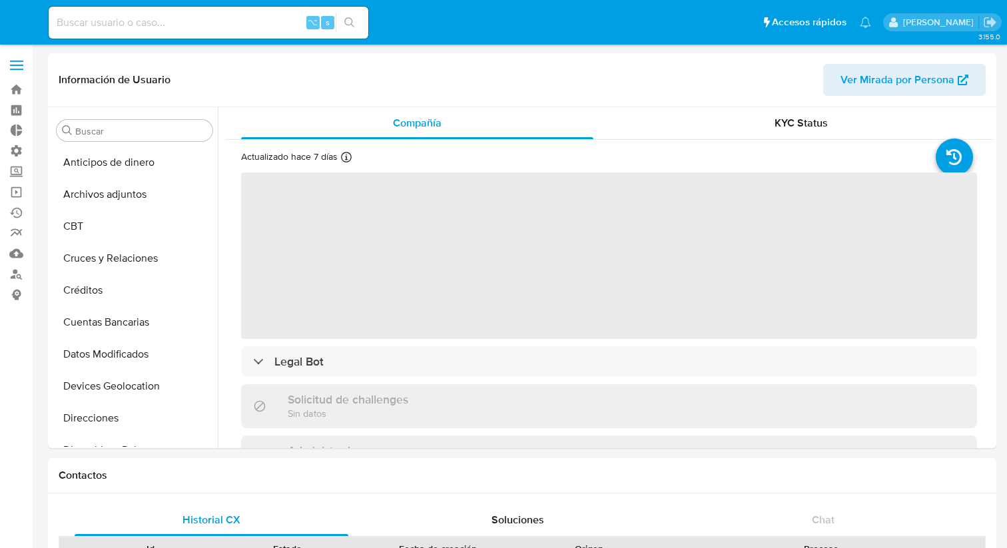
select select "10"
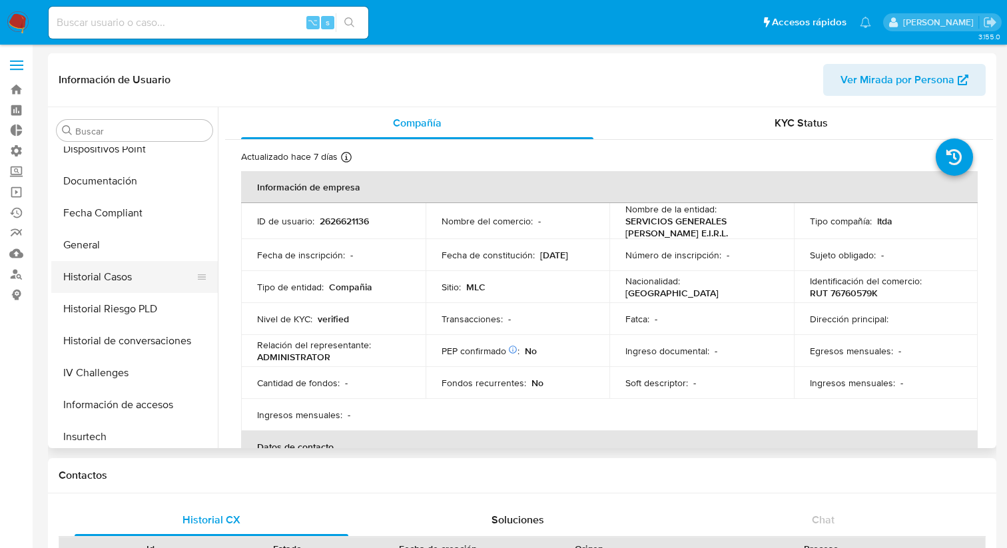
scroll to position [314, 0]
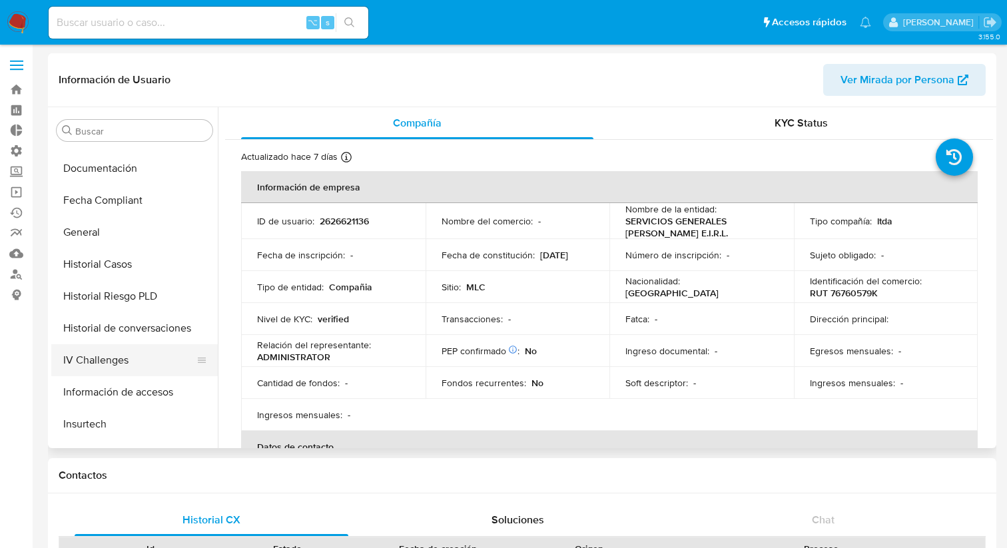
click at [127, 358] on button "IV Challenges" at bounding box center [129, 360] width 156 height 32
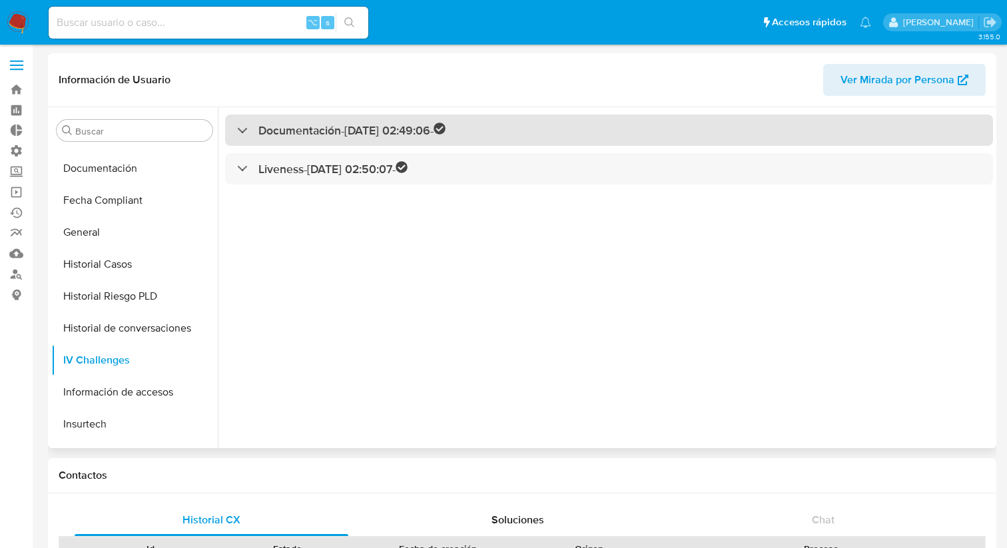
click at [403, 125] on h3 "Documentación - [DATE] 02:49:06 -" at bounding box center [351, 130] width 187 height 15
